Goal: Task Accomplishment & Management: Complete application form

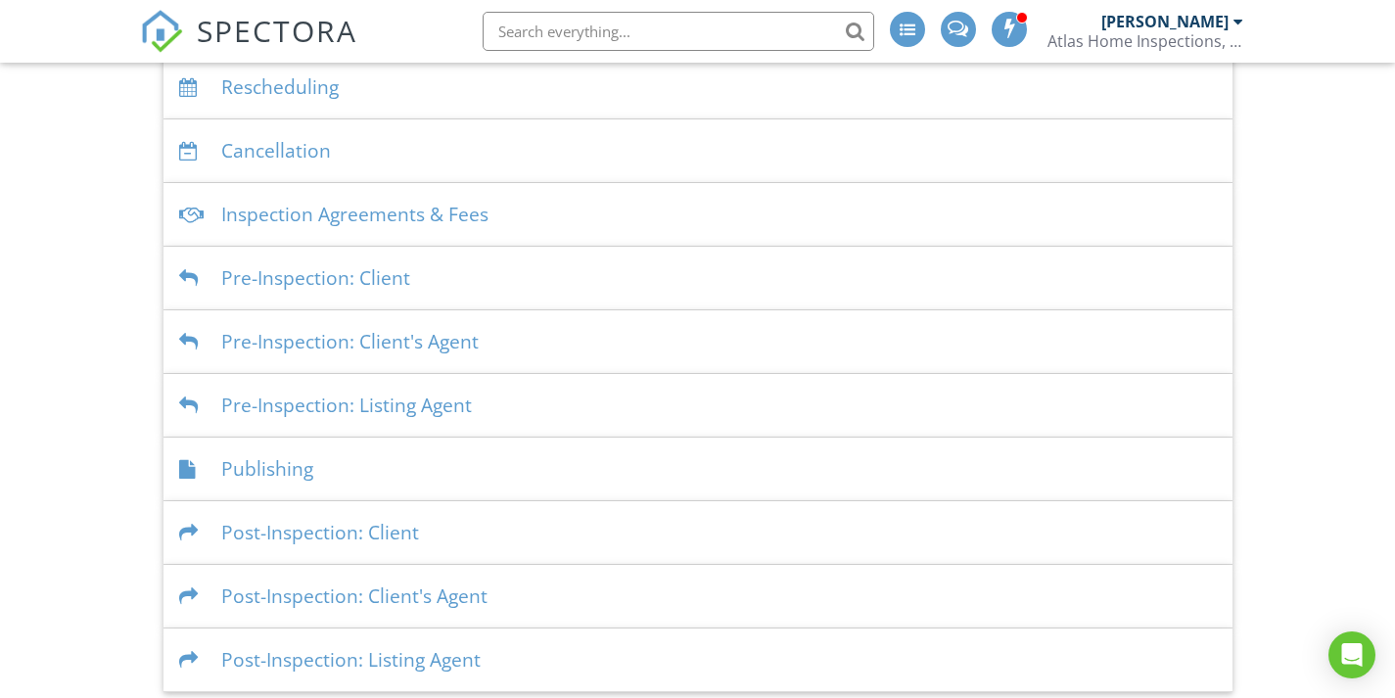
scroll to position [316, 0]
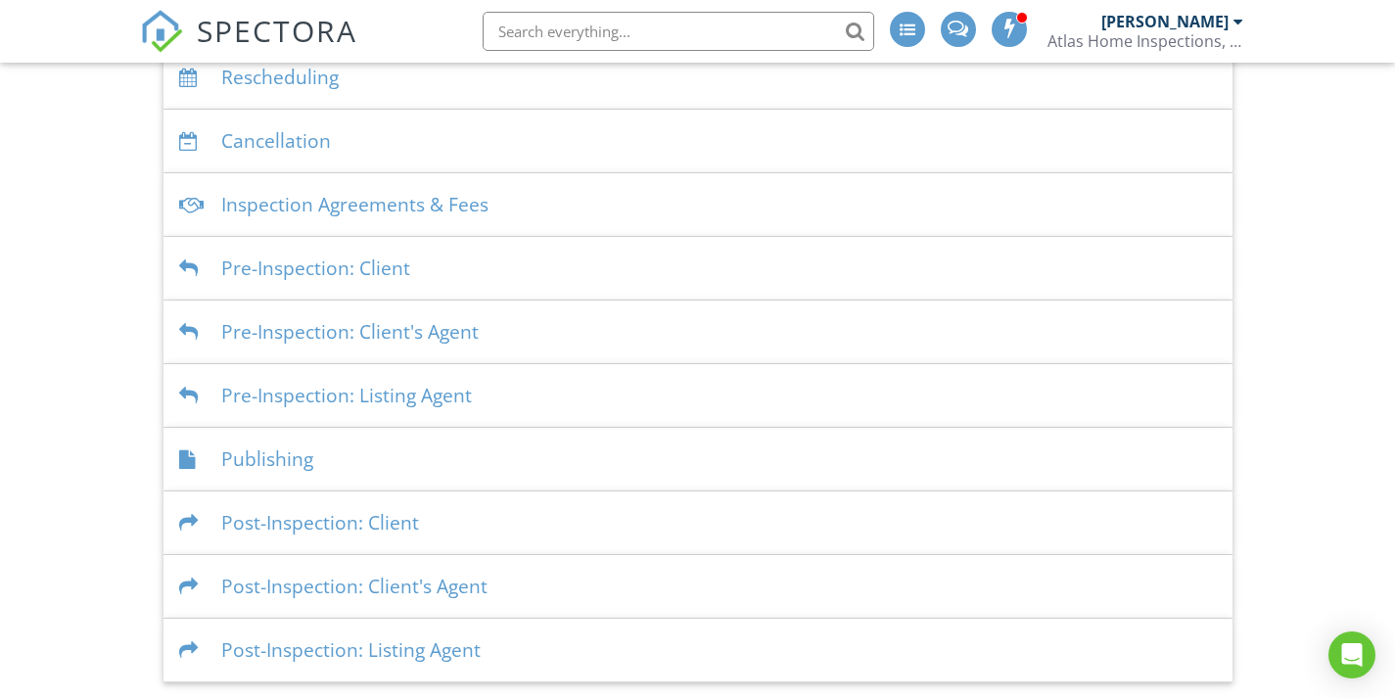
click at [469, 530] on div "Post-Inspection: Client" at bounding box center [698, 524] width 1069 height 64
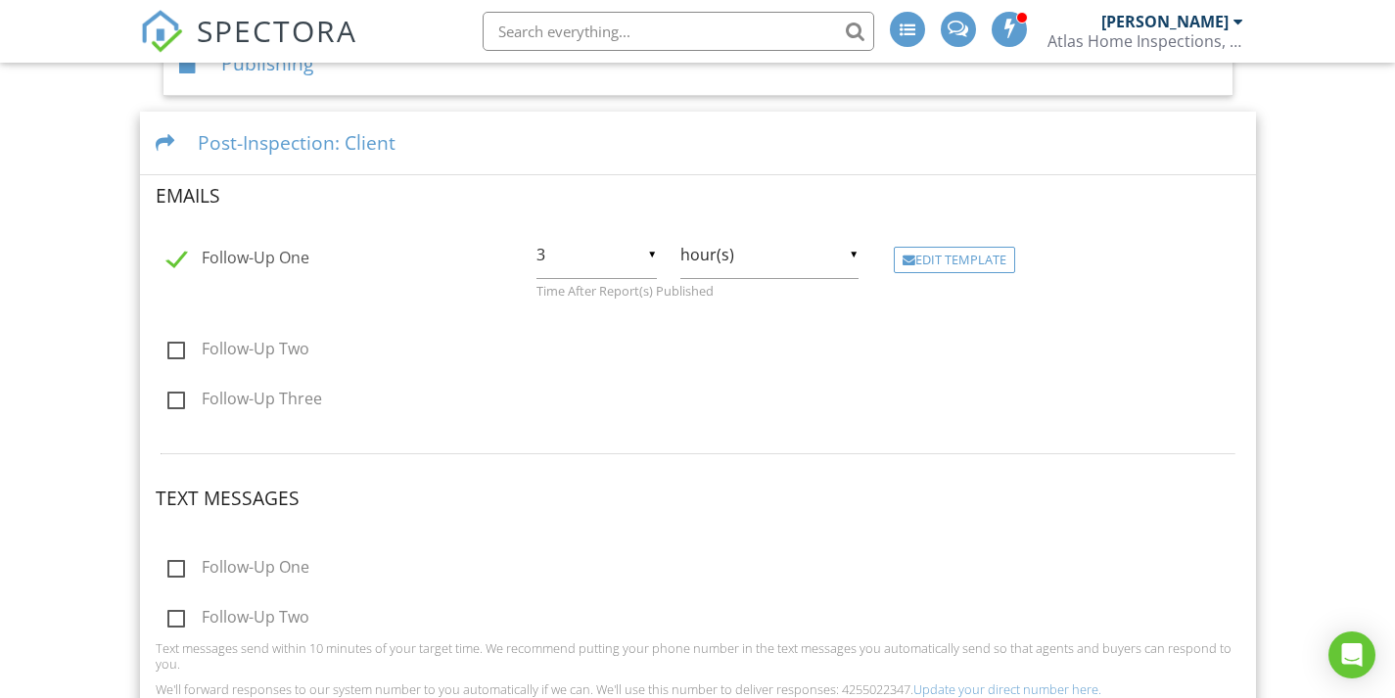
scroll to position [715, 0]
click at [643, 258] on input "3" at bounding box center [597, 252] width 120 height 48
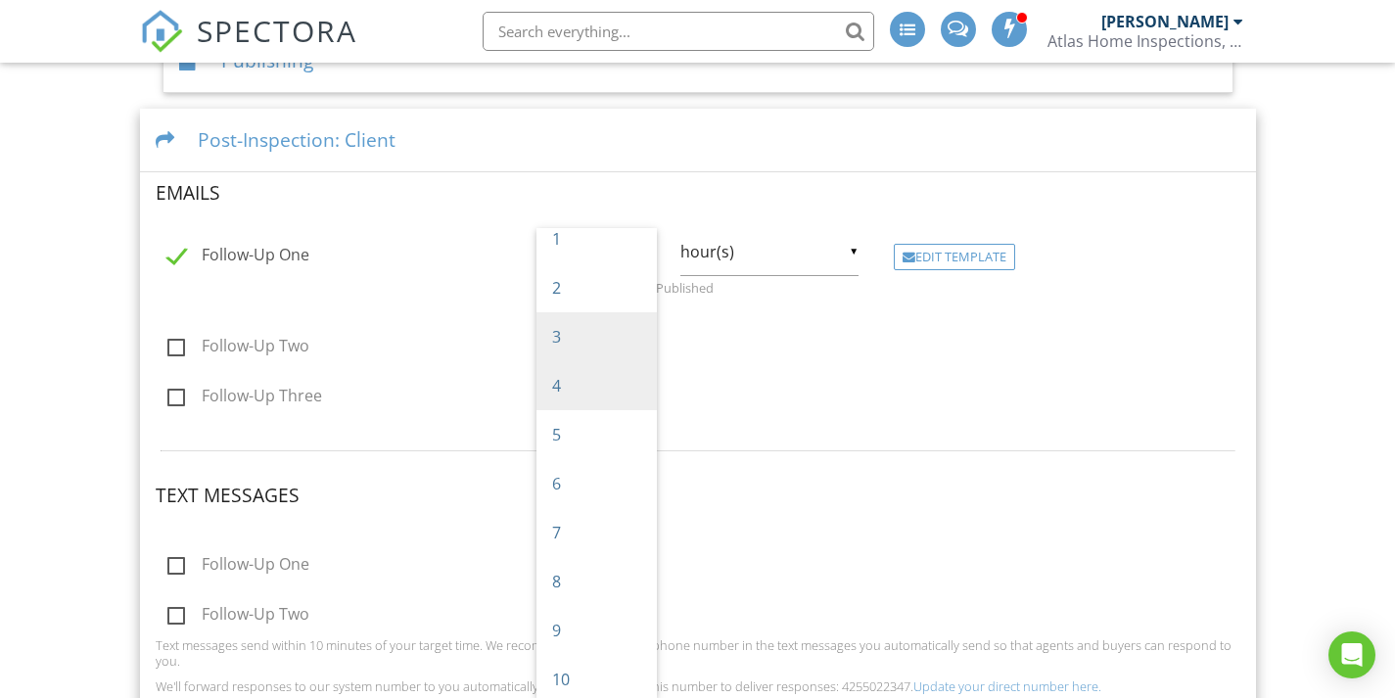
scroll to position [0, 0]
click at [609, 260] on span "1" at bounding box center [597, 252] width 120 height 49
type input "1"
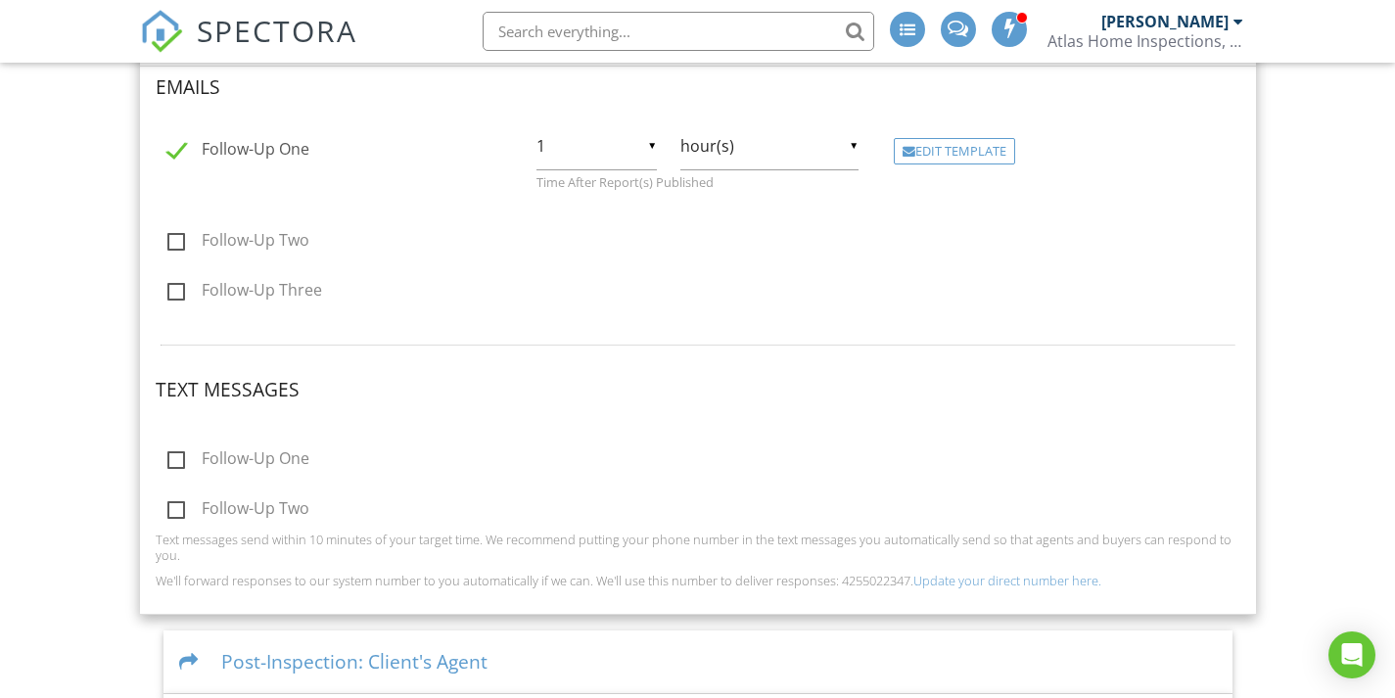
scroll to position [893, 0]
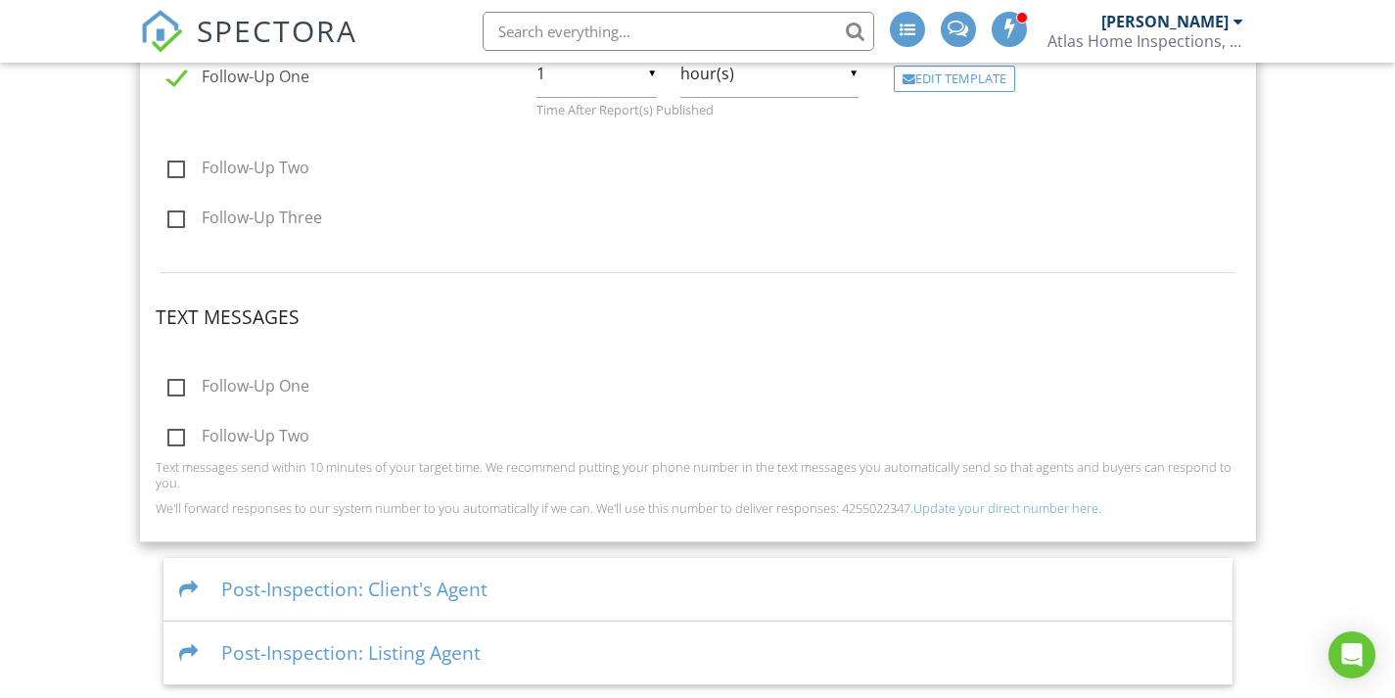
click at [180, 383] on label "Follow-Up One" at bounding box center [238, 389] width 142 height 24
click at [168, 383] on input "Follow-Up One" at bounding box center [162, 389] width 13 height 13
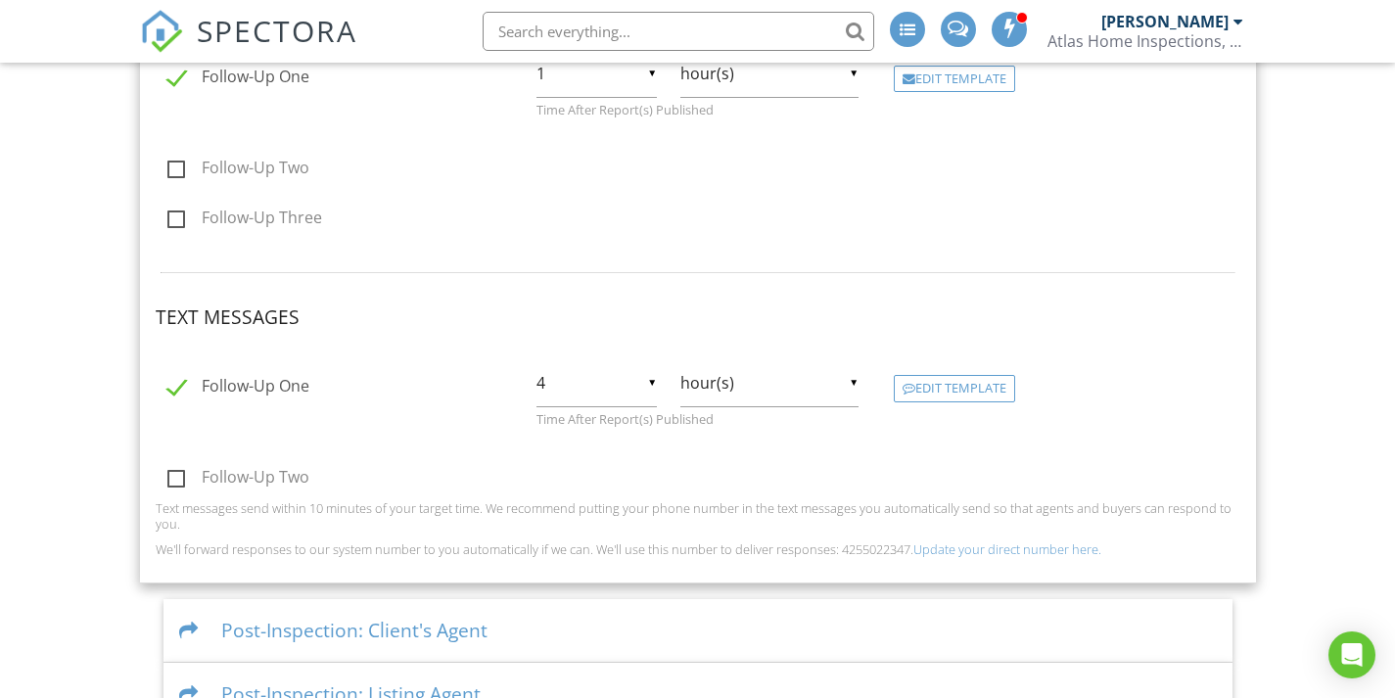
click at [181, 387] on label "Follow-Up One" at bounding box center [238, 389] width 142 height 24
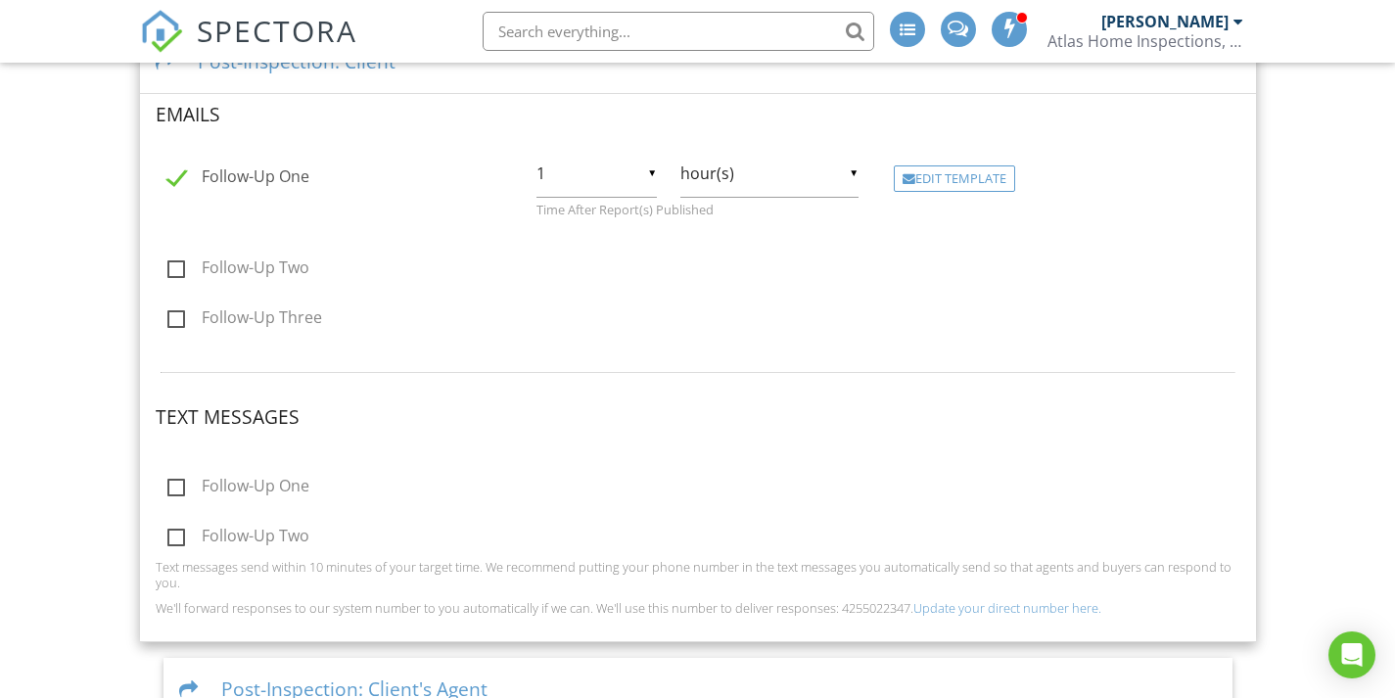
scroll to position [800, 0]
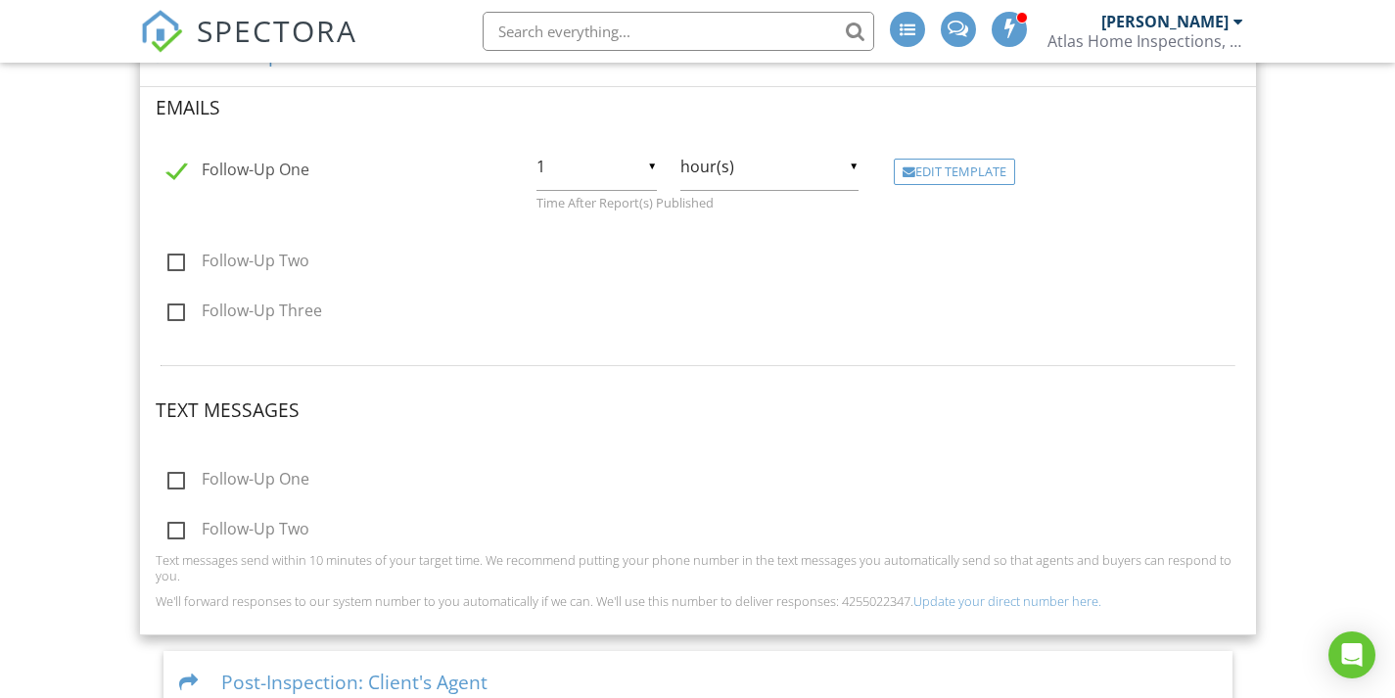
click at [179, 472] on label "Follow-Up One" at bounding box center [238, 482] width 142 height 24
click at [168, 476] on input "Follow-Up One" at bounding box center [162, 482] width 13 height 13
checkbox input "true"
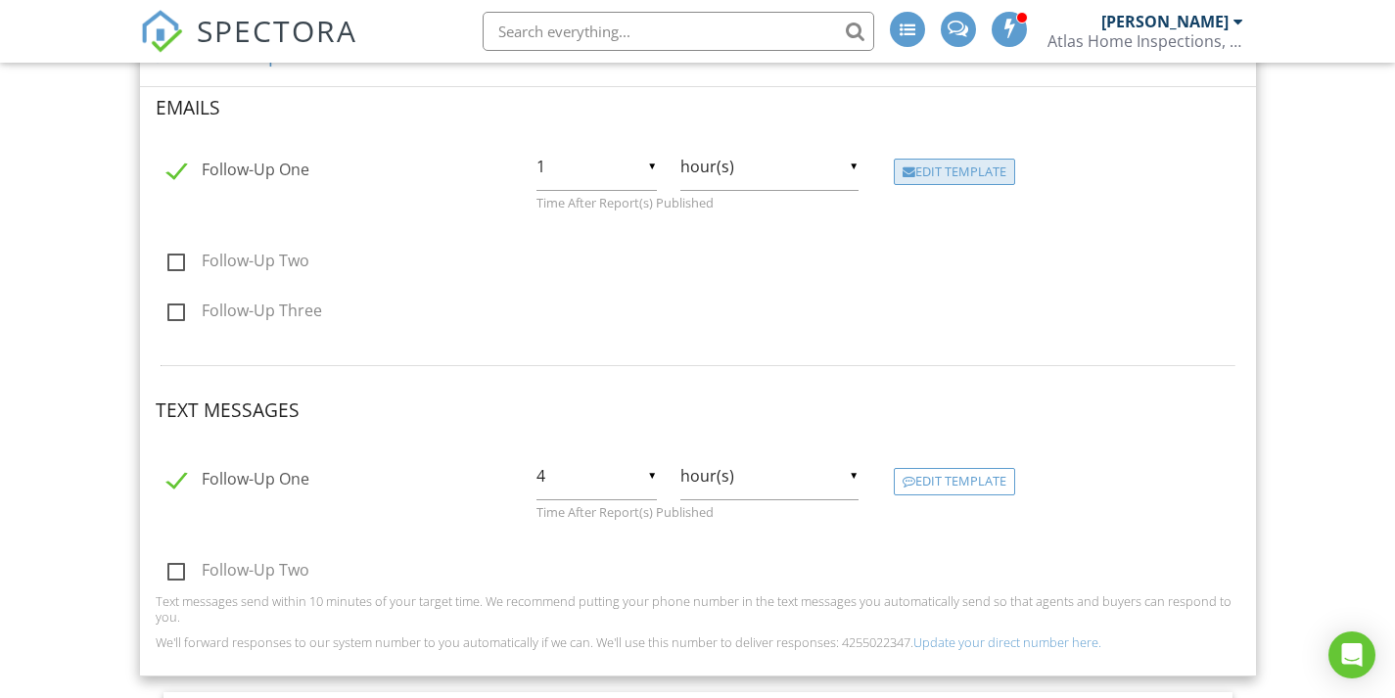
click at [948, 176] on div "Edit Template" at bounding box center [954, 172] width 121 height 27
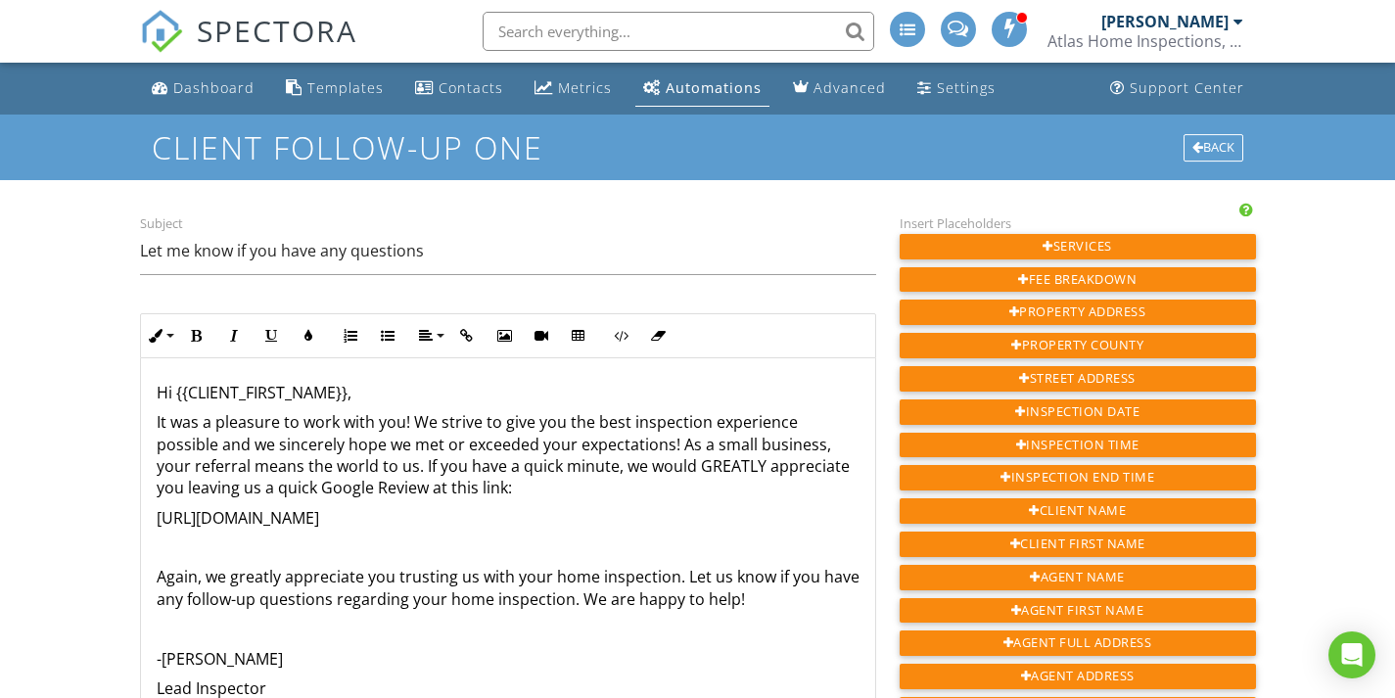
scroll to position [3, 0]
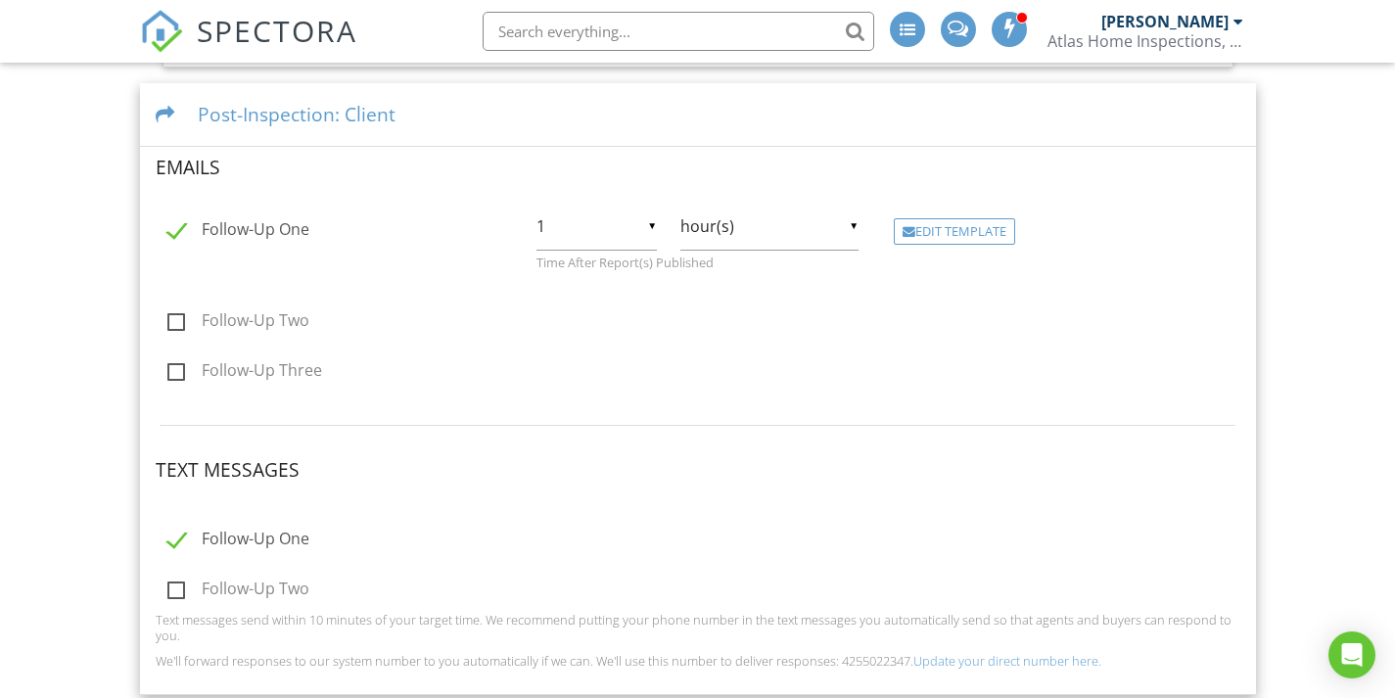
scroll to position [749, 0]
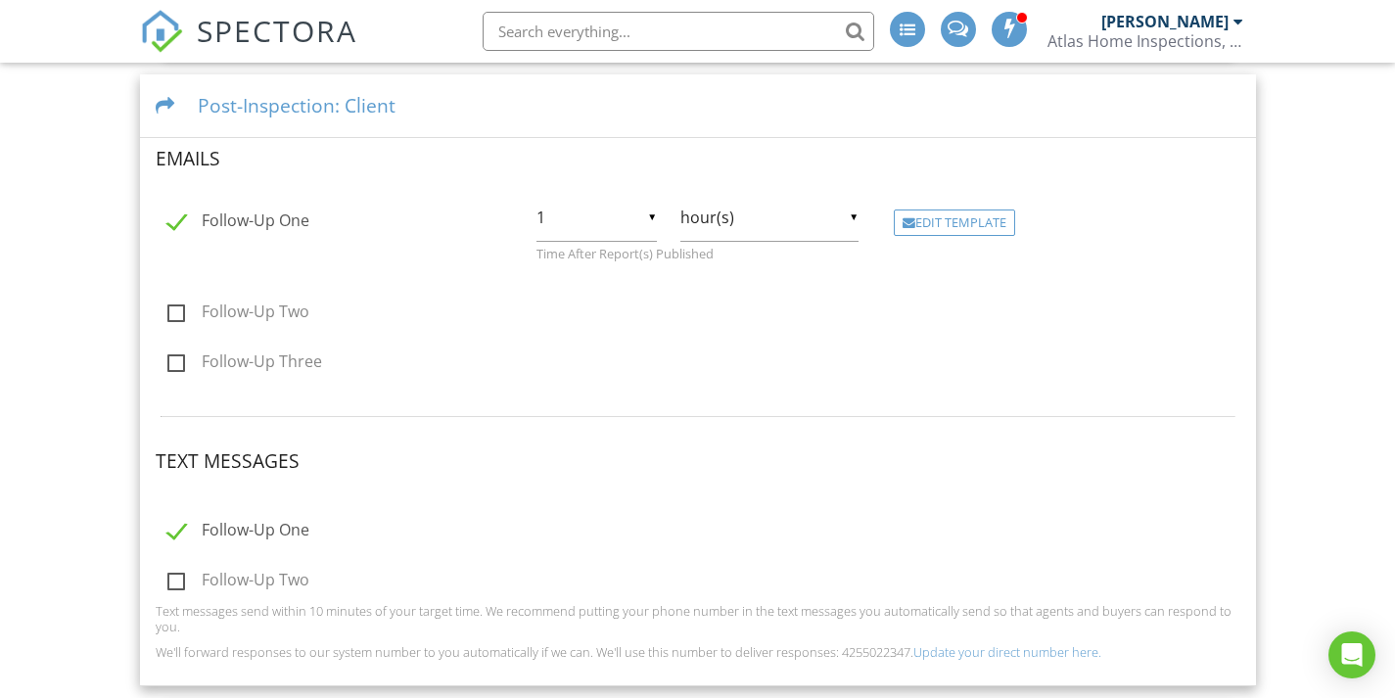
click at [178, 222] on label "Follow-Up One" at bounding box center [238, 223] width 142 height 24
checkbox input "false"
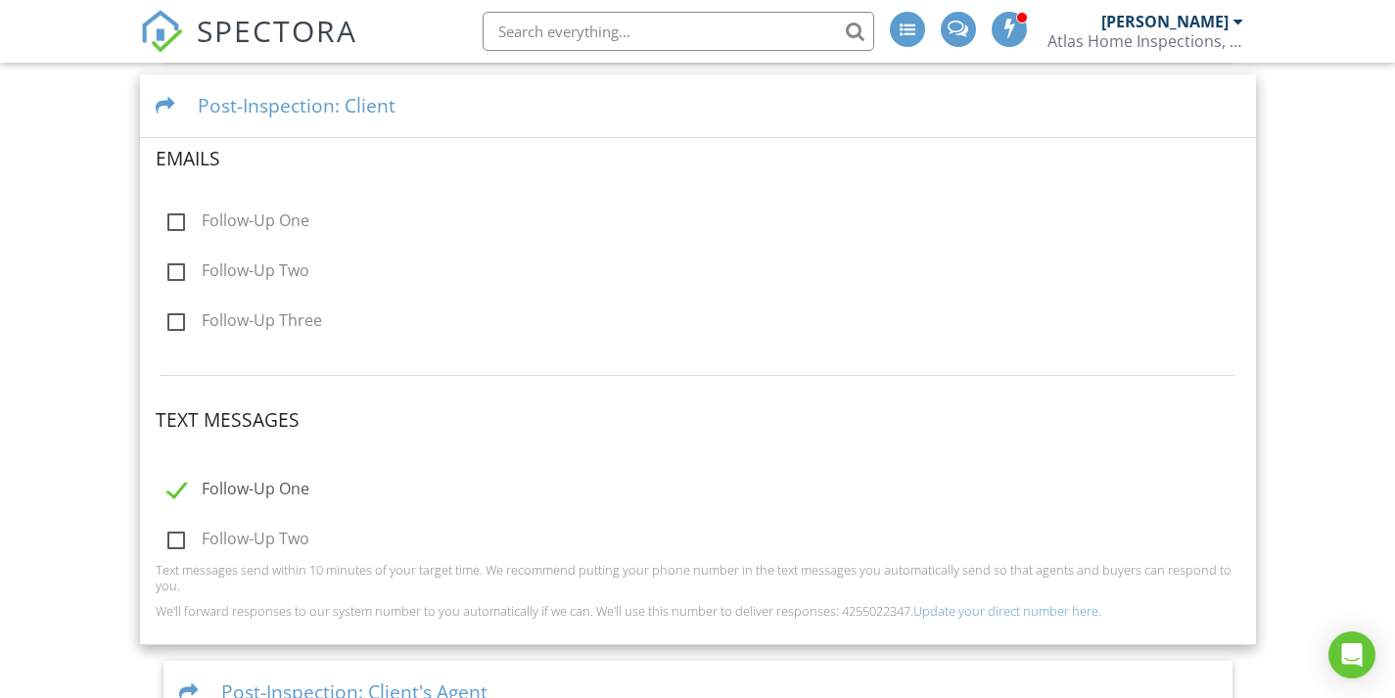
click at [174, 487] on label "Follow-Up One" at bounding box center [238, 492] width 142 height 24
click at [168, 487] on input "Follow-Up One" at bounding box center [162, 492] width 13 height 13
checkbox input "true"
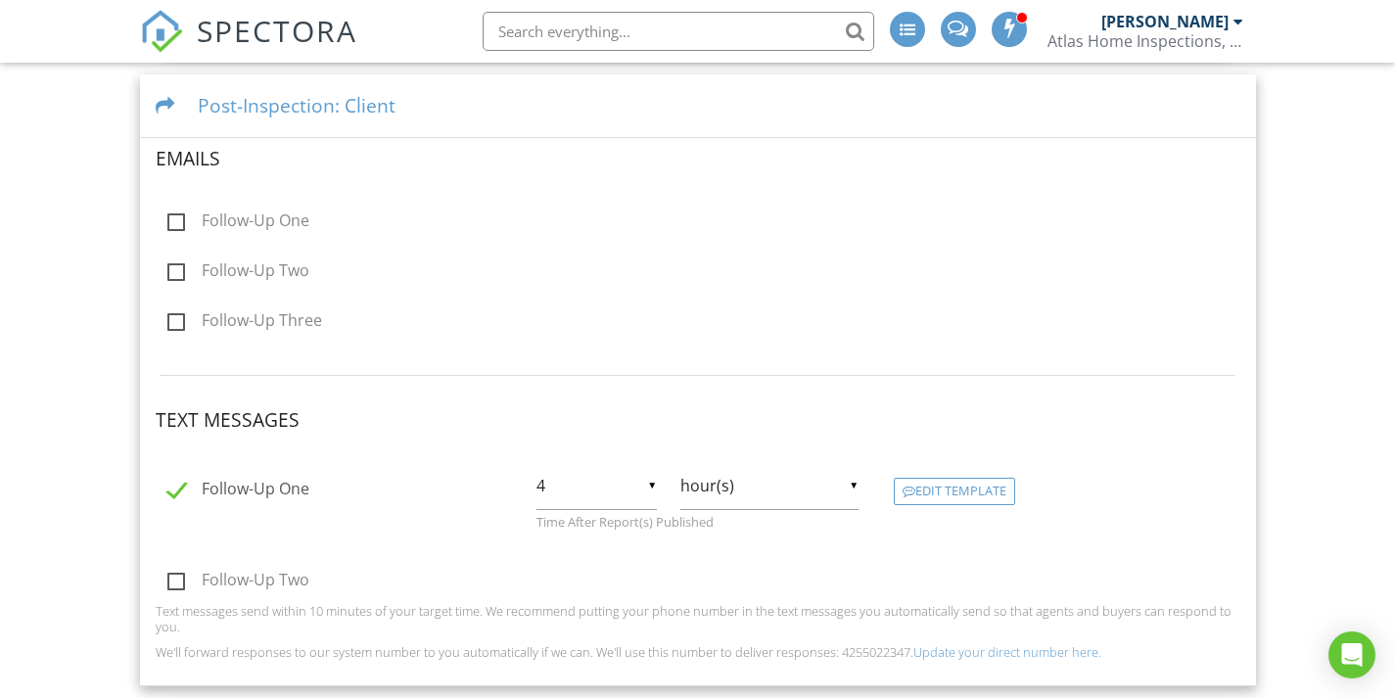
click at [648, 484] on input "4" at bounding box center [597, 486] width 120 height 48
click at [613, 494] on span "1" at bounding box center [597, 486] width 120 height 49
type input "1"
click at [1013, 492] on div "Edit Template" at bounding box center [954, 491] width 121 height 27
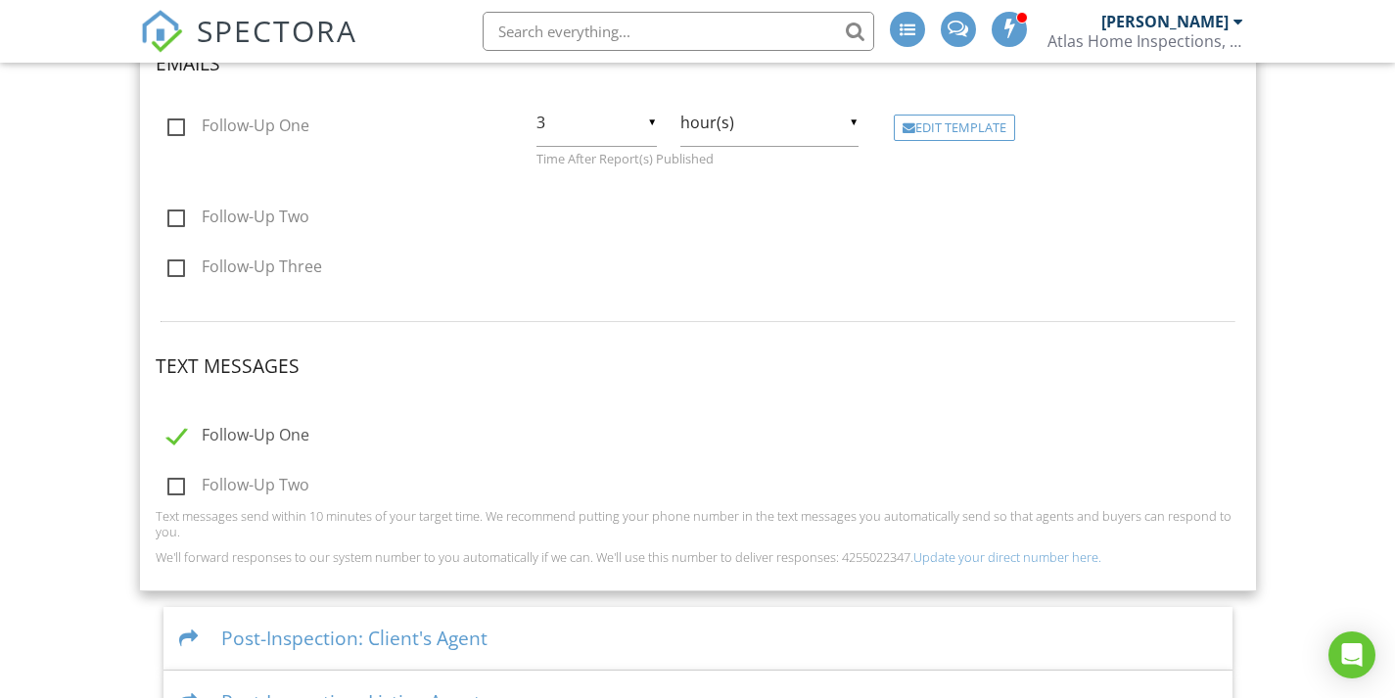
scroll to position [845, 0]
click at [182, 431] on label "Follow-Up One" at bounding box center [238, 437] width 142 height 24
click at [168, 431] on input "Follow-Up One" at bounding box center [162, 437] width 13 height 13
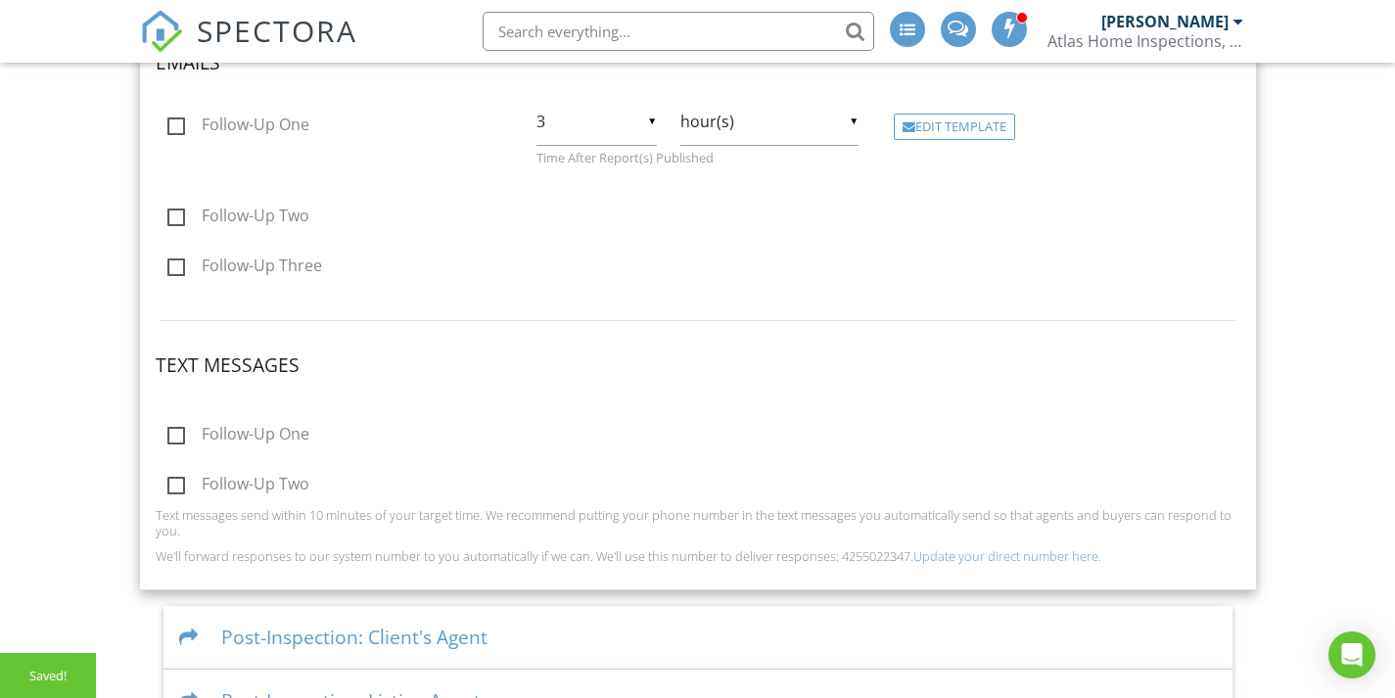
checkbox input "true"
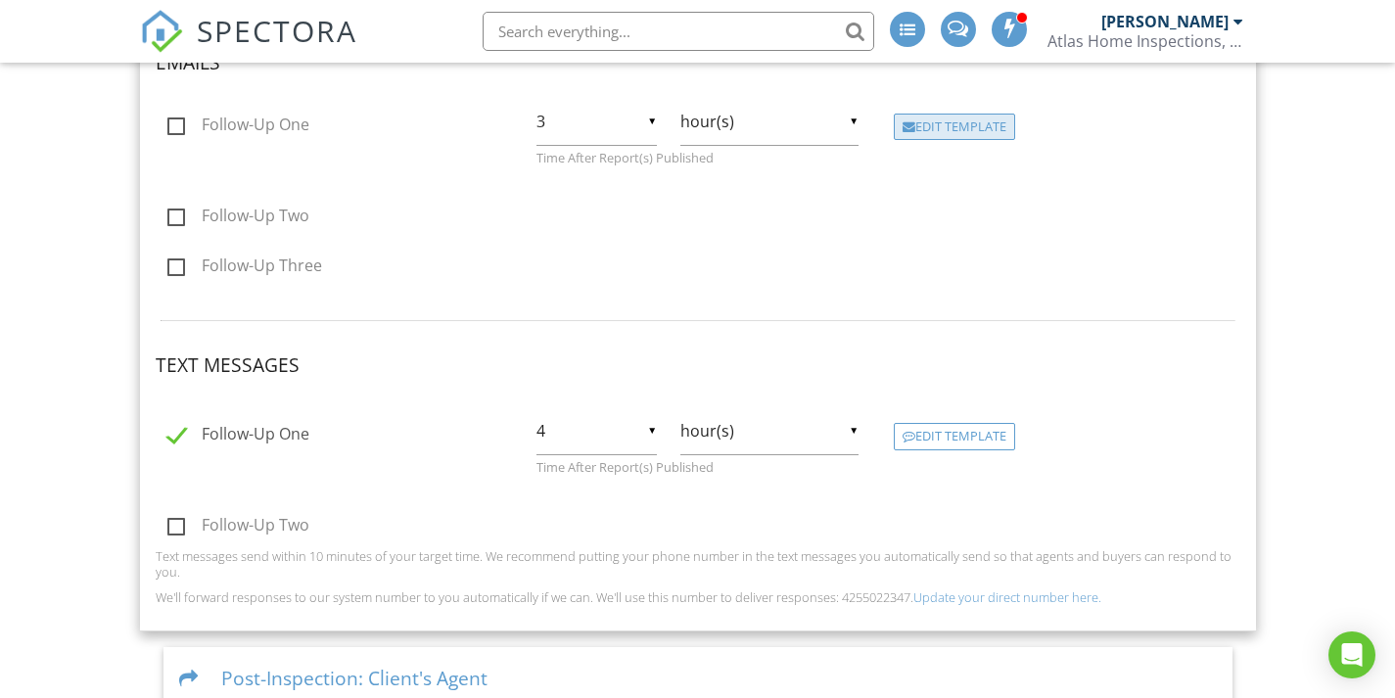
click at [965, 134] on div "Edit Template" at bounding box center [954, 127] width 121 height 27
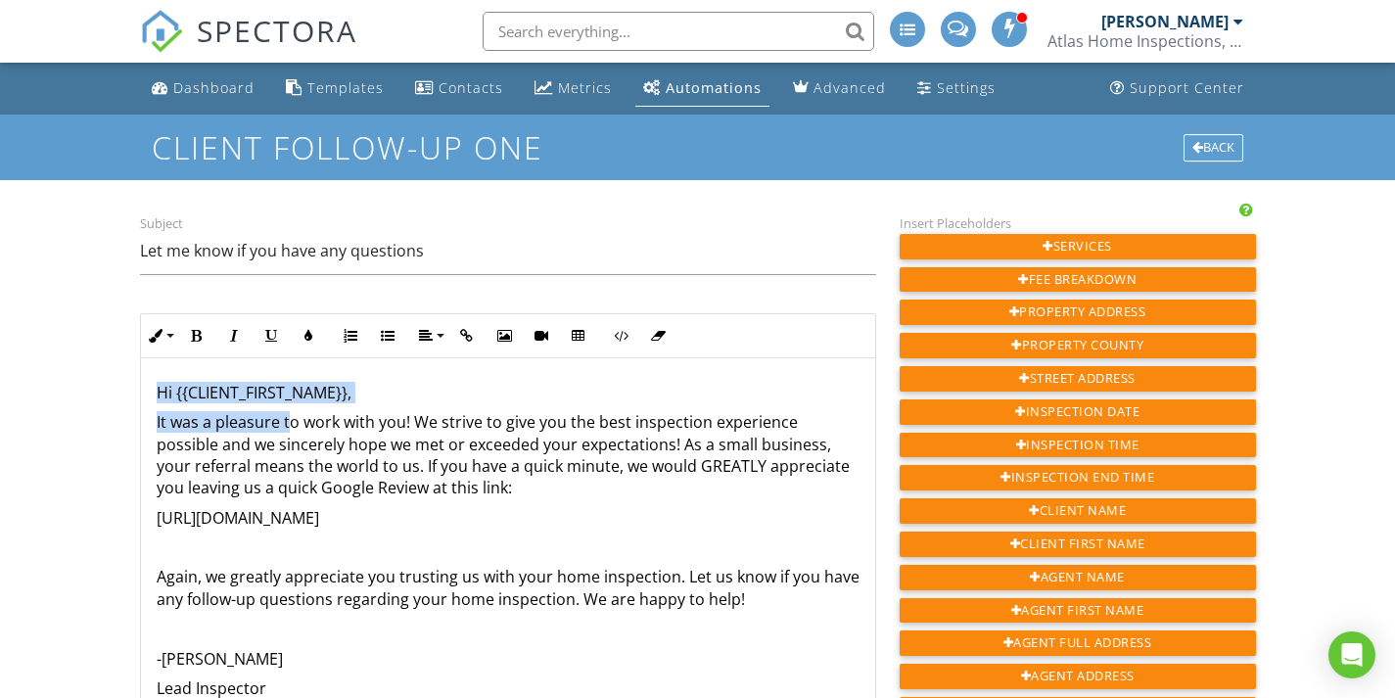
drag, startPoint x: 155, startPoint y: 397, endPoint x: 289, endPoint y: 432, distance: 138.7
click at [289, 432] on div "Hi {{CLIENT_FIRST_NAME}}, It was a pleasure to work with you! We strive to give…" at bounding box center [508, 555] width 734 height 395
click at [319, 439] on p "It was a pleasure to work with you! We strive to give you the best inspection e…" at bounding box center [508, 455] width 703 height 88
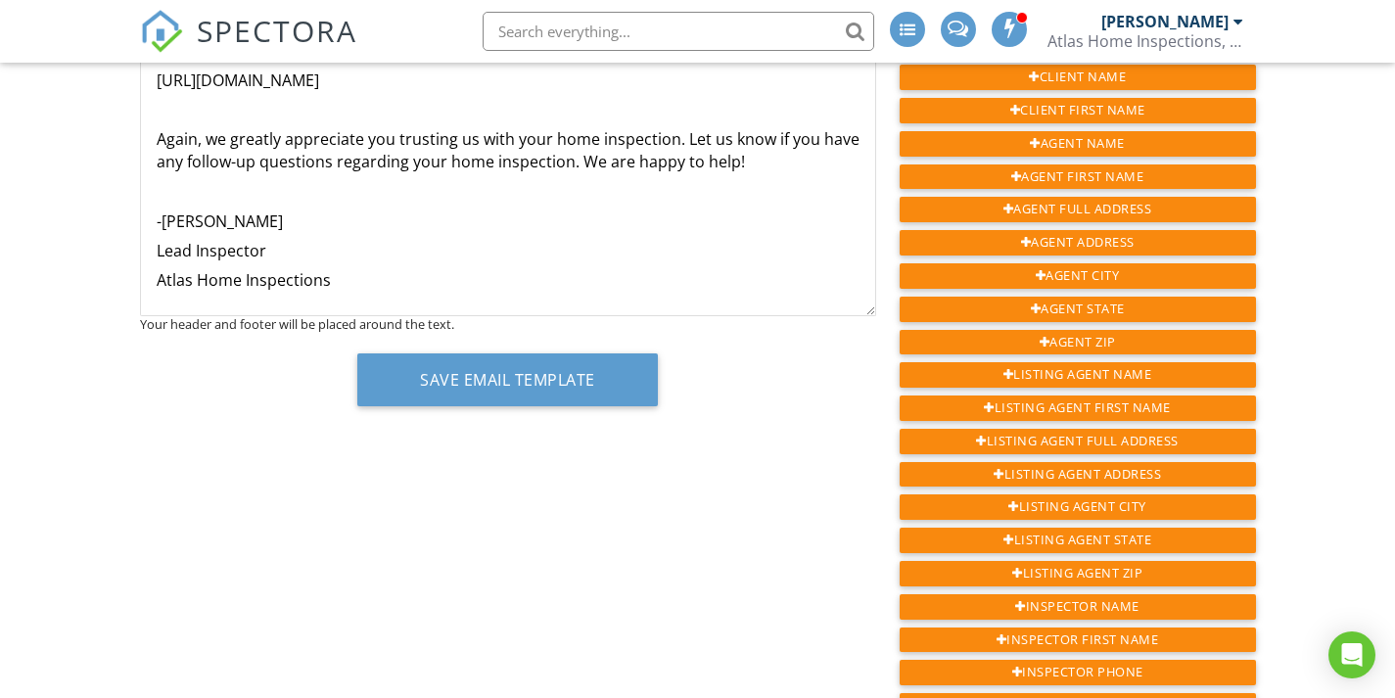
scroll to position [403, 0]
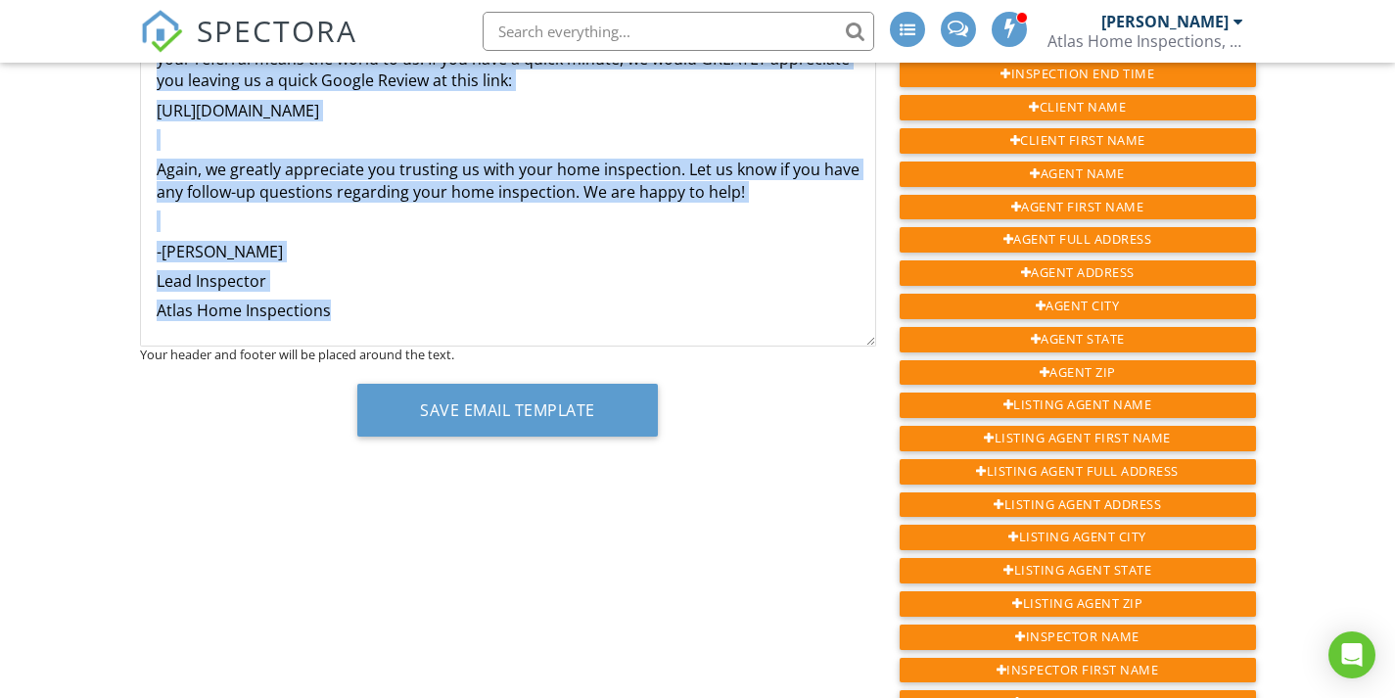
drag, startPoint x: 155, startPoint y: 420, endPoint x: 492, endPoint y: 321, distance: 351.0
click at [492, 321] on div "Hi {{CLIENT_FIRST_NAME}}, It was a pleasure to work with you! We strive to give…" at bounding box center [508, 148] width 734 height 395
copy div "It was a pleasure to work with you! We strive to give you the best inspection e…"
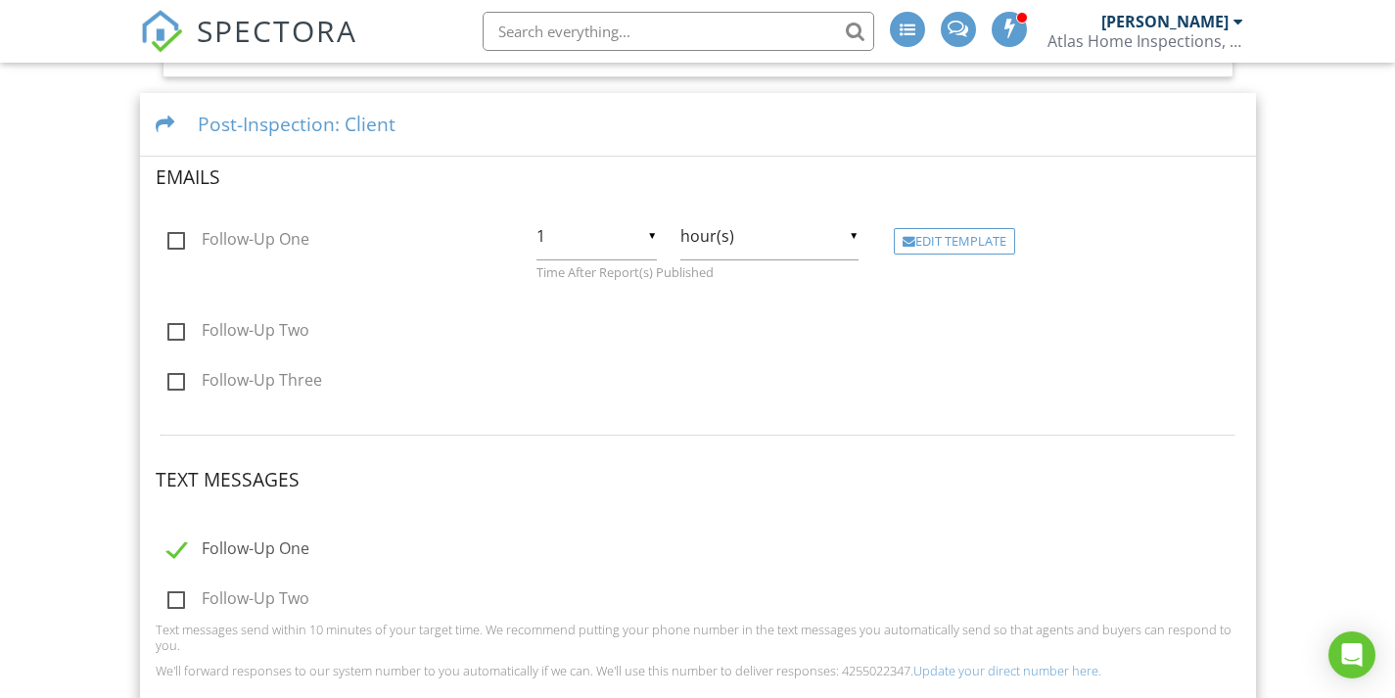
scroll to position [749, 0]
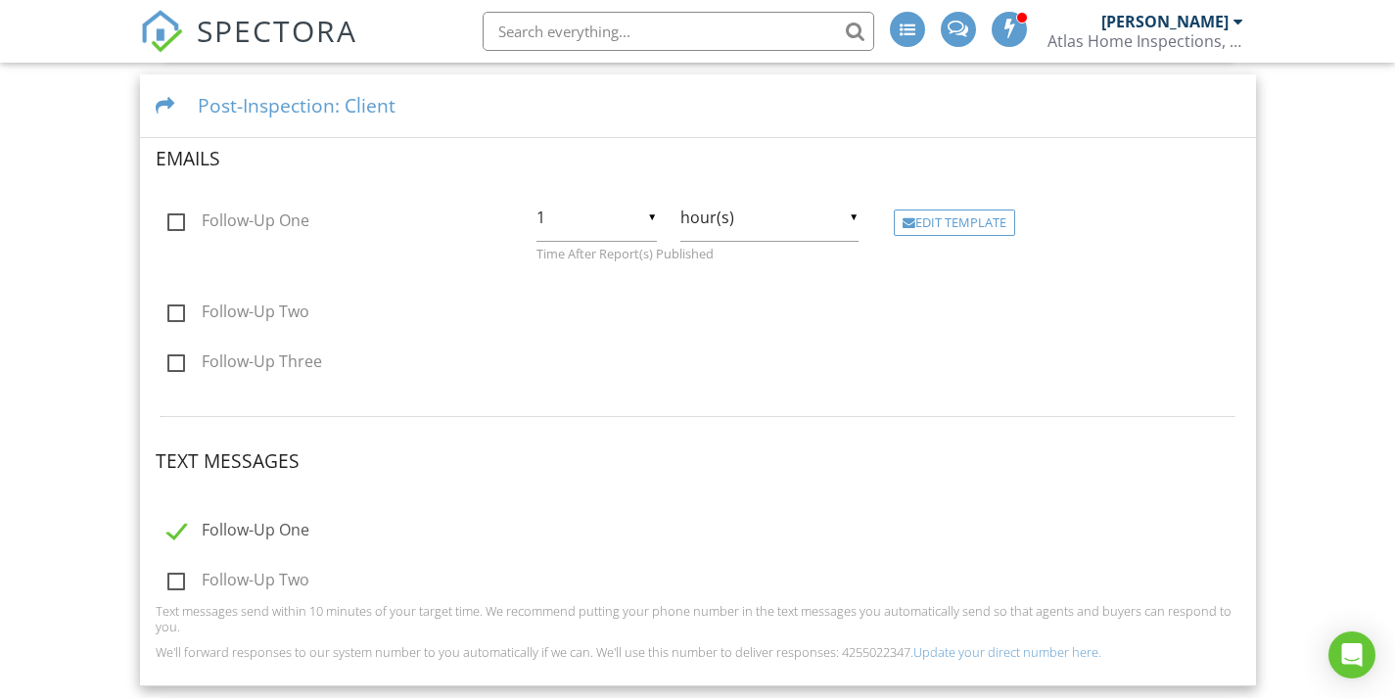
click at [170, 531] on label "Follow-Up One" at bounding box center [238, 533] width 142 height 24
click at [168, 531] on input "Follow-Up One" at bounding box center [162, 533] width 13 height 13
checkbox input "true"
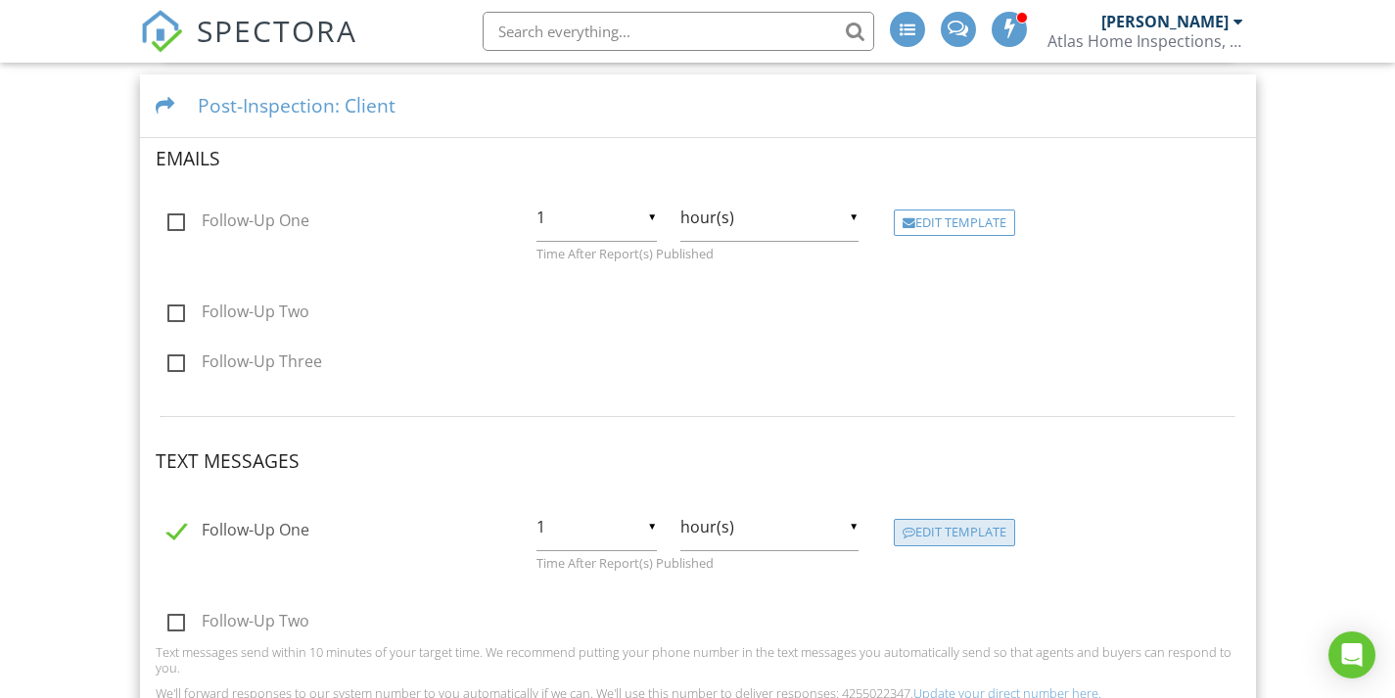
click at [952, 525] on div "Edit Template" at bounding box center [954, 532] width 121 height 27
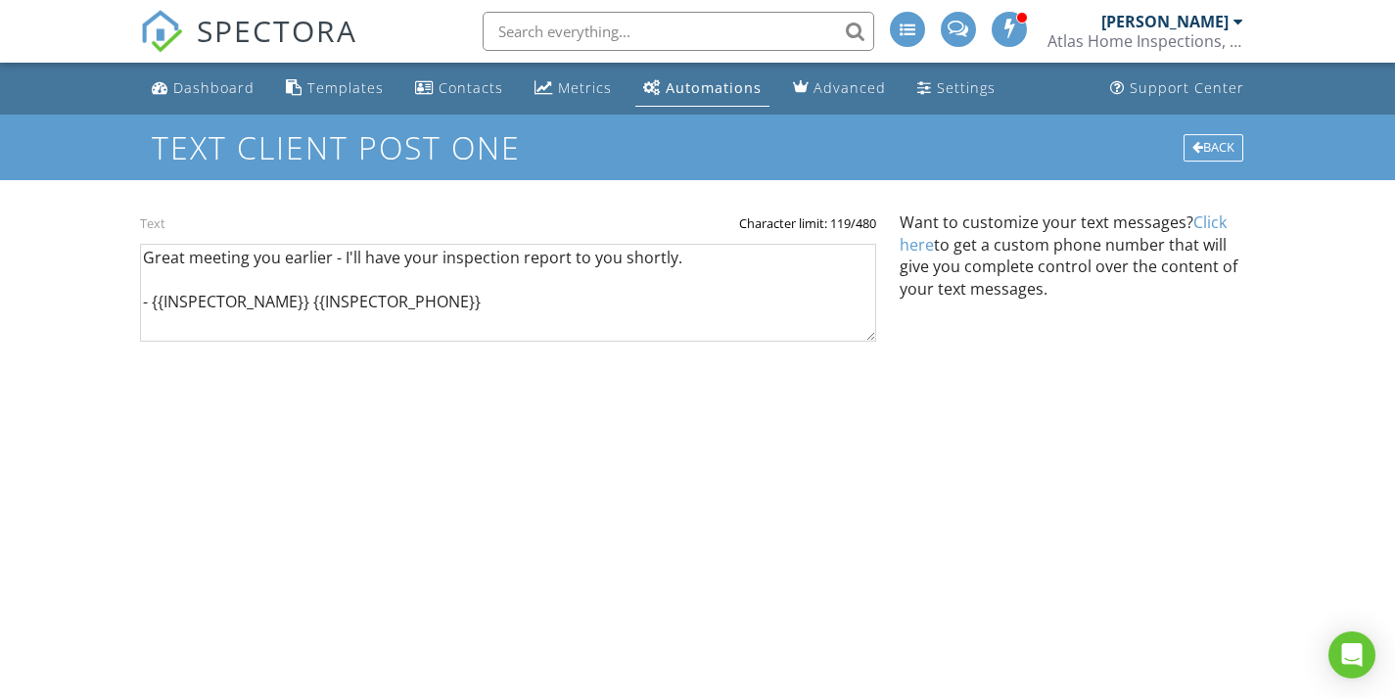
click at [153, 241] on div "Great meeting you earlier - I'll have your inspection report to you shortly. - …" at bounding box center [508, 283] width 736 height 145
click at [1198, 147] on div at bounding box center [1198, 148] width 11 height 13
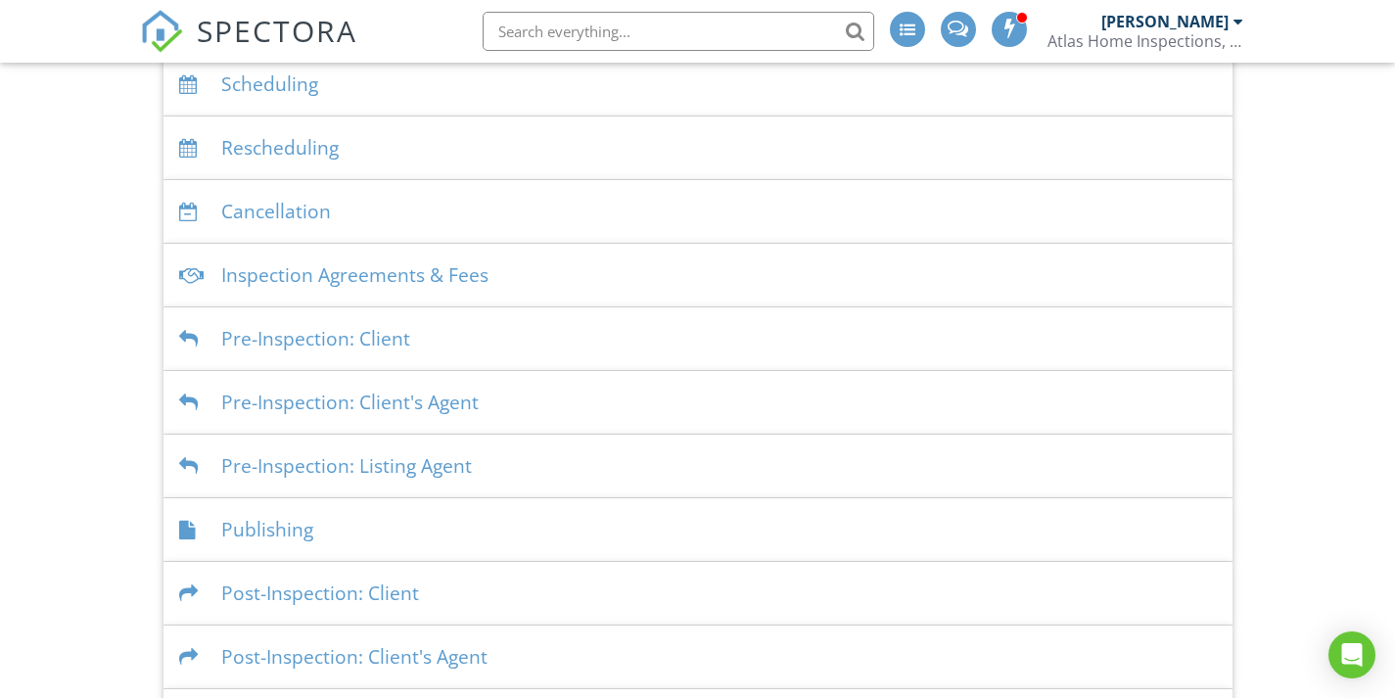
scroll to position [316, 0]
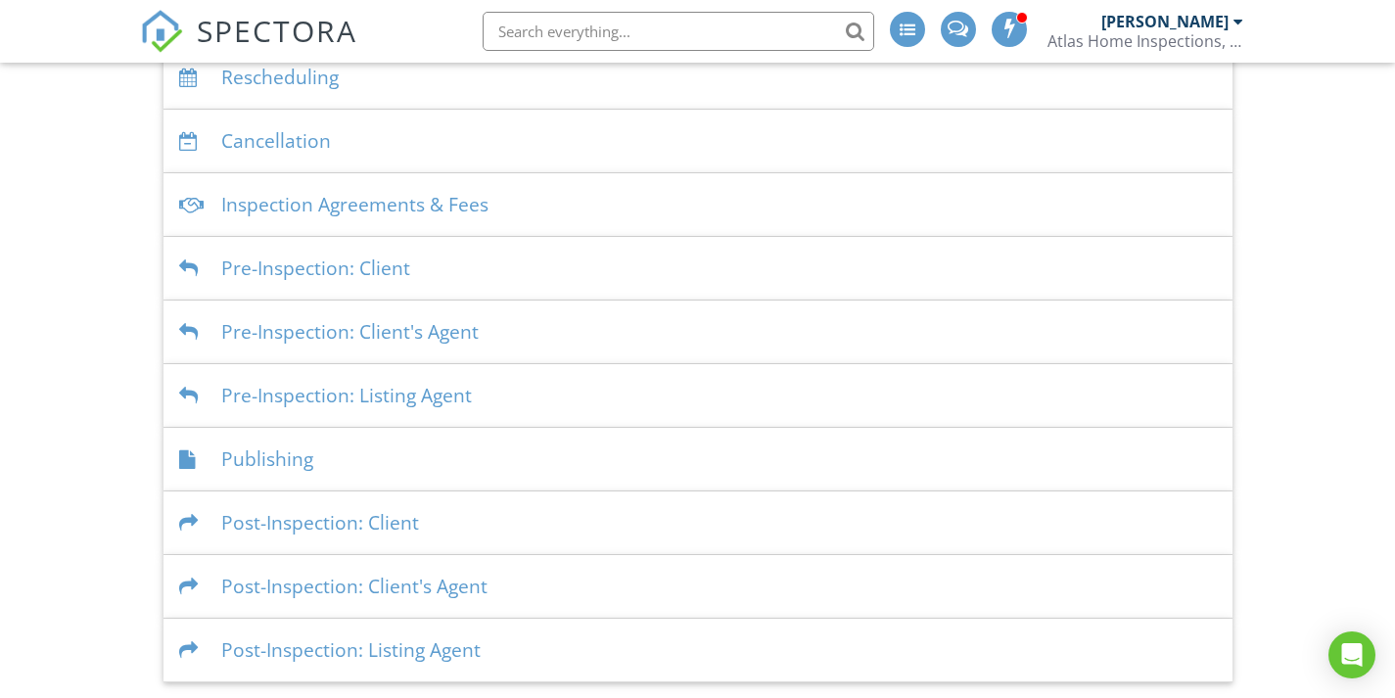
click at [337, 532] on div "Post-Inspection: Client" at bounding box center [698, 524] width 1069 height 64
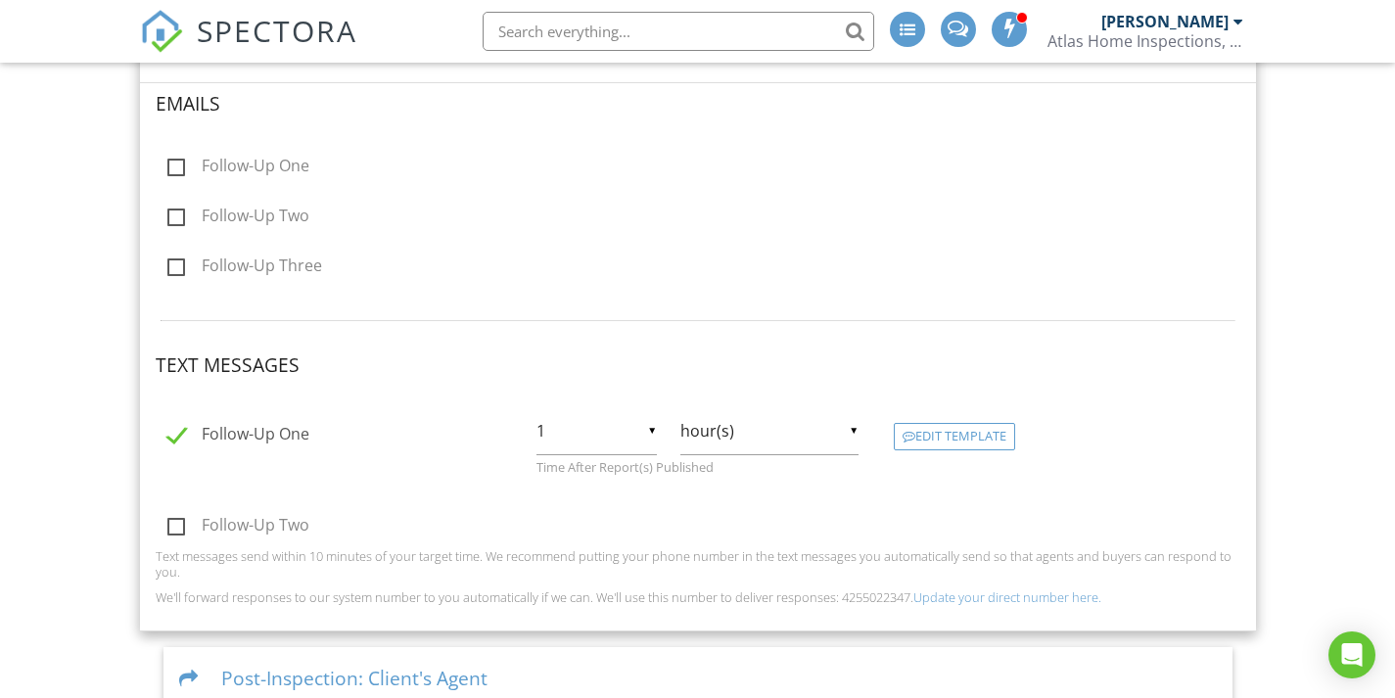
scroll to position [835, 0]
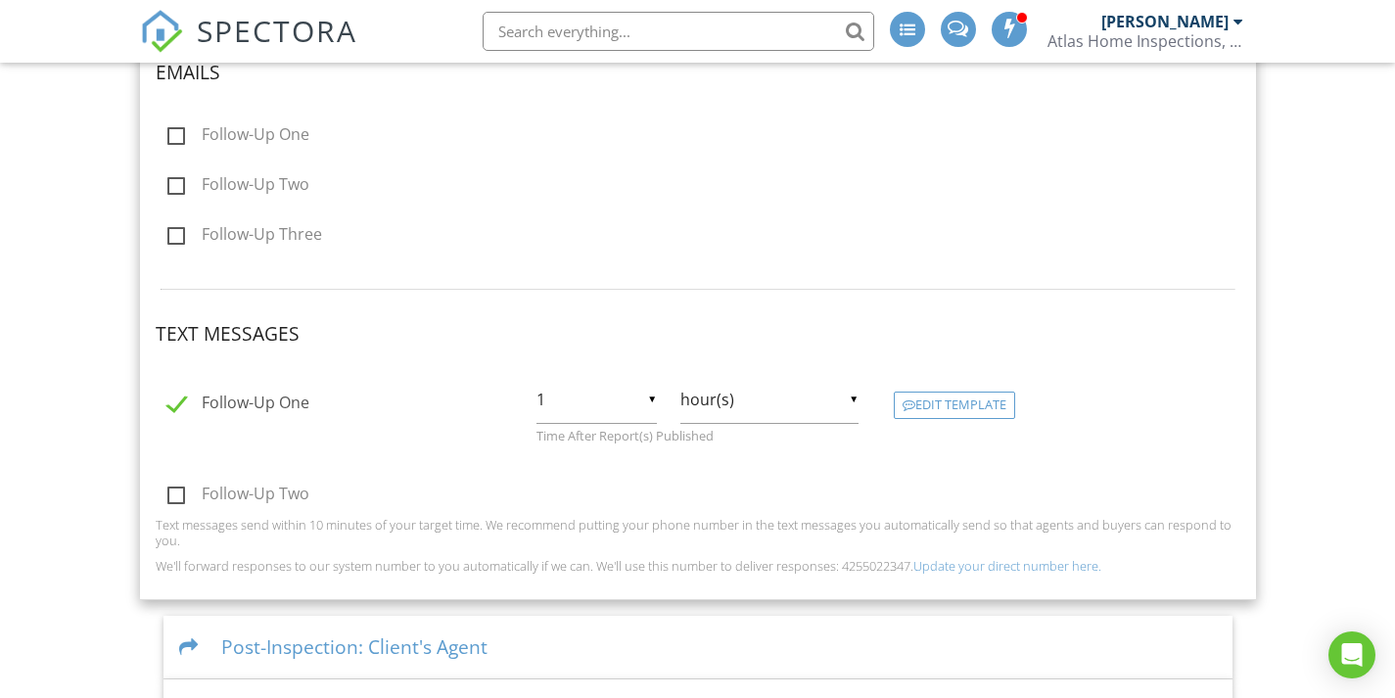
click at [178, 404] on label "Follow-Up One" at bounding box center [238, 406] width 142 height 24
checkbox input "false"
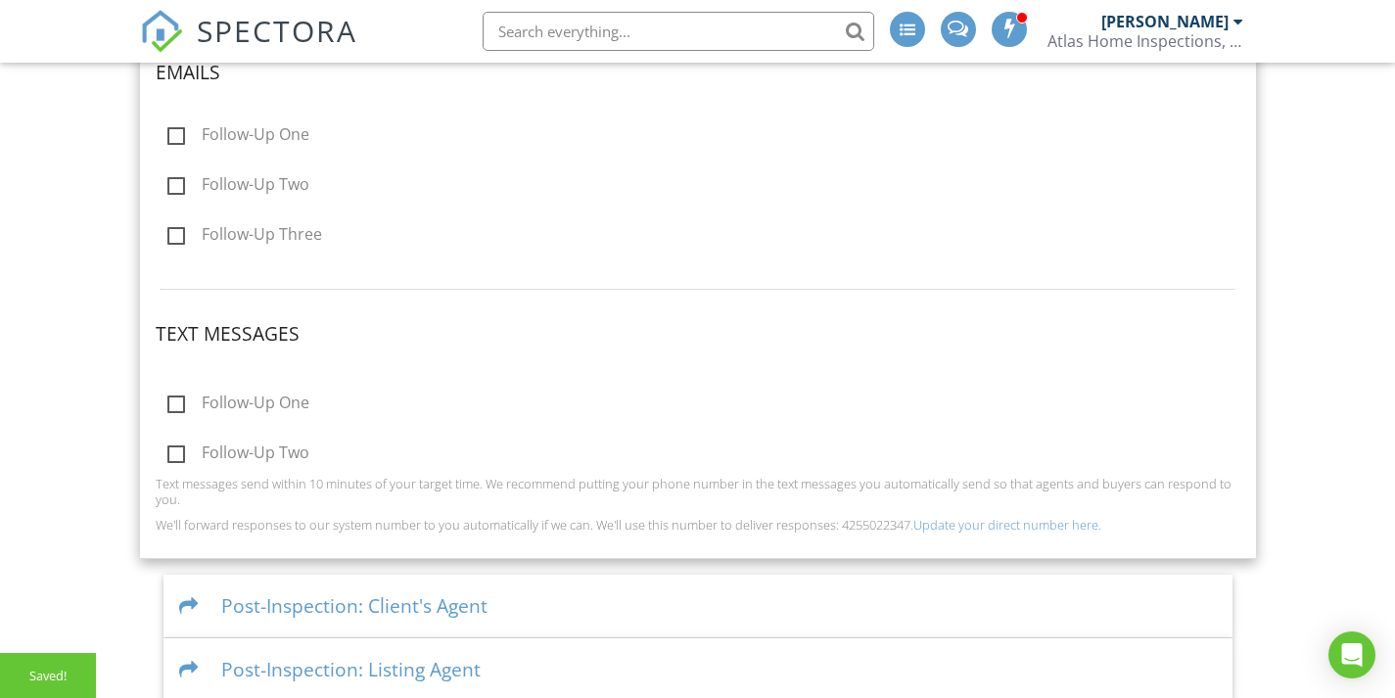
click at [178, 128] on label "Follow-Up One" at bounding box center [238, 137] width 142 height 24
click at [168, 131] on input "Follow-Up One" at bounding box center [162, 137] width 13 height 13
checkbox input "true"
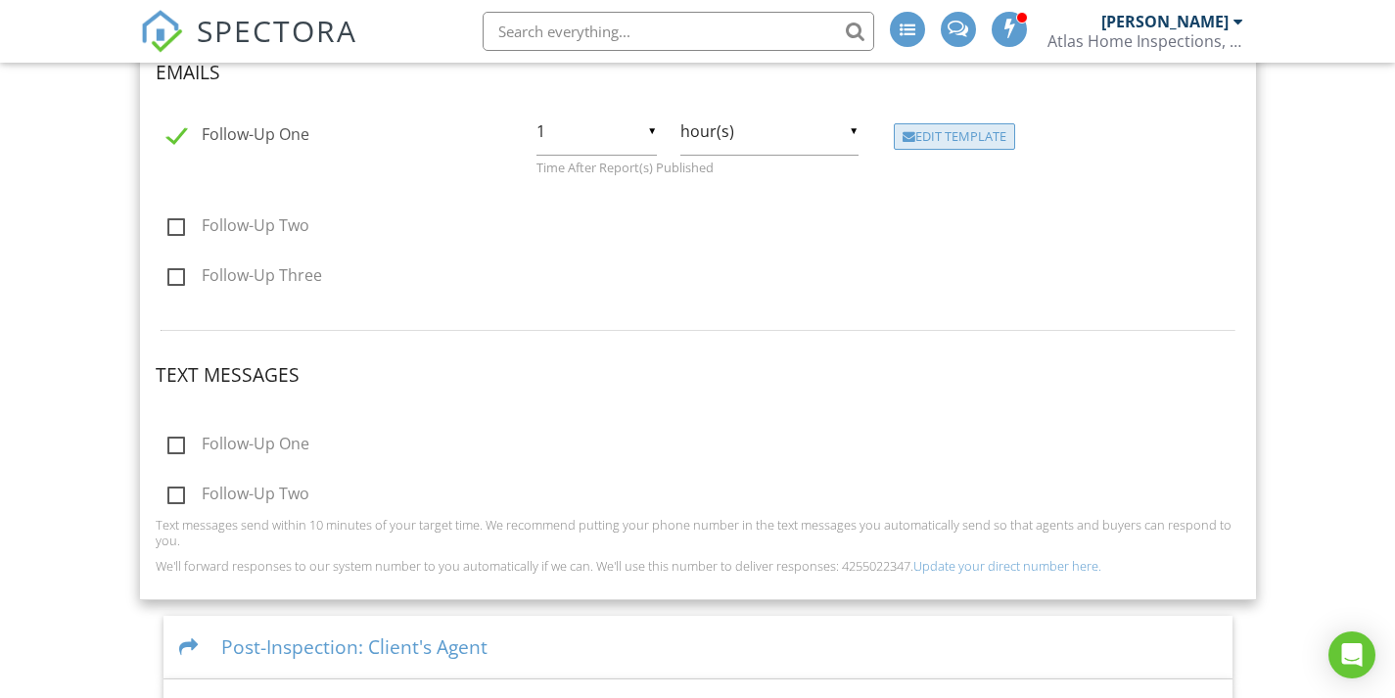
click at [950, 138] on div "Edit Template" at bounding box center [954, 136] width 121 height 27
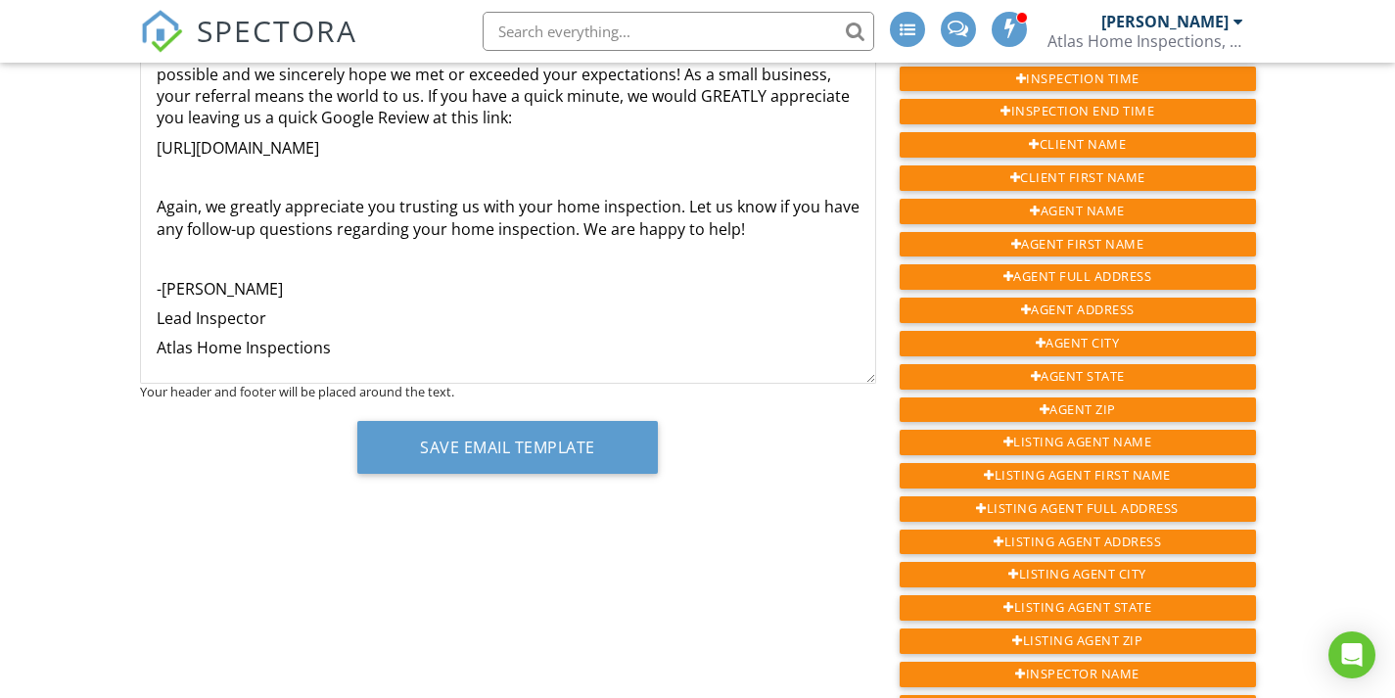
scroll to position [375, 0]
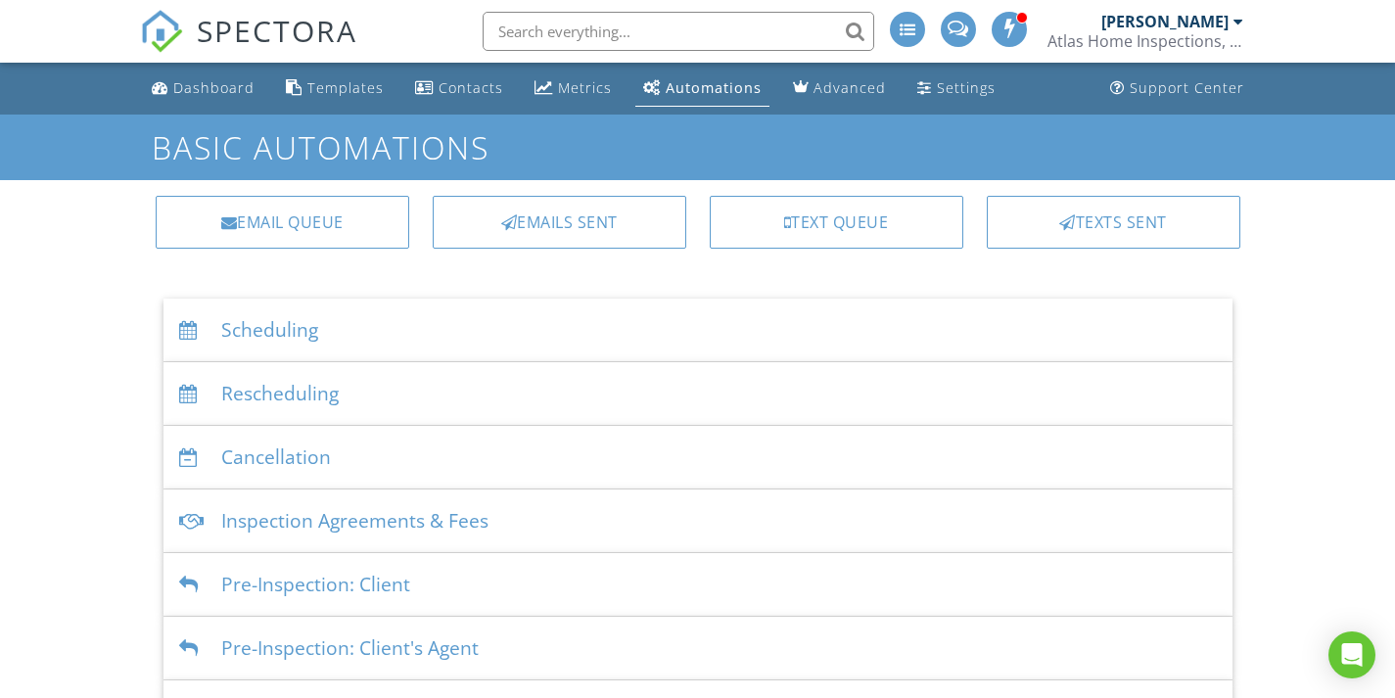
click at [288, 346] on div "Scheduling" at bounding box center [698, 331] width 1069 height 64
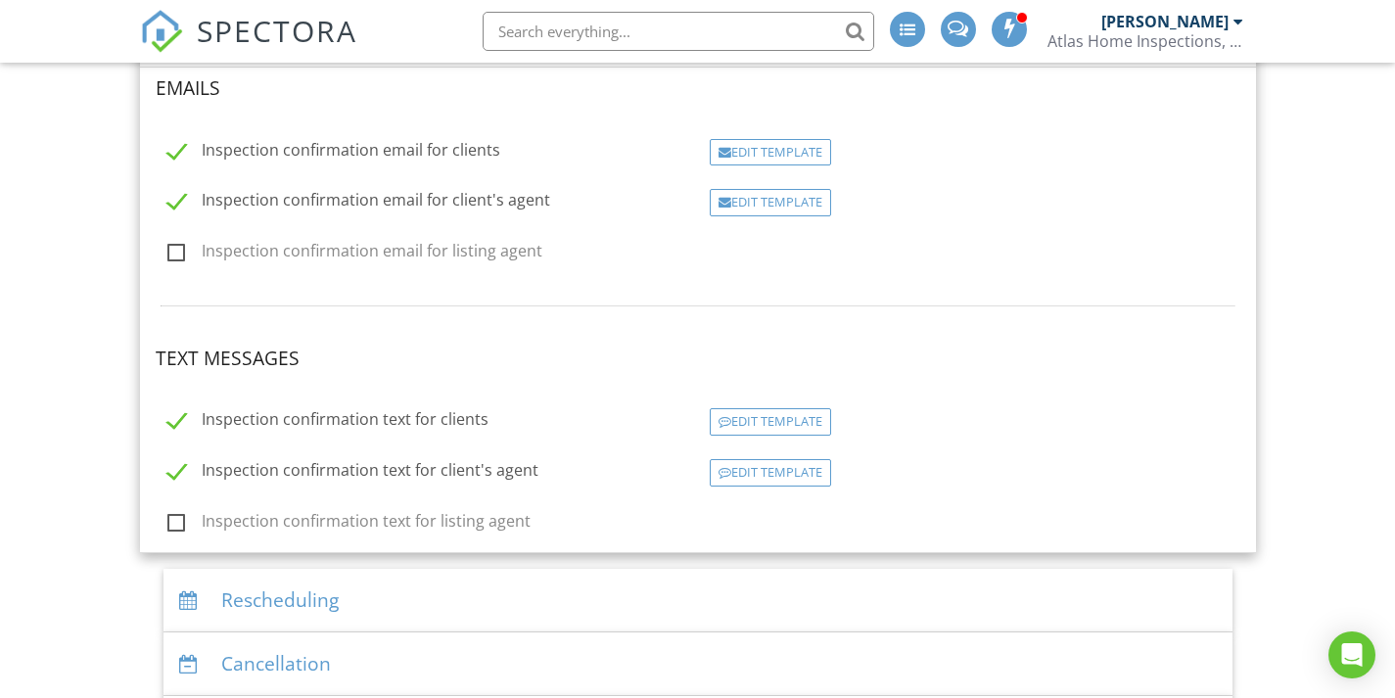
scroll to position [301, 0]
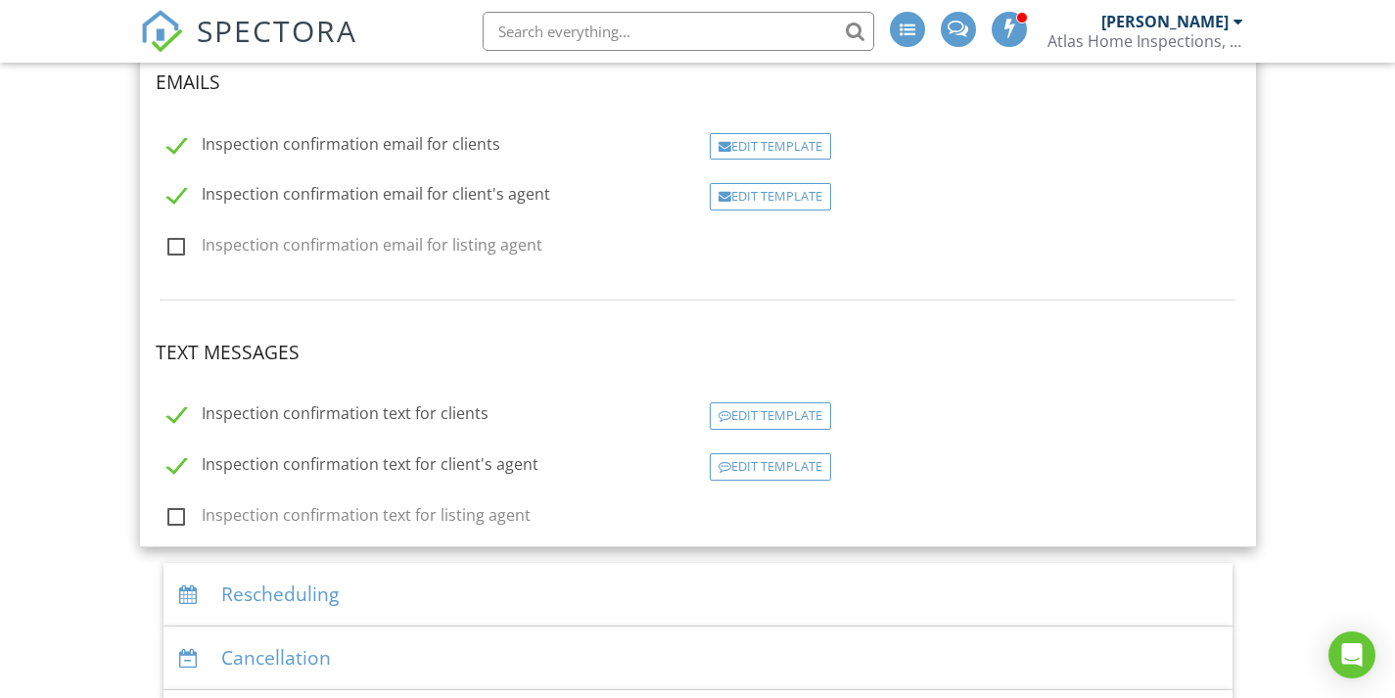
click at [179, 467] on label "Inspection confirmation text for client's agent" at bounding box center [352, 467] width 371 height 24
checkbox input "false"
click at [766, 425] on div "Edit Template" at bounding box center [770, 415] width 121 height 27
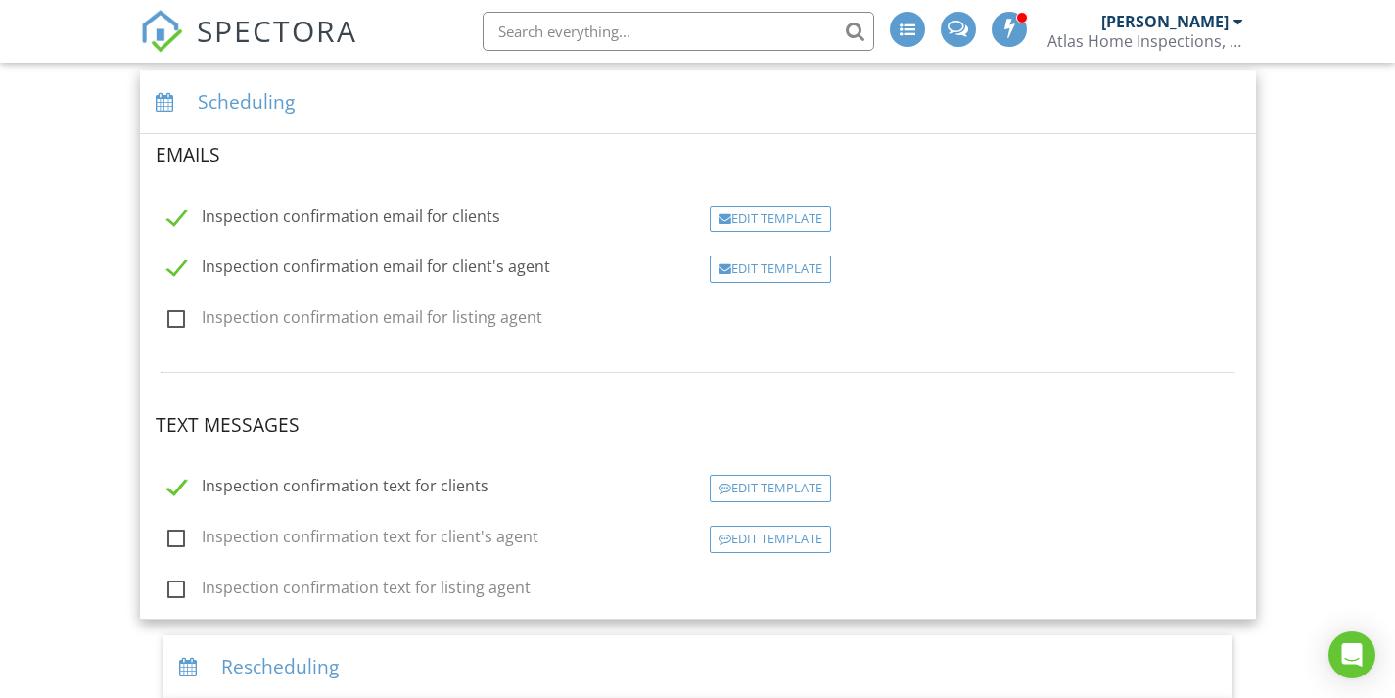
scroll to position [227, 0]
click at [753, 267] on div "Edit Template" at bounding box center [770, 270] width 121 height 27
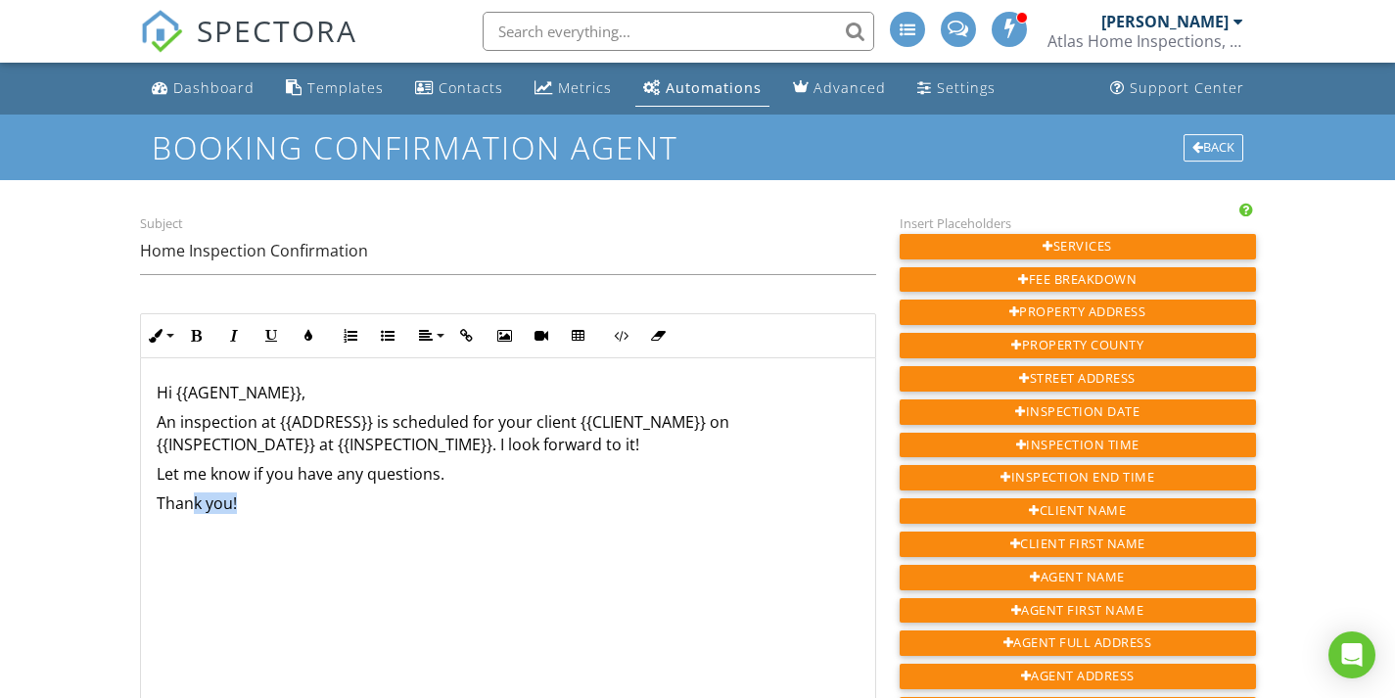
drag, startPoint x: 239, startPoint y: 507, endPoint x: 189, endPoint y: 503, distance: 50.1
click at [189, 503] on p "Thank you!" at bounding box center [508, 503] width 703 height 22
click at [454, 473] on p "Let me know if you have any questions." at bounding box center [508, 474] width 703 height 22
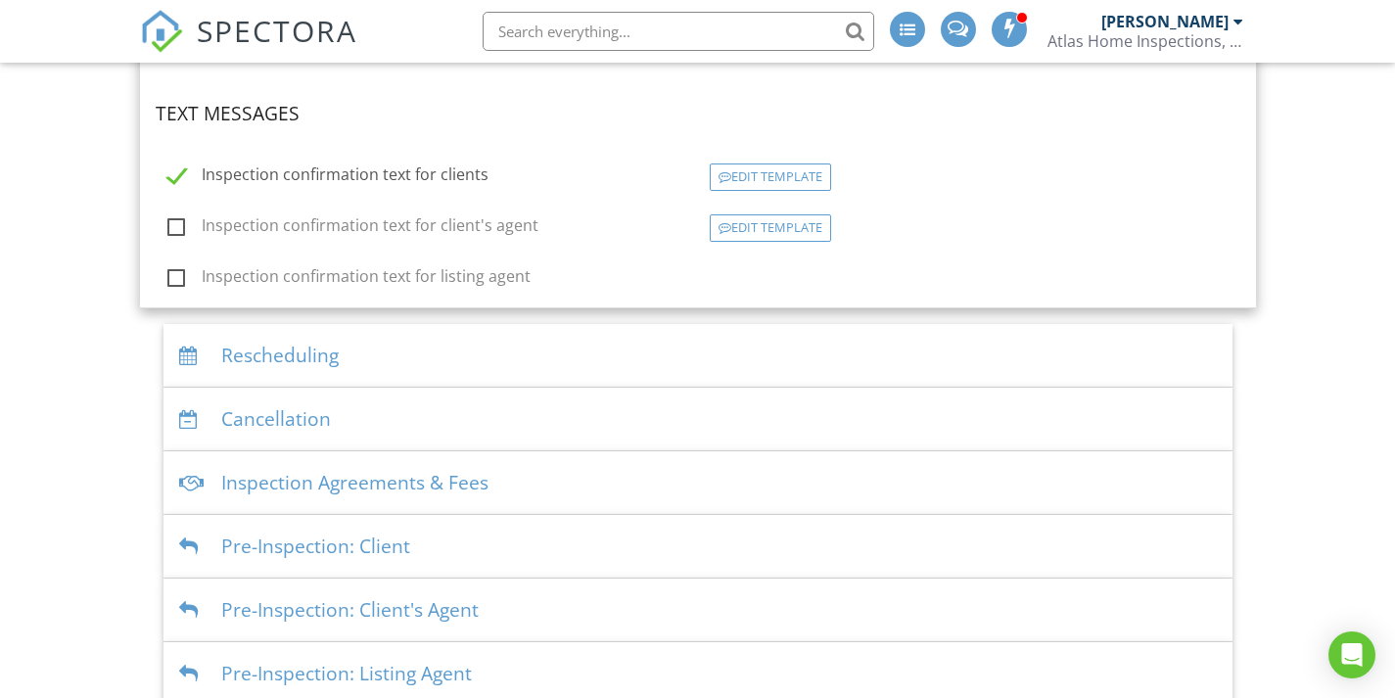
scroll to position [520, 0]
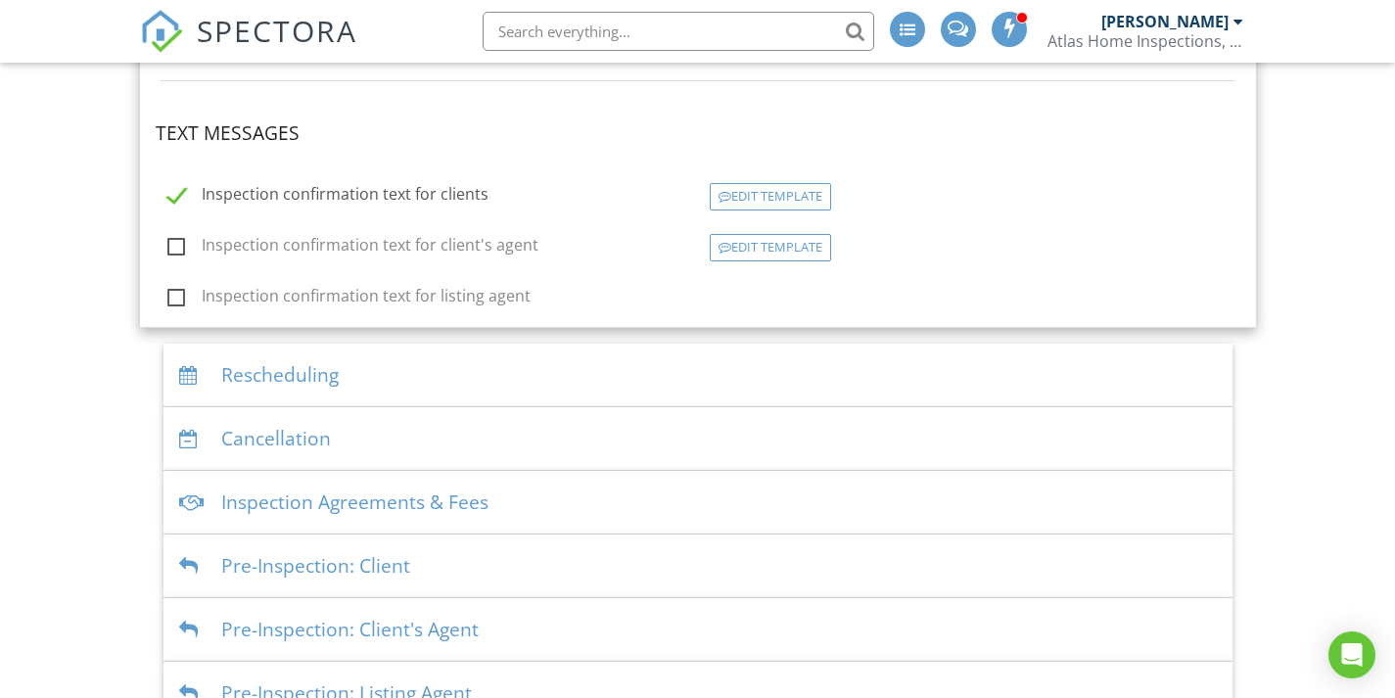
click at [513, 508] on div "Inspection Agreements & Fees" at bounding box center [698, 503] width 1069 height 64
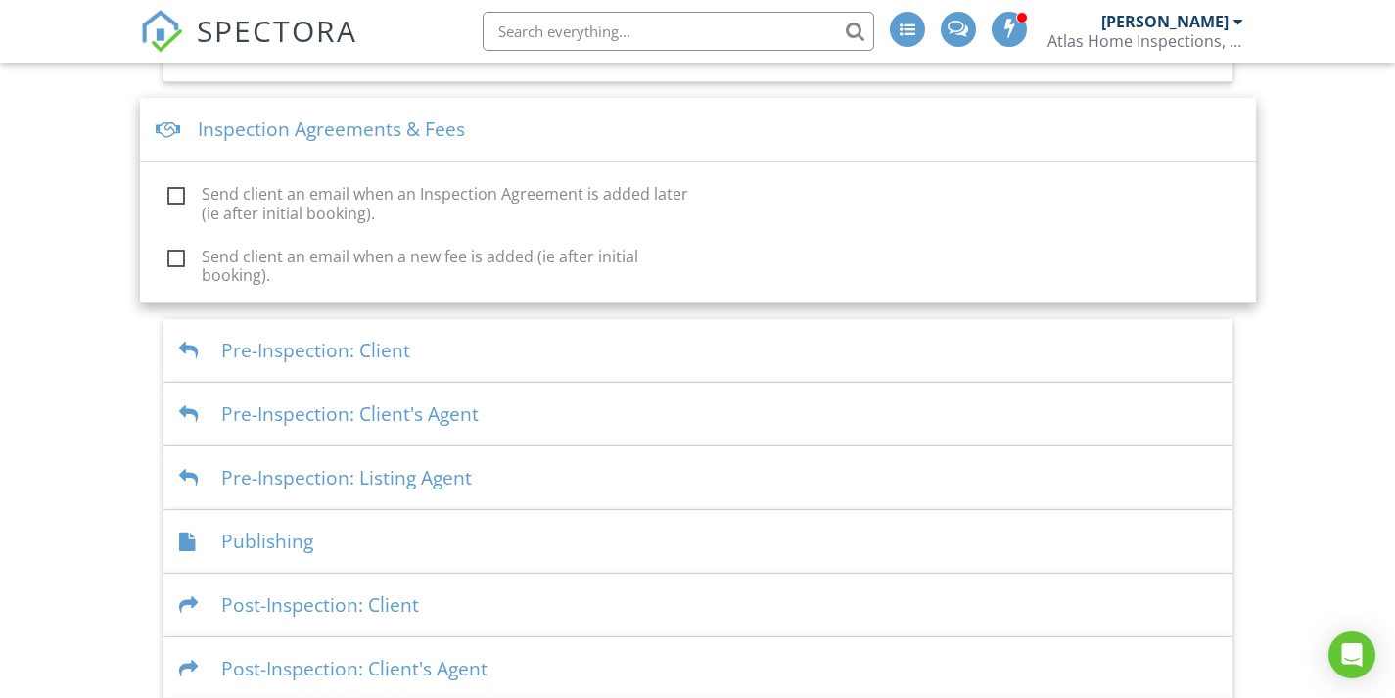
scroll to position [399, 0]
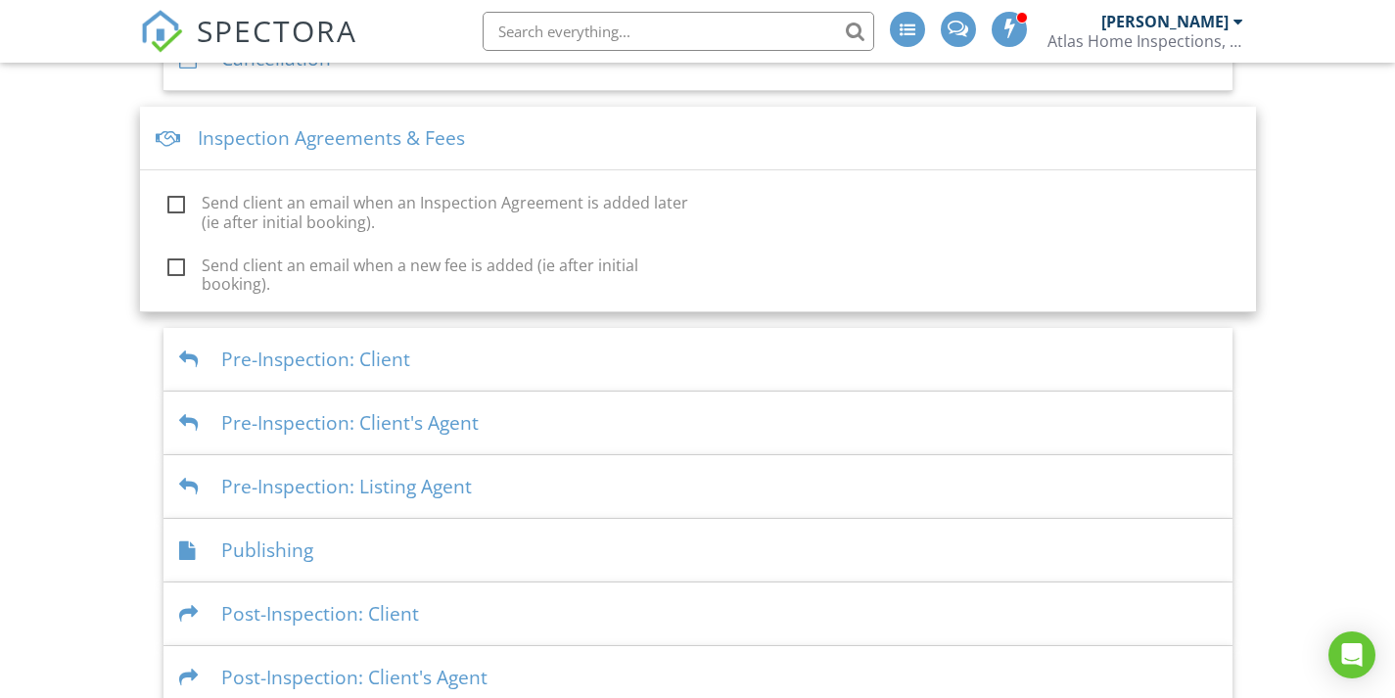
click at [171, 138] on div at bounding box center [169, 138] width 26 height 19
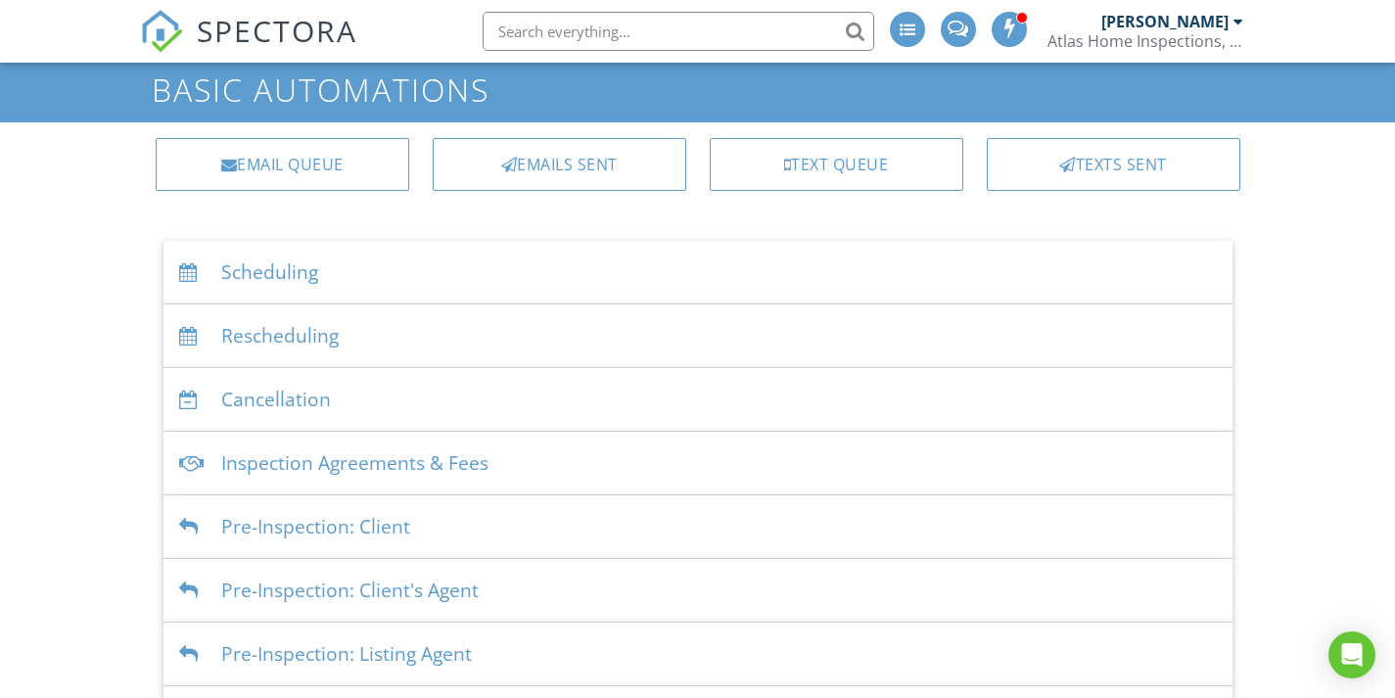
scroll to position [0, 0]
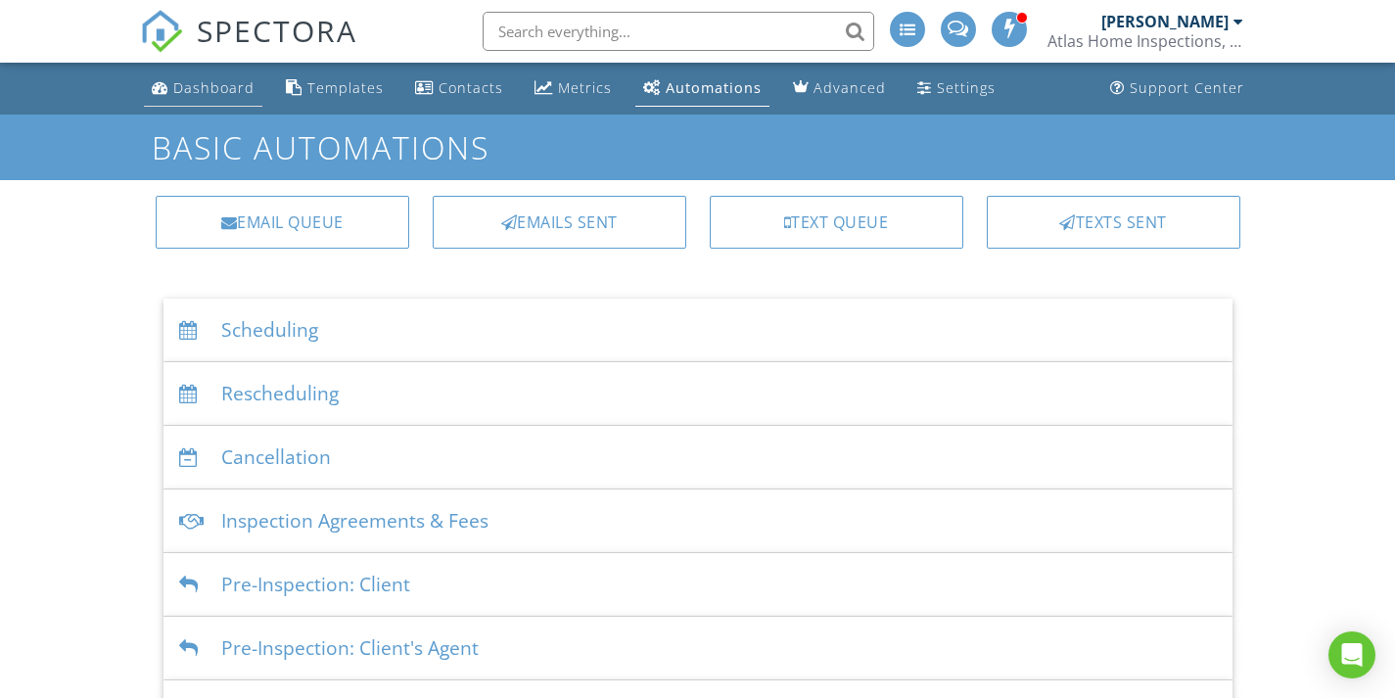
click at [200, 98] on link "Dashboard" at bounding box center [203, 88] width 118 height 36
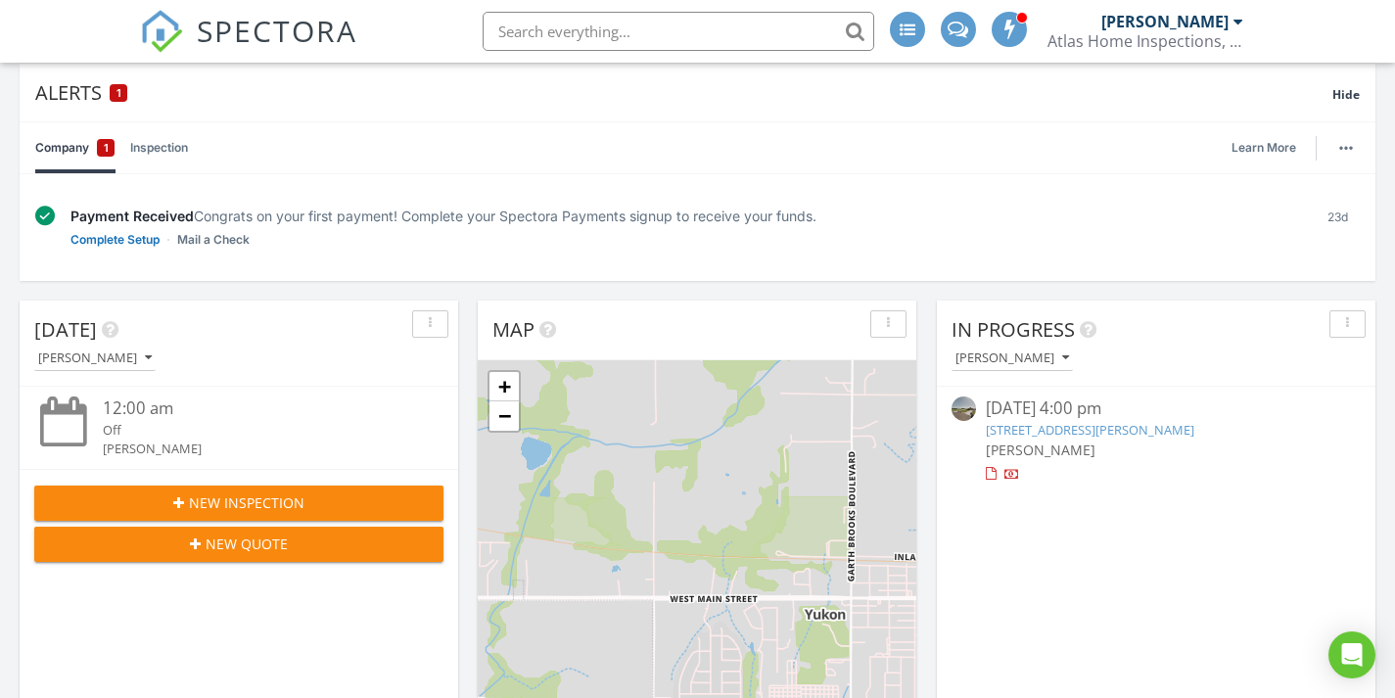
scroll to position [247, 0]
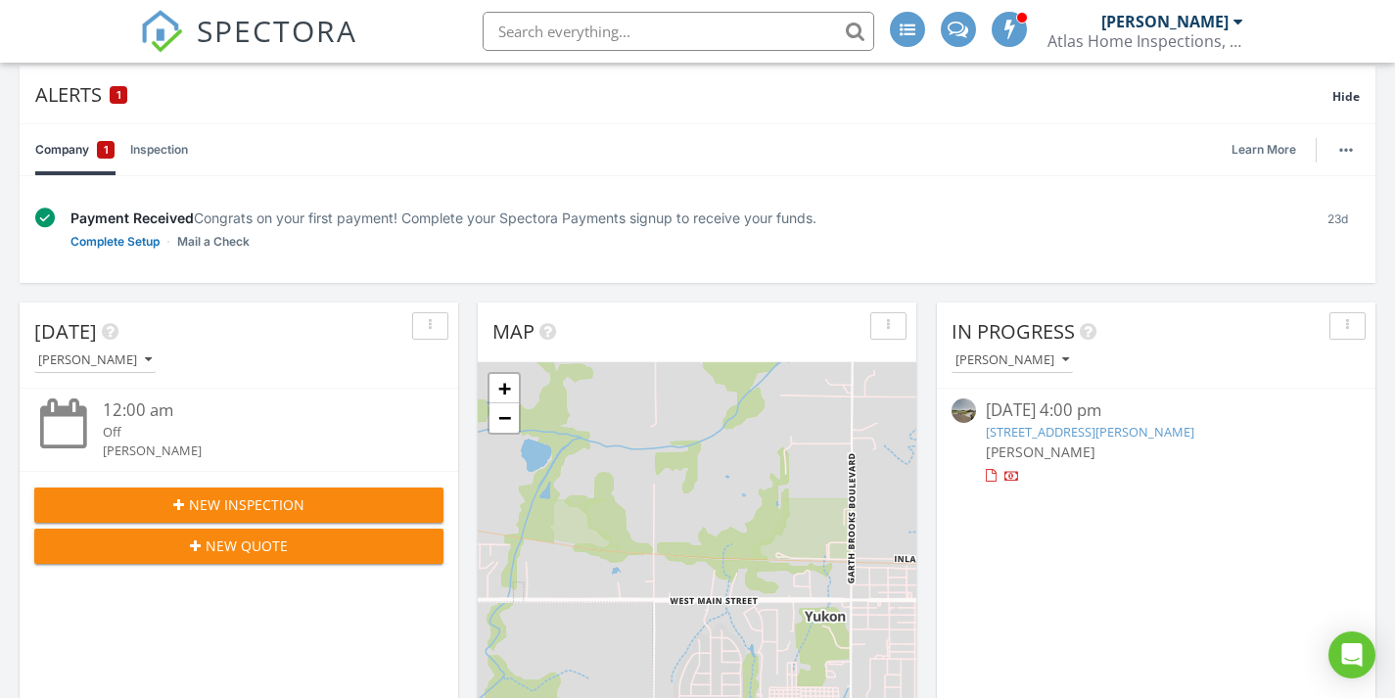
click at [218, 498] on span "New Inspection" at bounding box center [247, 504] width 116 height 21
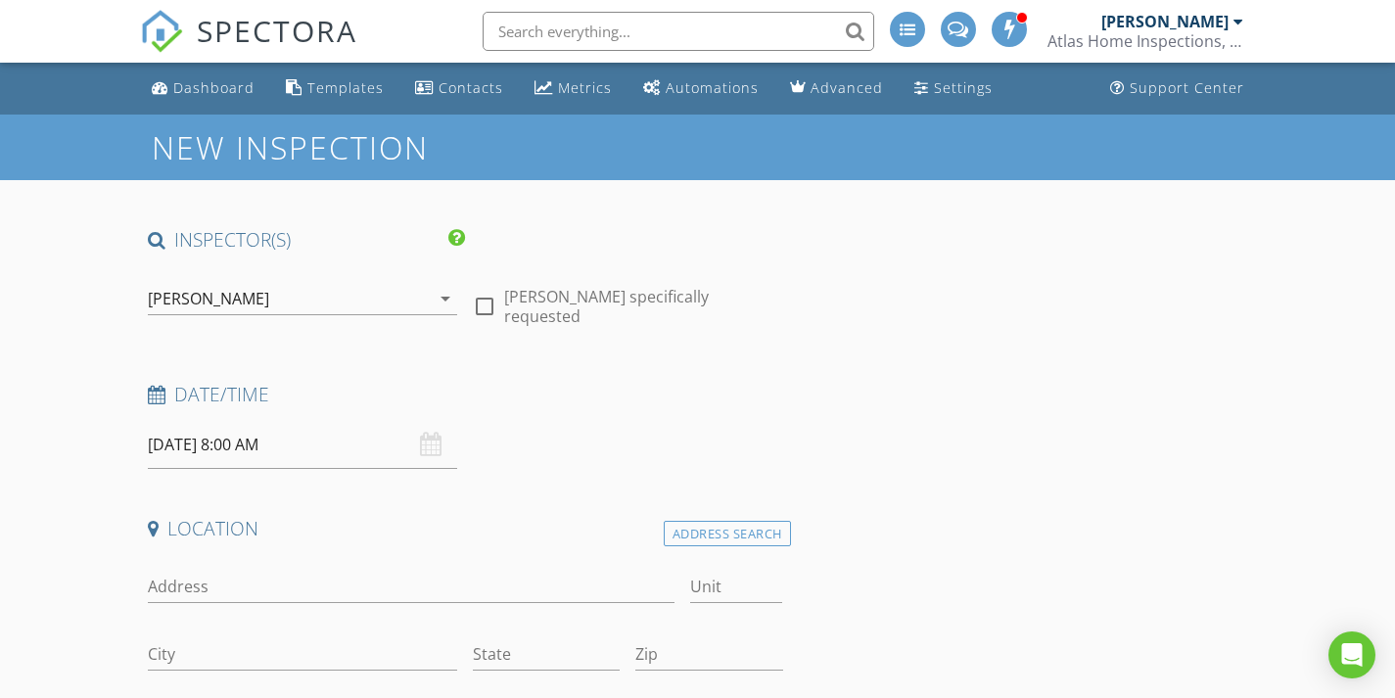
click at [431, 445] on div "[DATE] 8:00 AM" at bounding box center [303, 445] width 310 height 48
click at [303, 455] on input "[DATE] 8:00 AM" at bounding box center [303, 445] width 310 height 48
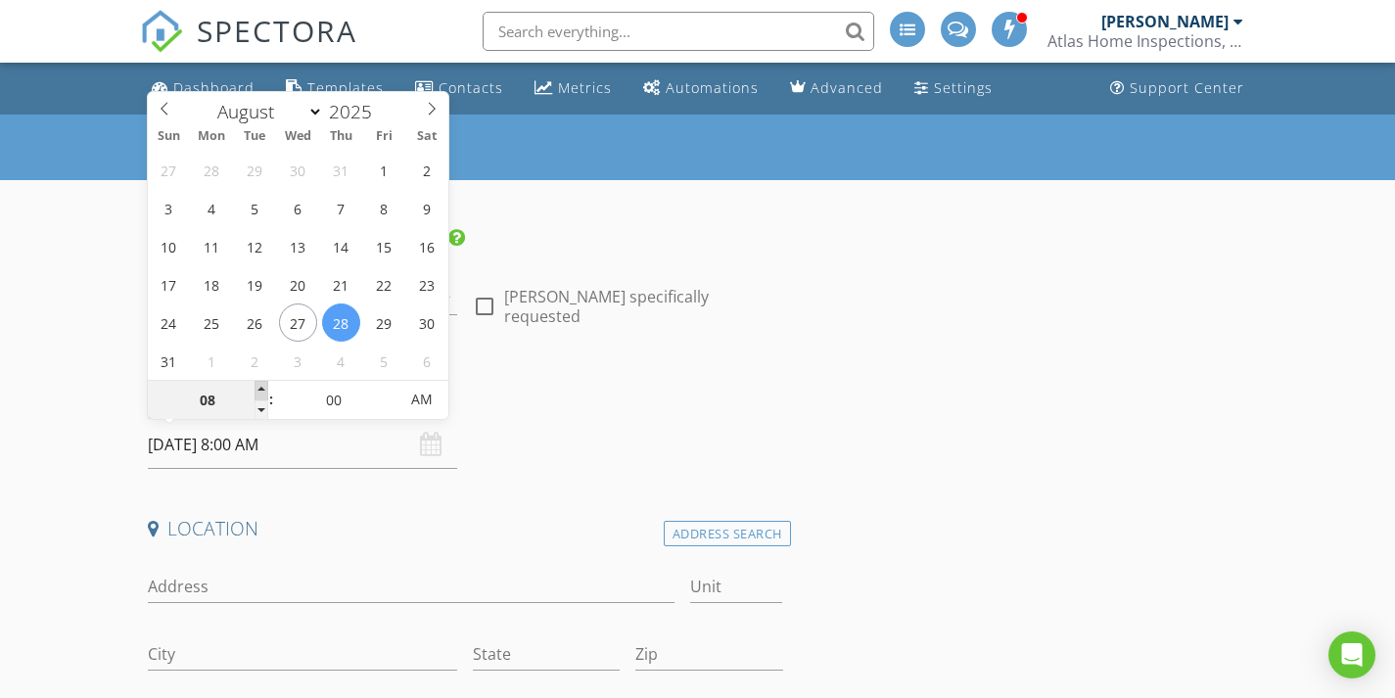
click at [259, 385] on span at bounding box center [262, 391] width 14 height 20
type input "09"
type input "[DATE] 9:00 AM"
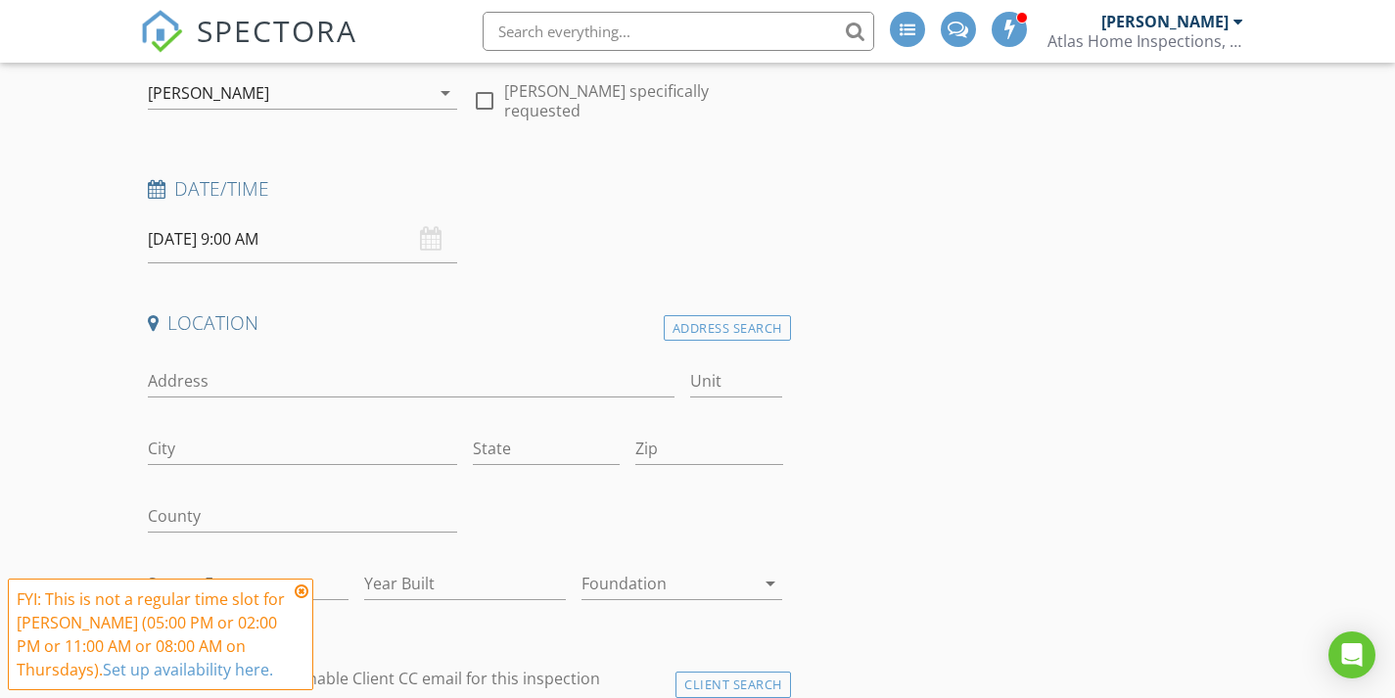
scroll to position [207, 0]
click at [425, 390] on input "Address" at bounding box center [411, 380] width 527 height 32
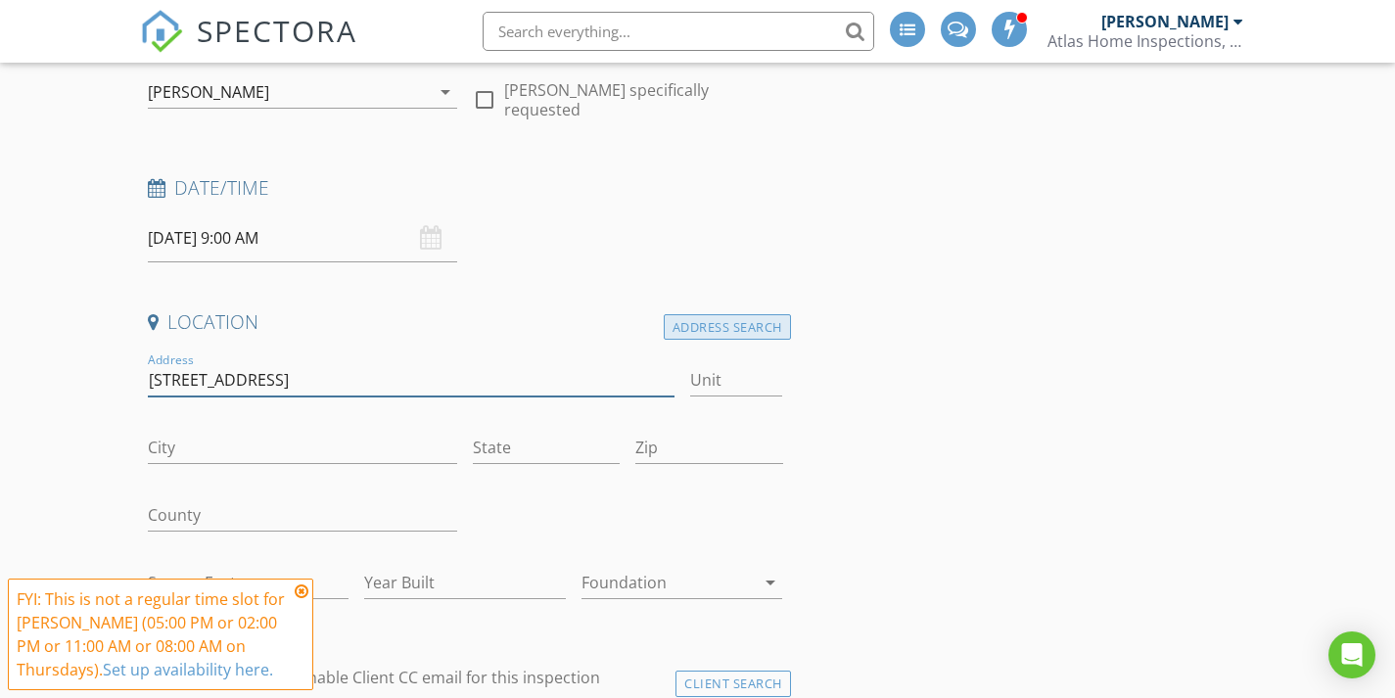
type input "[STREET_ADDRESS]"
click at [757, 324] on div "Address Search" at bounding box center [727, 327] width 127 height 26
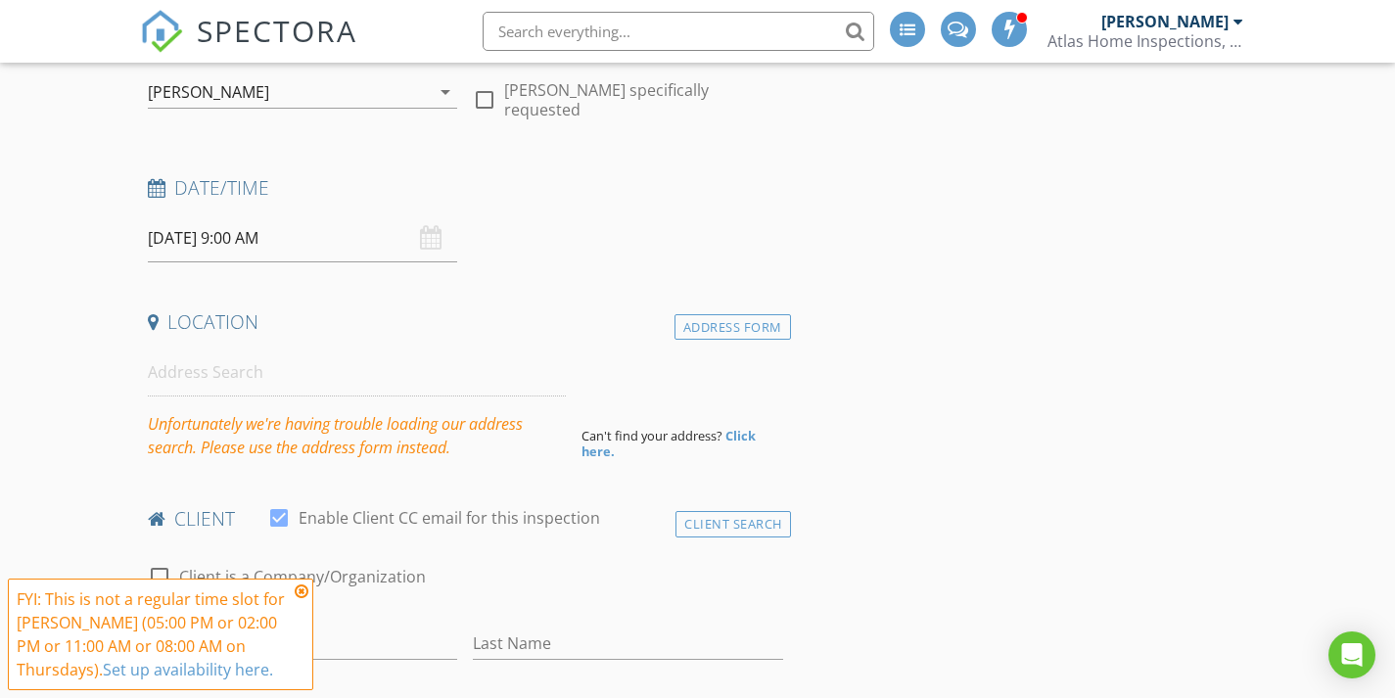
click at [304, 589] on icon at bounding box center [302, 592] width 14 height 16
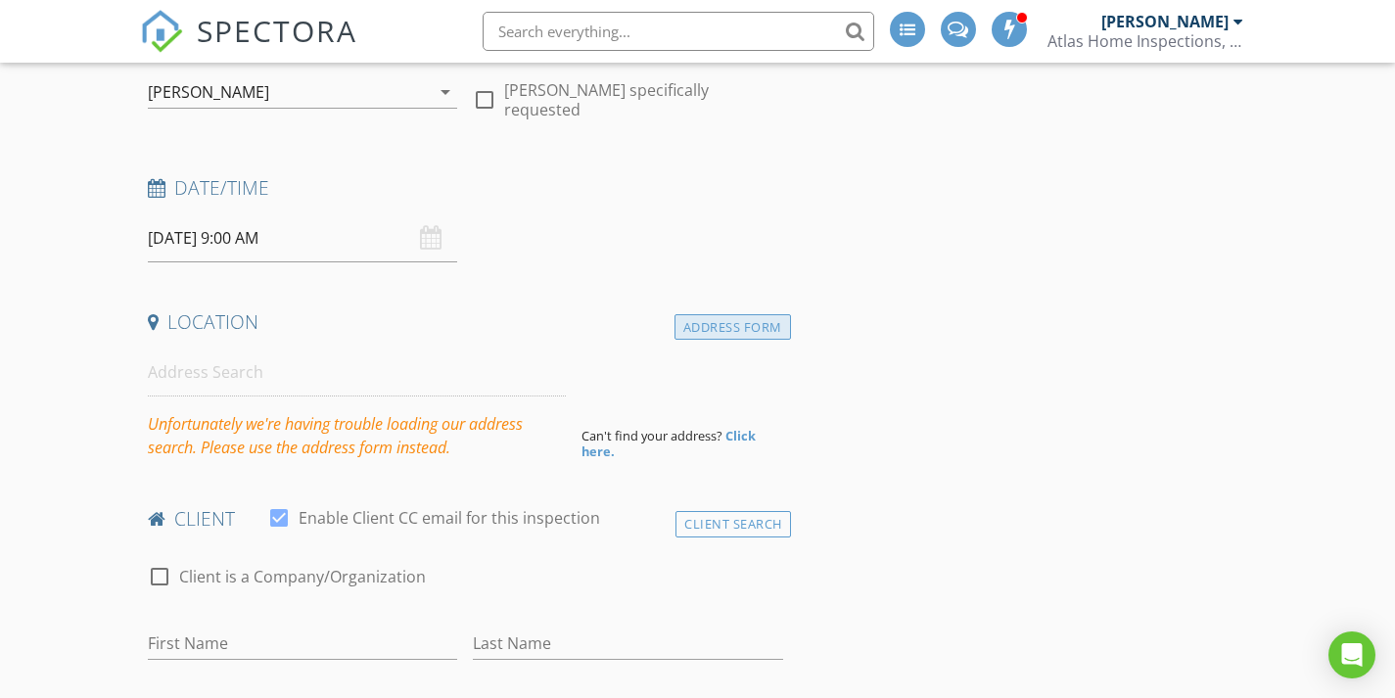
click at [737, 337] on div "Address Form" at bounding box center [733, 327] width 117 height 26
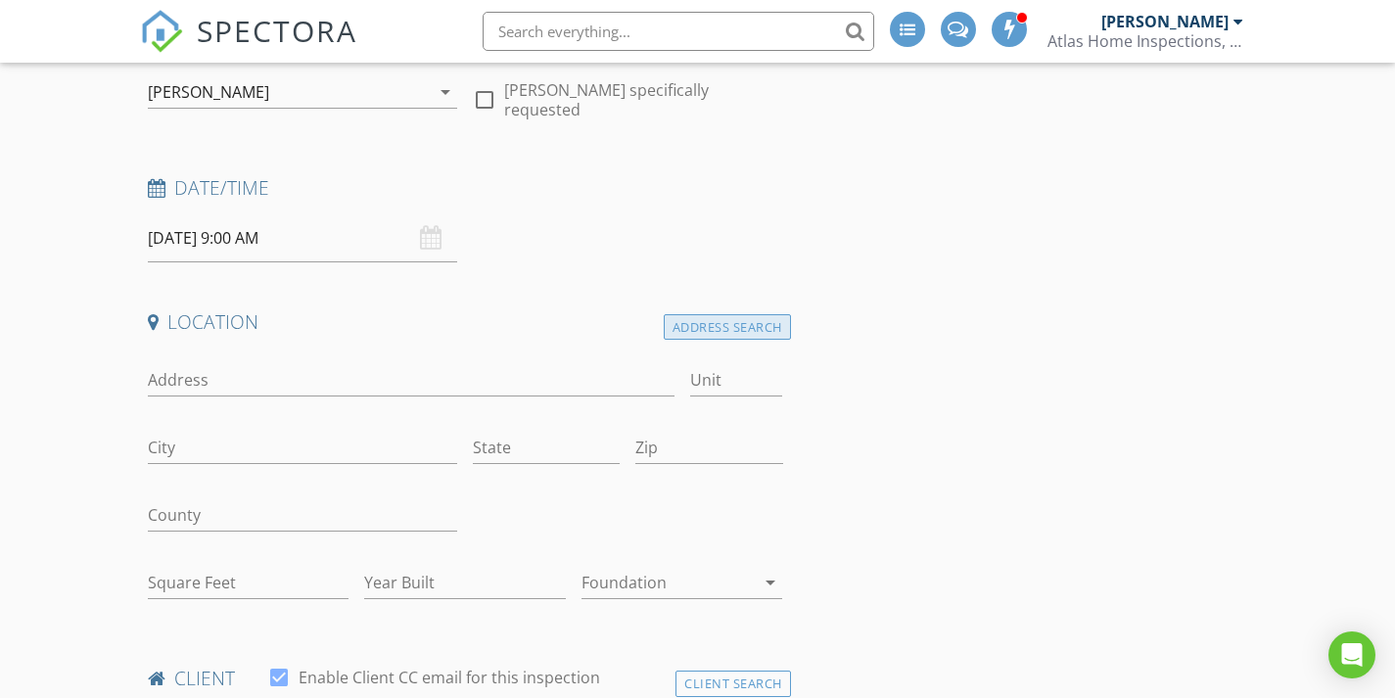
click at [737, 337] on div "Address Search" at bounding box center [727, 327] width 127 height 26
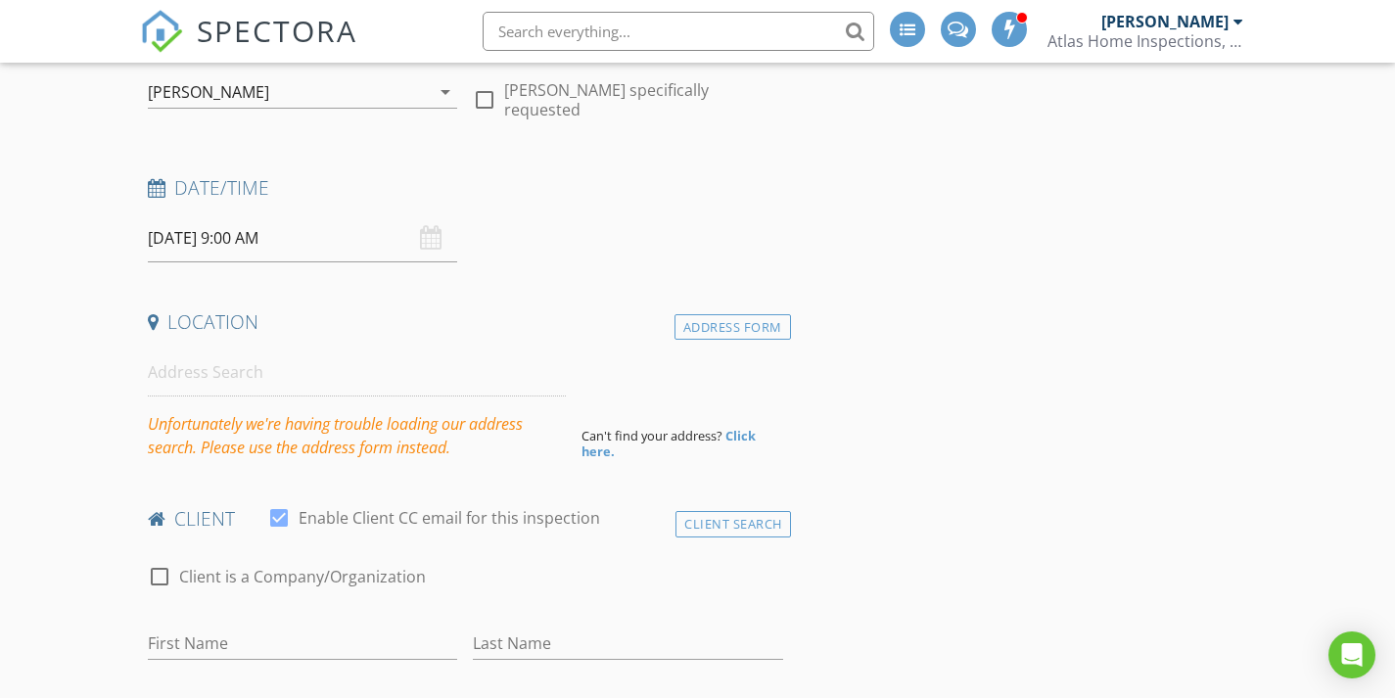
click at [741, 437] on strong "Click here." at bounding box center [669, 443] width 174 height 33
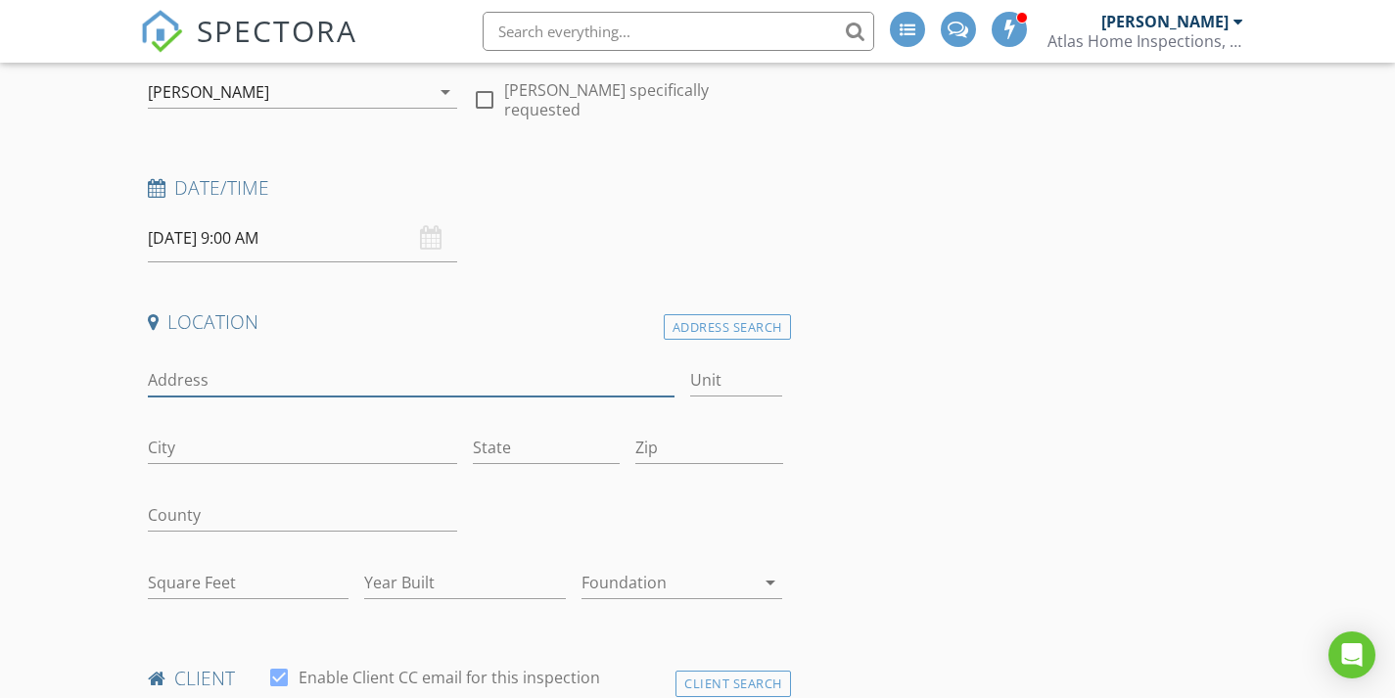
click at [249, 381] on input "Address" at bounding box center [411, 380] width 527 height 32
type input "[STREET_ADDRESS]"
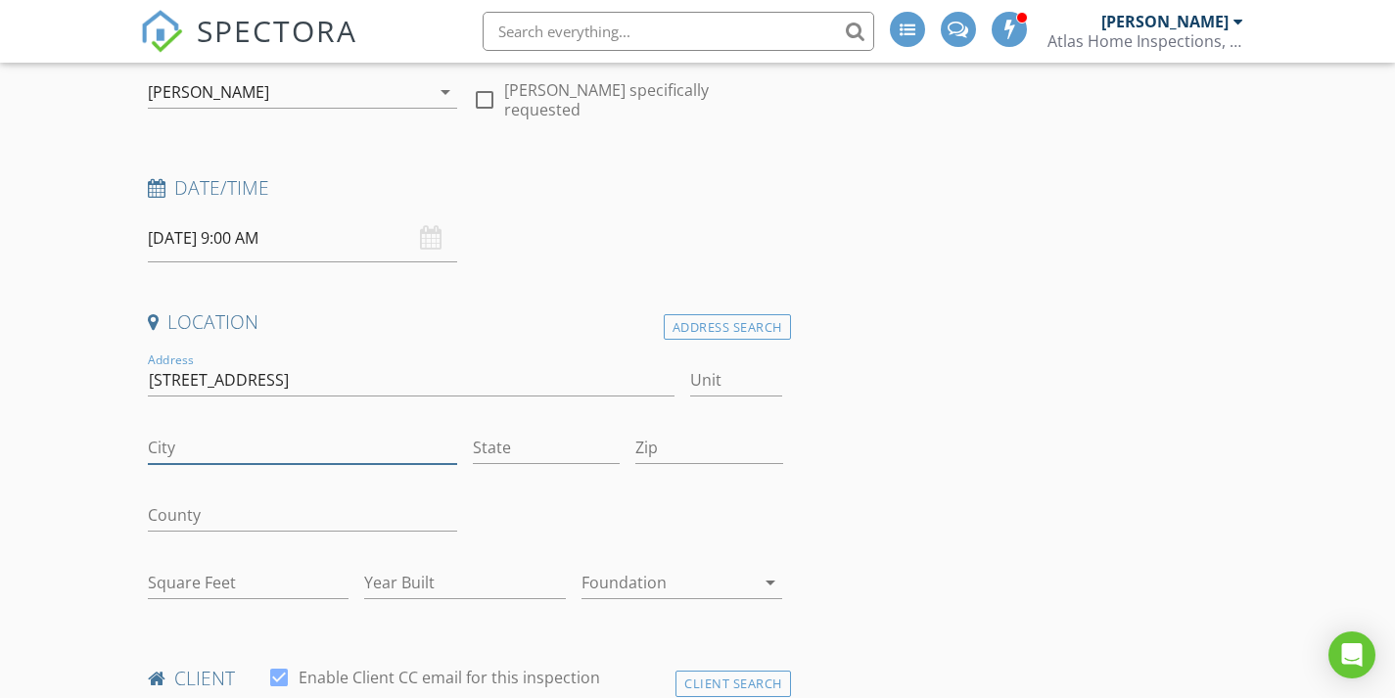
click at [300, 458] on input "City" at bounding box center [303, 448] width 310 height 32
type input "[PERSON_NAME]"
click at [525, 456] on input "State" at bounding box center [546, 448] width 147 height 32
type input "OK"
click at [675, 457] on input "Zip" at bounding box center [708, 448] width 147 height 32
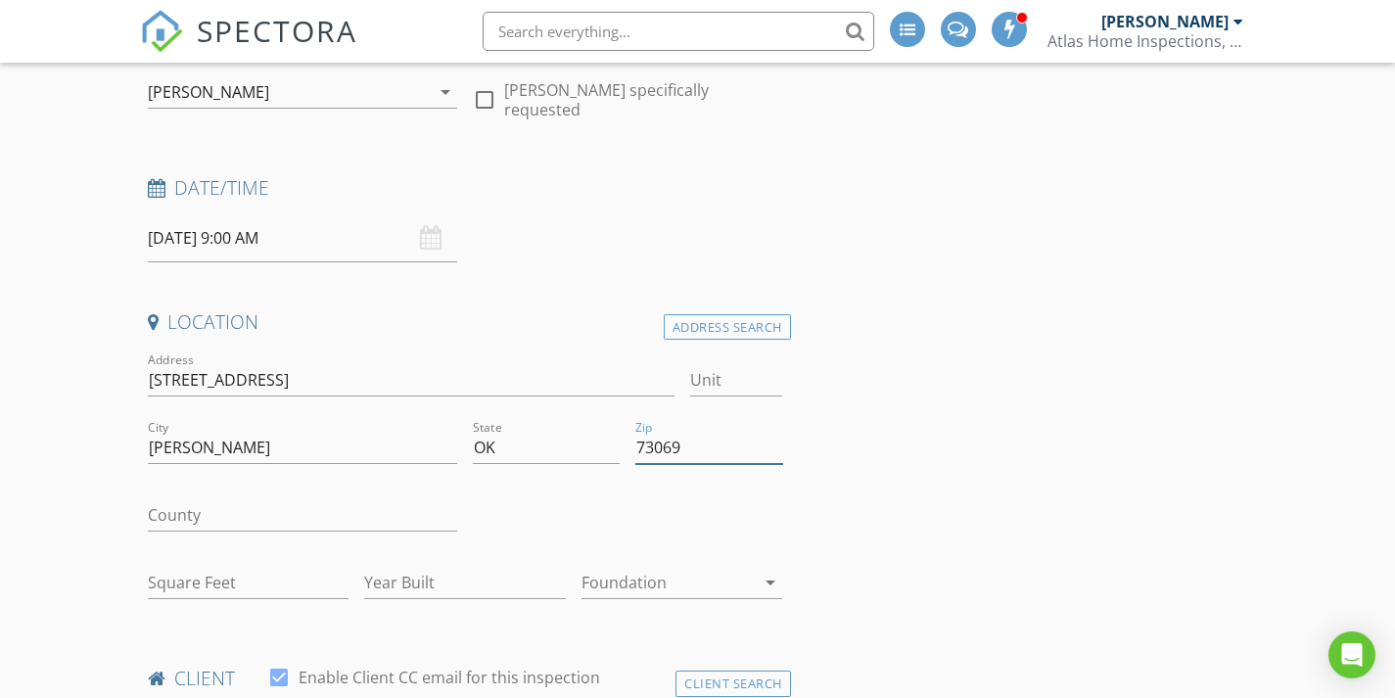
type input "73069"
click at [356, 528] on input "County" at bounding box center [303, 515] width 310 height 32
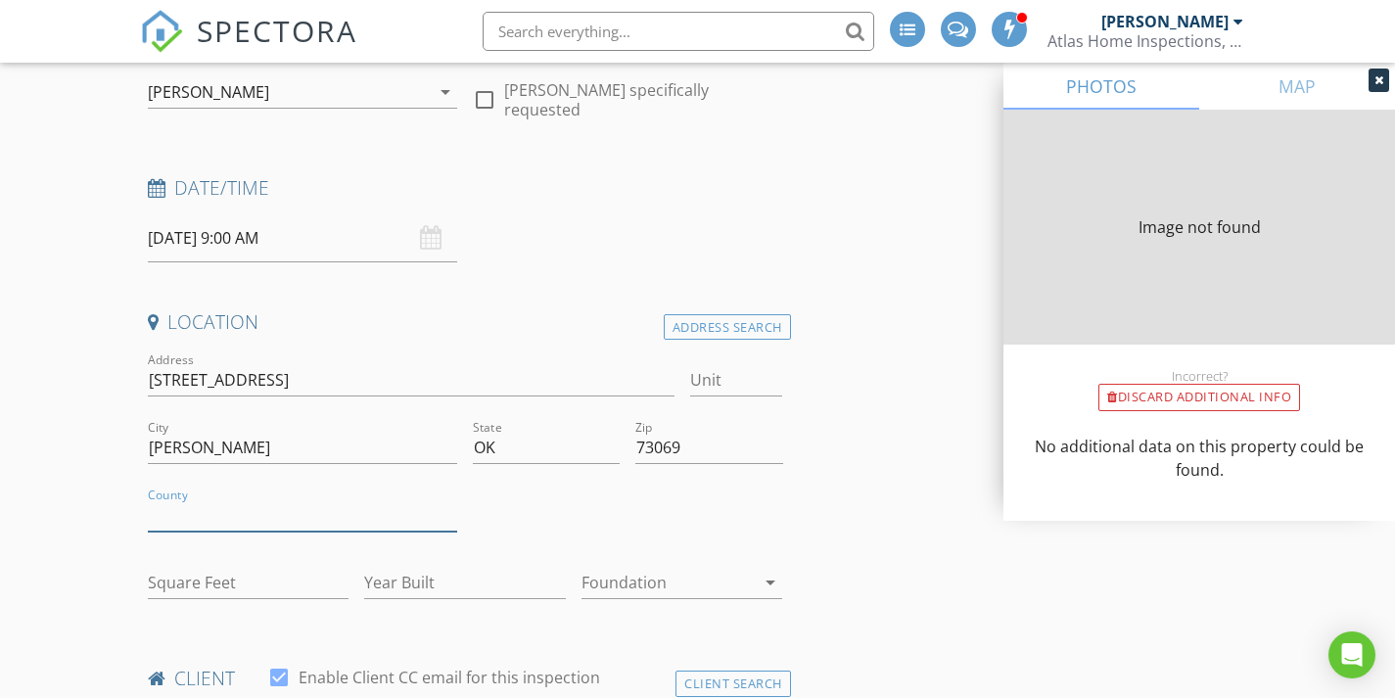
type input "0"
type input "2021"
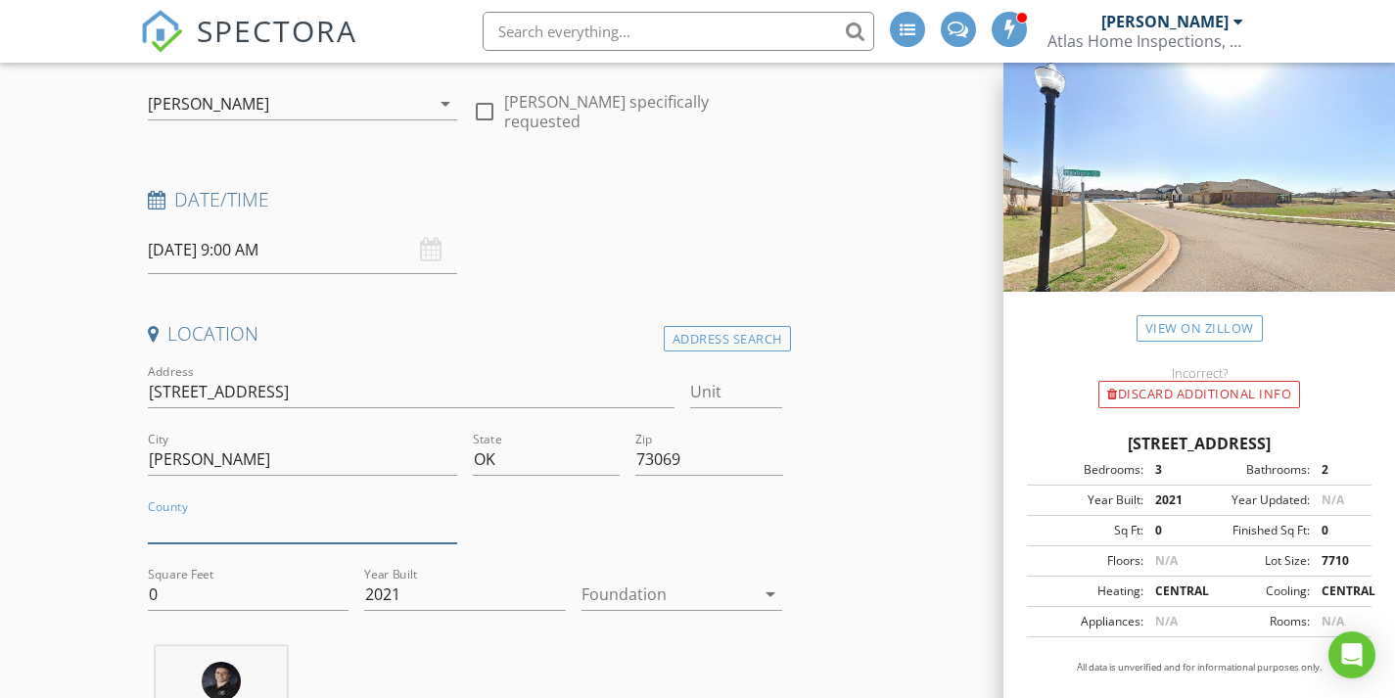
scroll to position [193, 0]
type input "[GEOGRAPHIC_DATA]"
click at [228, 599] on input "0" at bounding box center [249, 597] width 202 height 32
type input "2114"
click at [730, 588] on div at bounding box center [669, 596] width 174 height 31
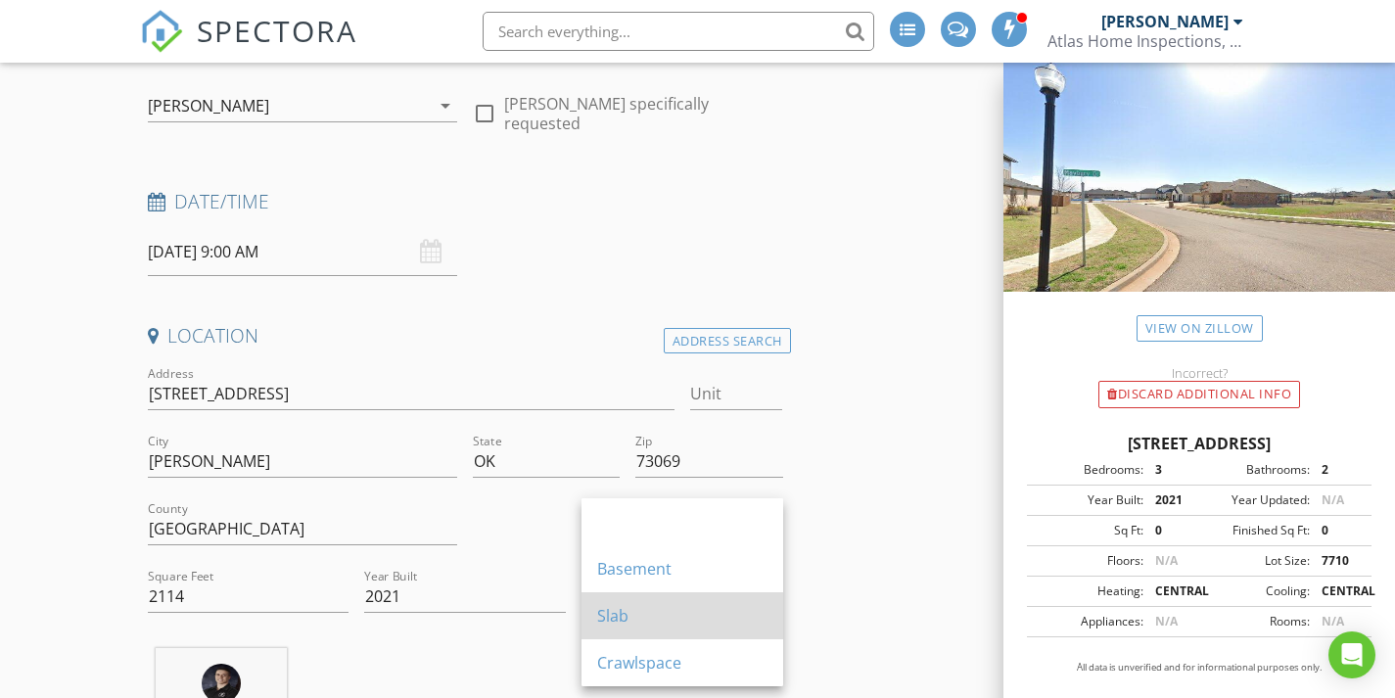
click at [713, 613] on div "Slab" at bounding box center [682, 615] width 170 height 23
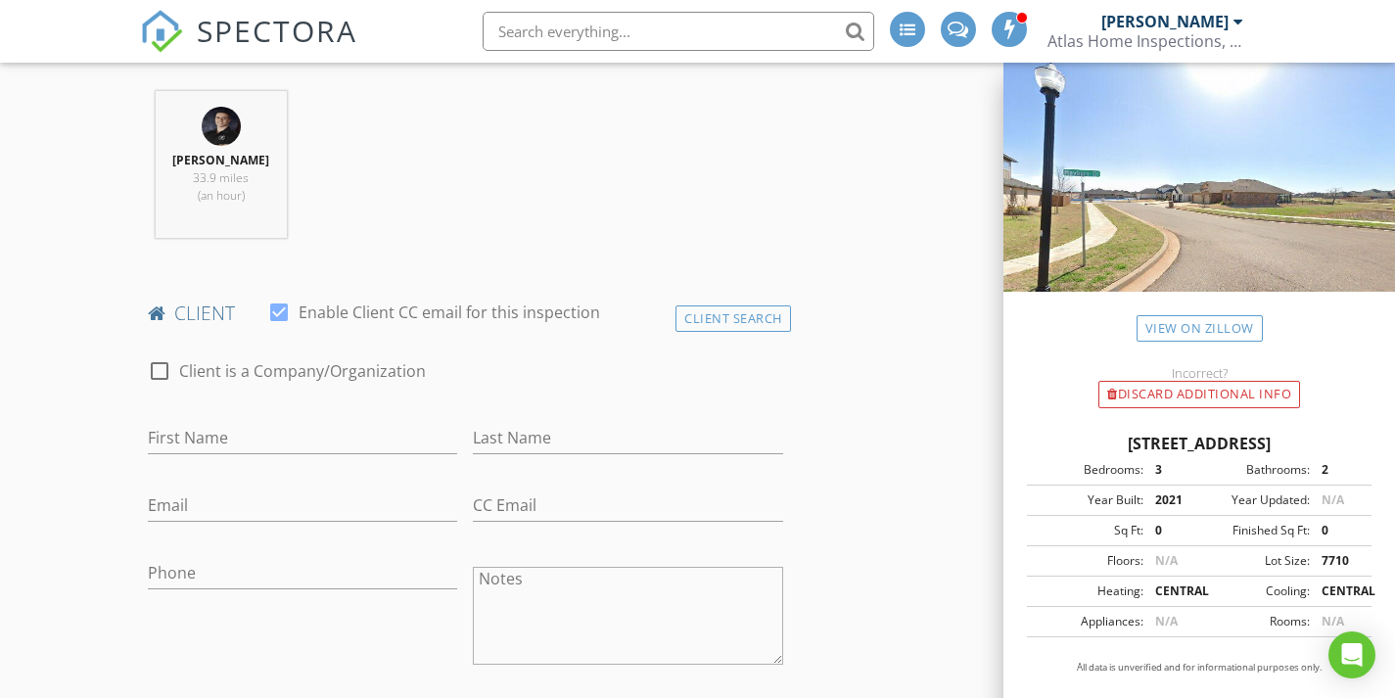
scroll to position [792, 0]
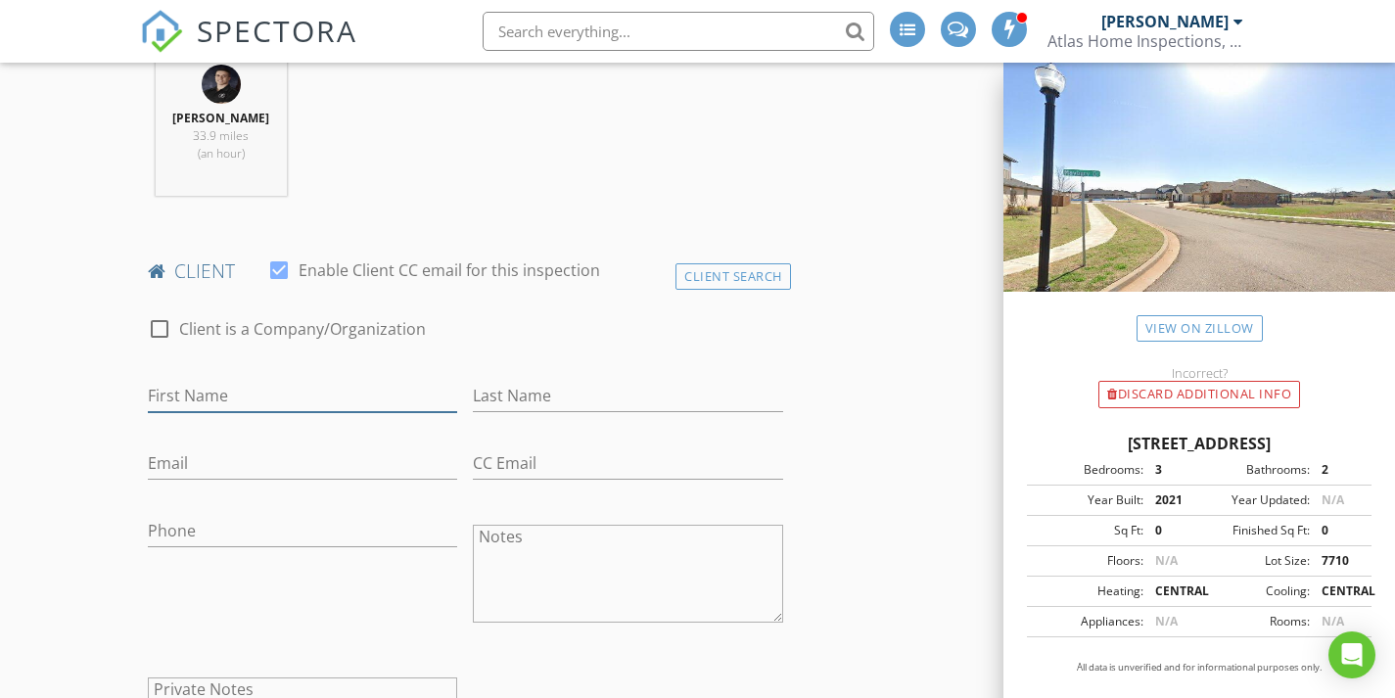
click at [236, 399] on input "First Name" at bounding box center [303, 396] width 310 height 32
type input "[PERSON_NAME]"
click at [516, 402] on input "Last Name" at bounding box center [628, 396] width 310 height 32
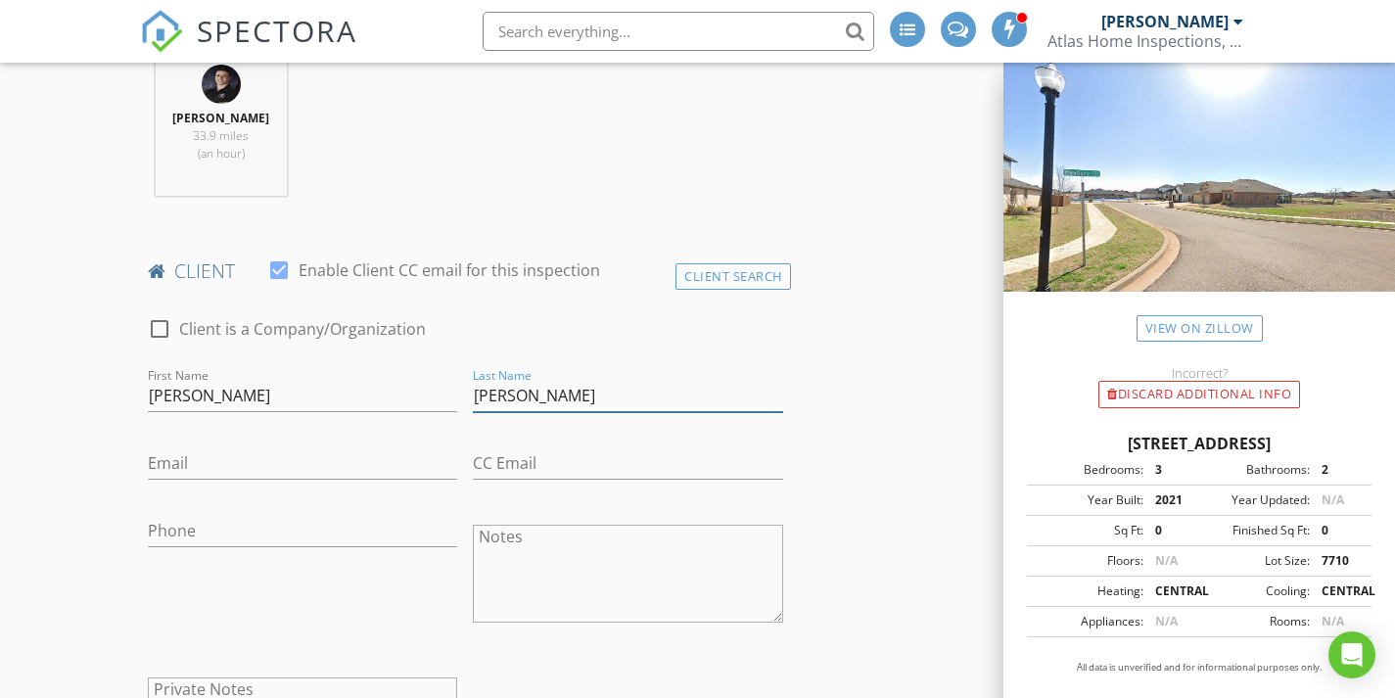
type input "[PERSON_NAME]"
click at [321, 470] on input "Email" at bounding box center [303, 463] width 310 height 32
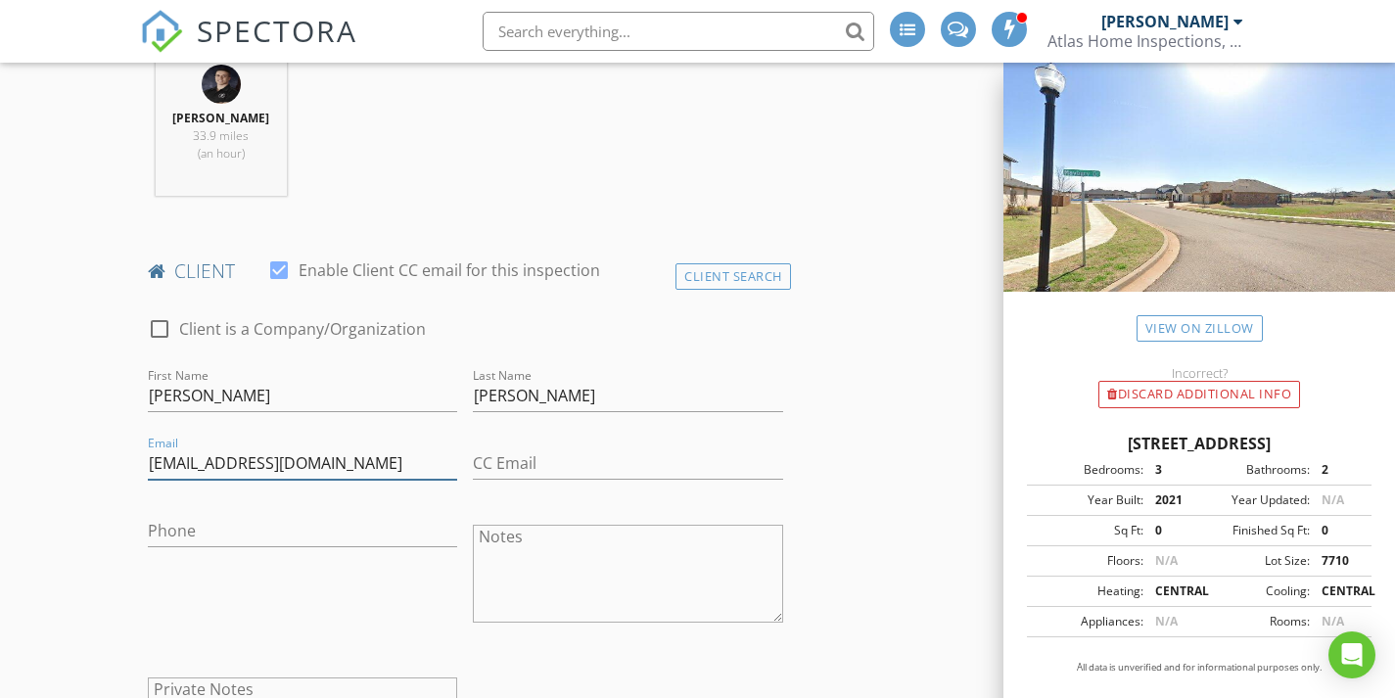
type input "[EMAIL_ADDRESS][DOMAIN_NAME]"
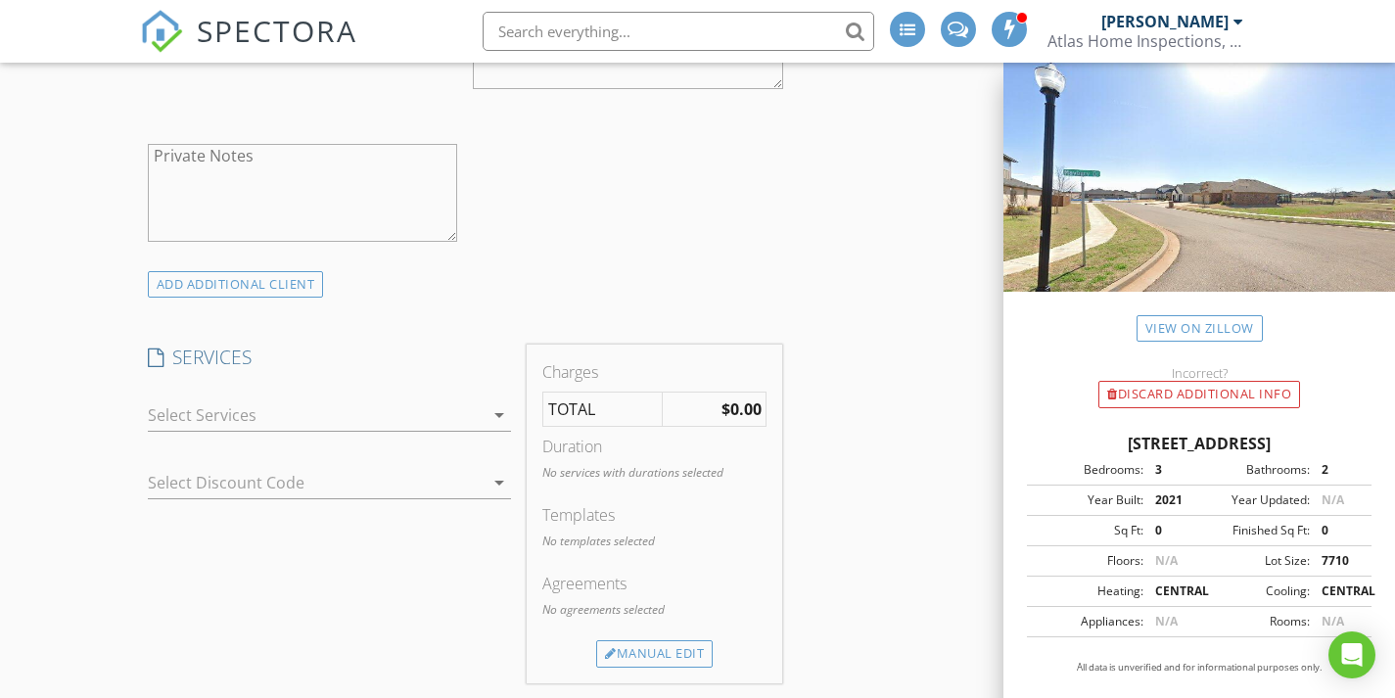
scroll to position [1338, 0]
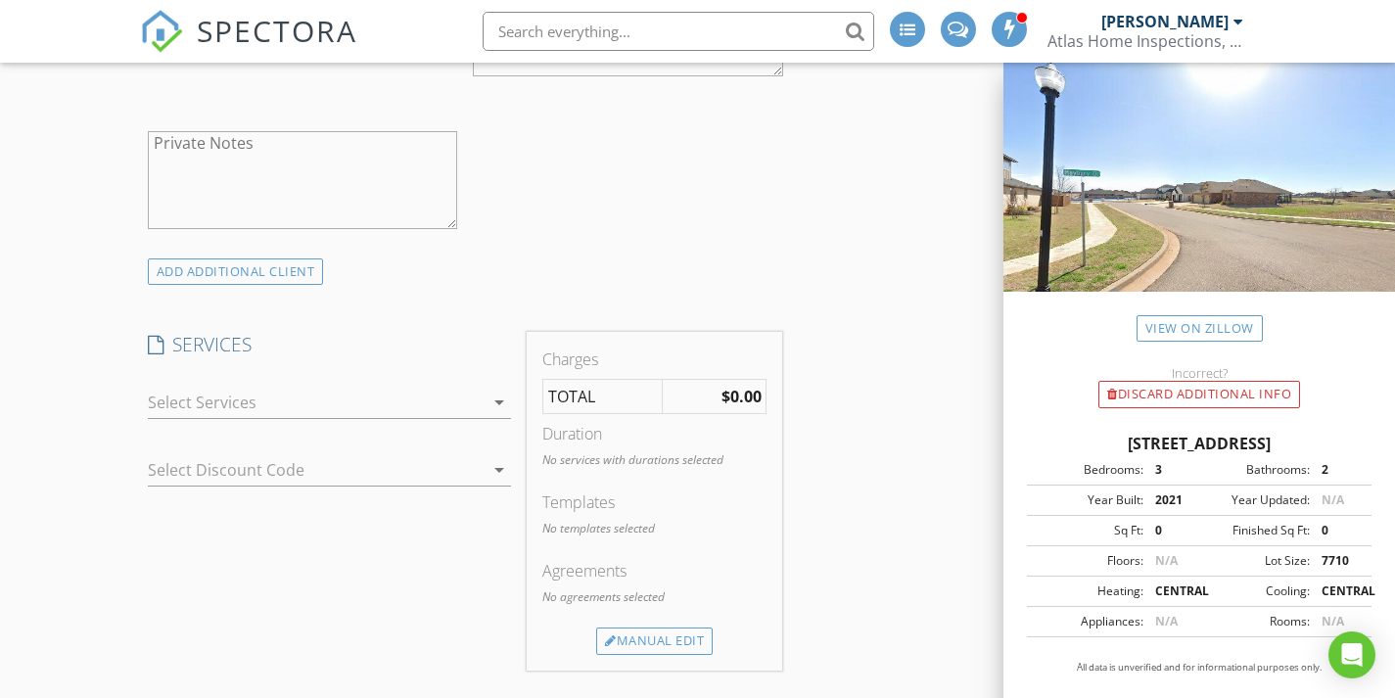
click at [480, 399] on div at bounding box center [316, 402] width 337 height 31
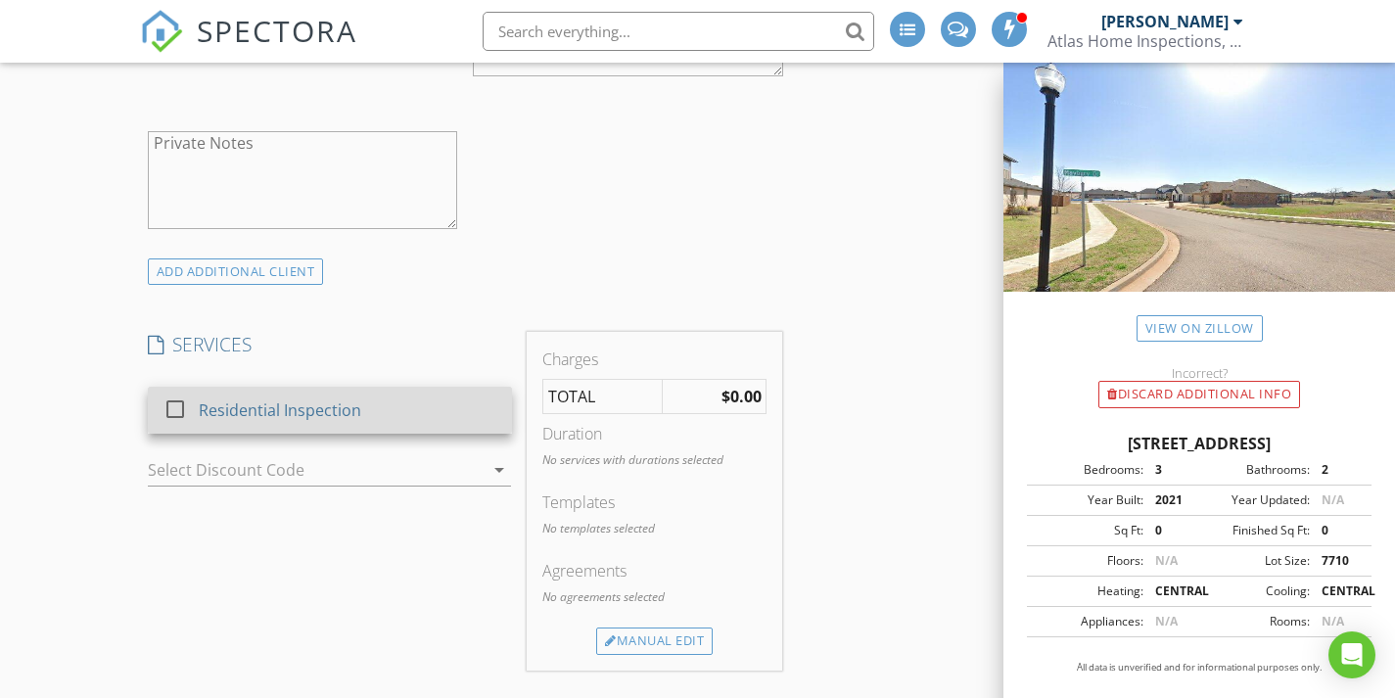
click at [393, 406] on div "Residential Inspection" at bounding box center [348, 410] width 298 height 39
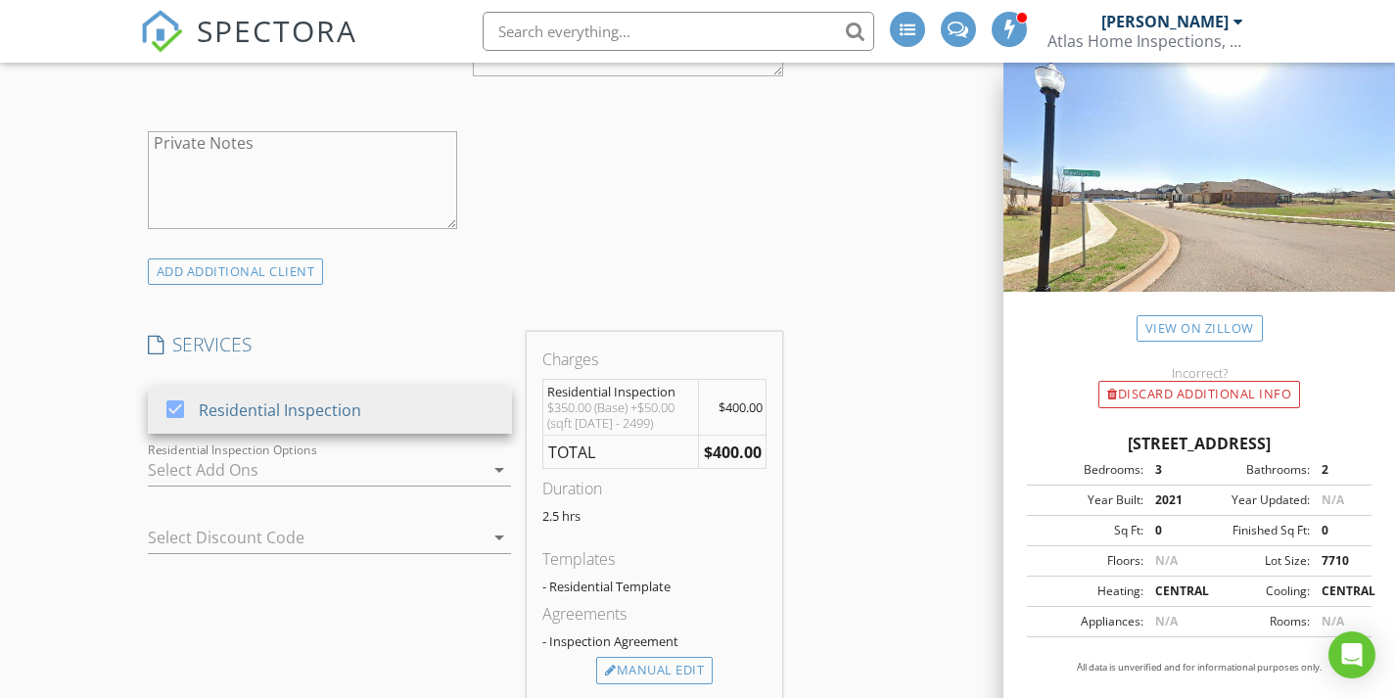
click at [897, 428] on div "INSPECTOR(S) check_box Jason Page PRIMARY Jason Page arrow_drop_down check_box_…" at bounding box center [698, 602] width 1116 height 3426
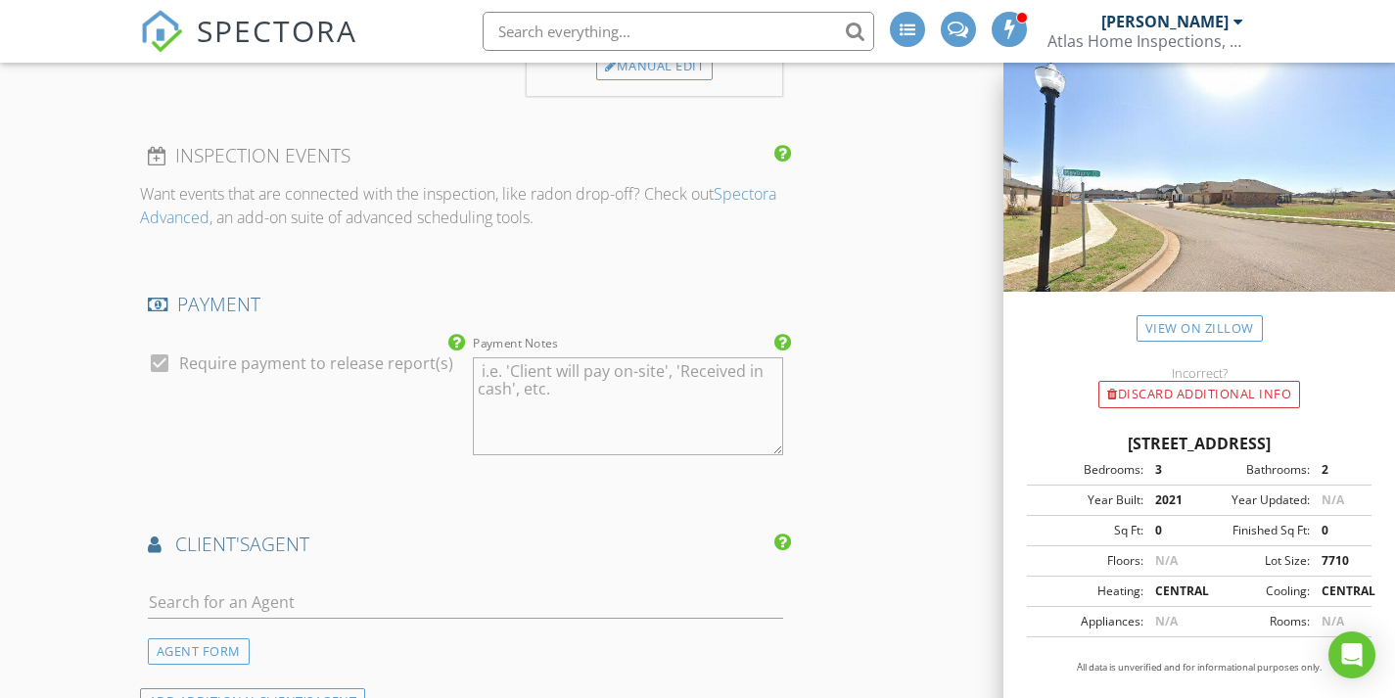
scroll to position [1954, 0]
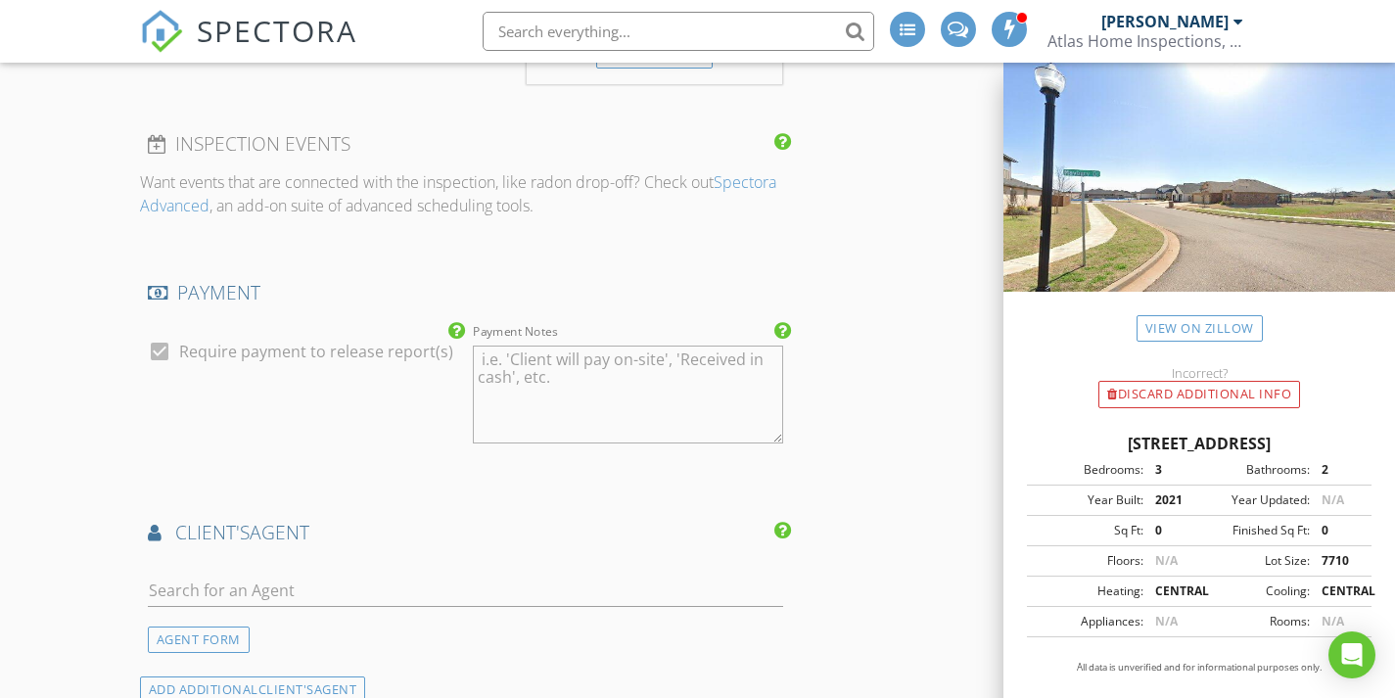
click at [612, 358] on textarea "Payment Notes" at bounding box center [628, 395] width 310 height 98
type textarea "Client Will Pay On-Site"
click at [484, 596] on input "text" at bounding box center [465, 591] width 635 height 32
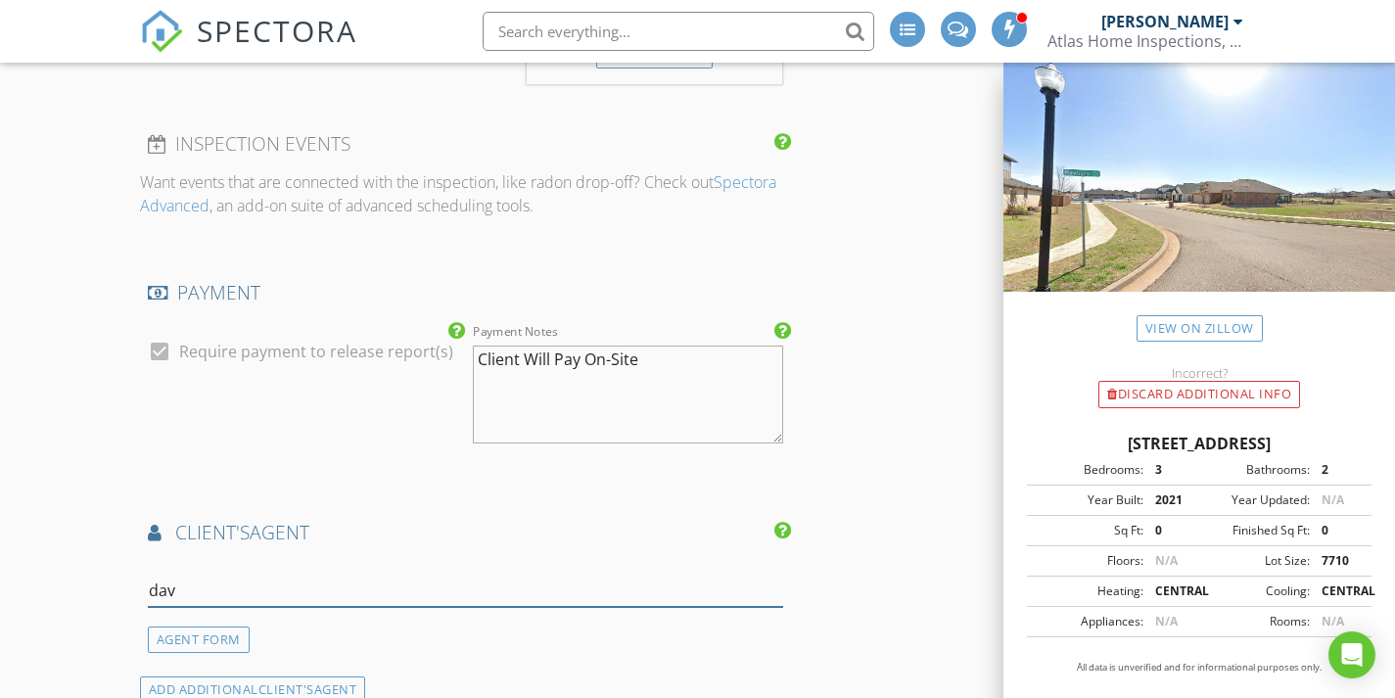
type input "davi"
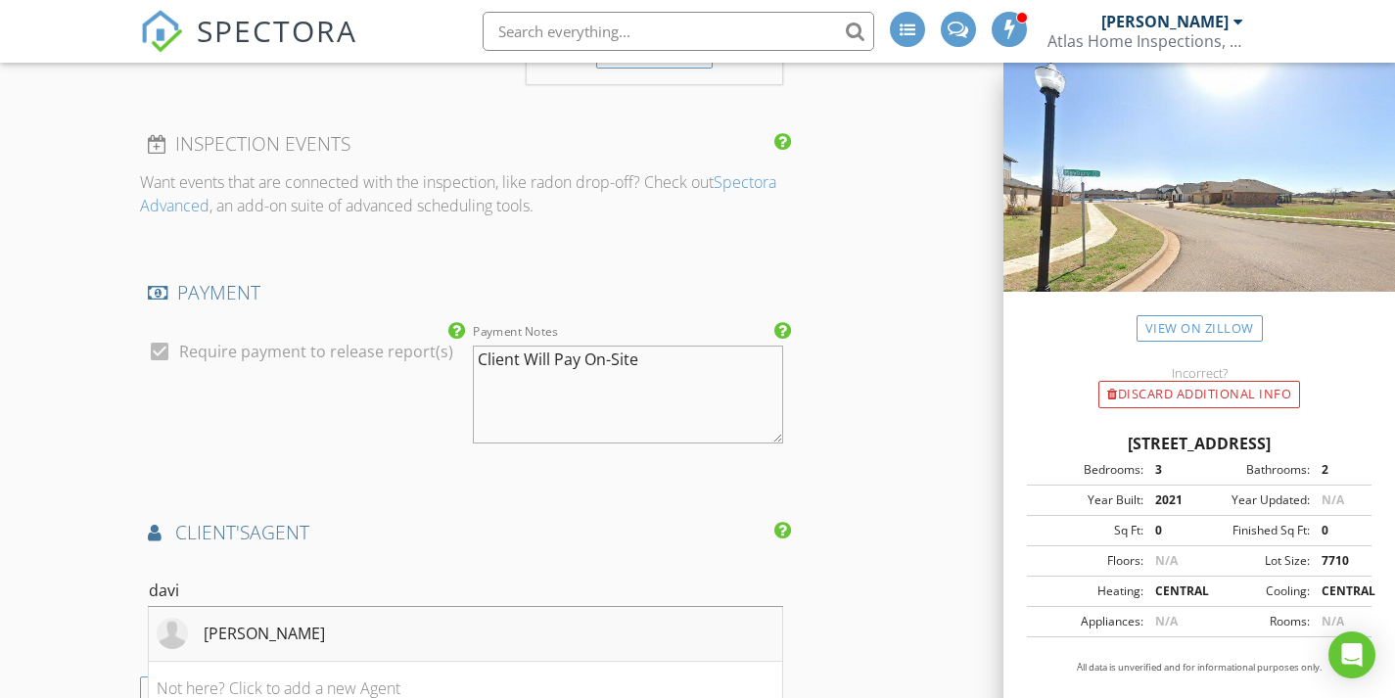
click at [435, 650] on li "[PERSON_NAME]" at bounding box center [465, 634] width 633 height 55
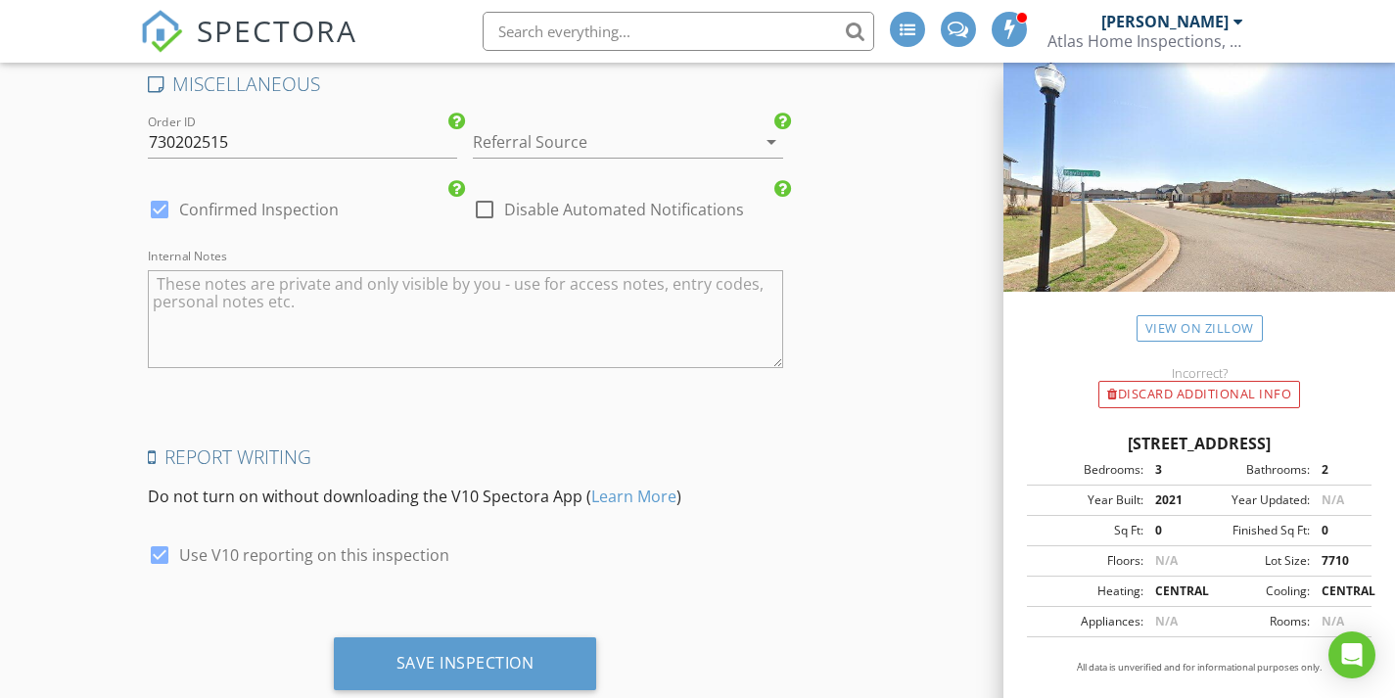
scroll to position [3445, 0]
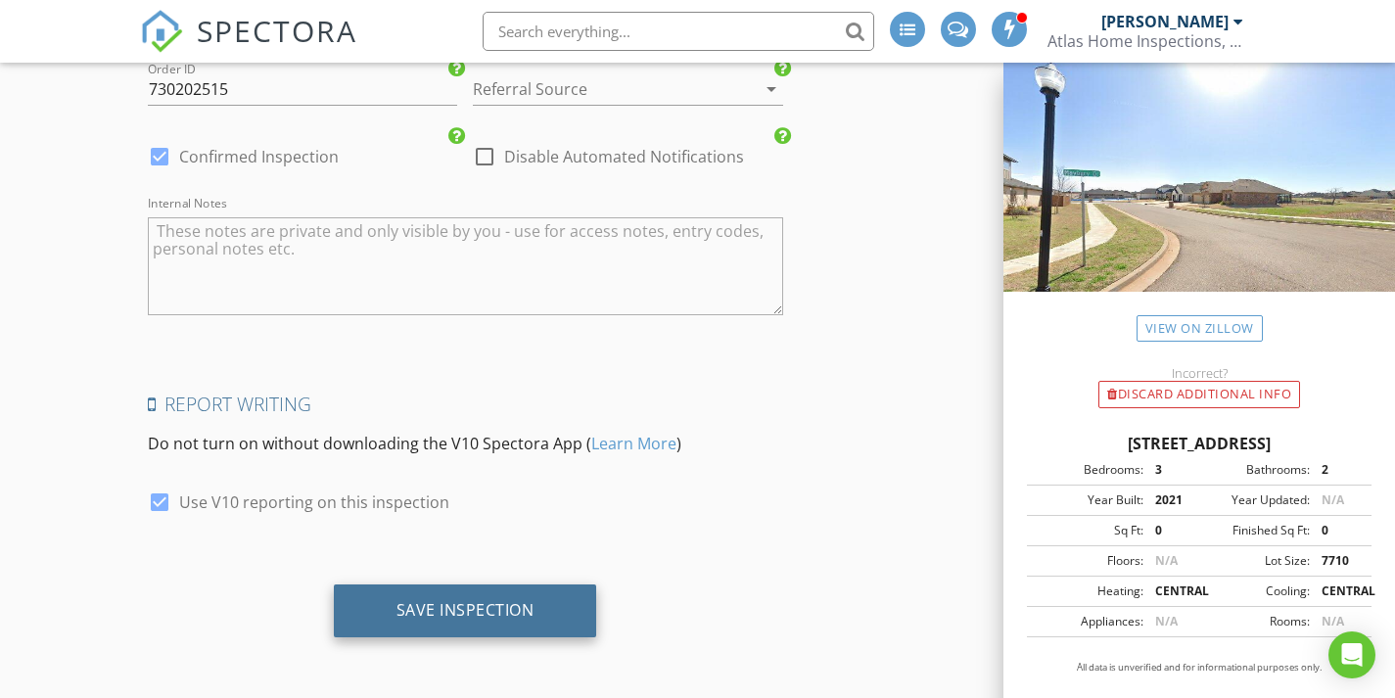
click at [520, 620] on div "Save Inspection" at bounding box center [465, 611] width 263 height 53
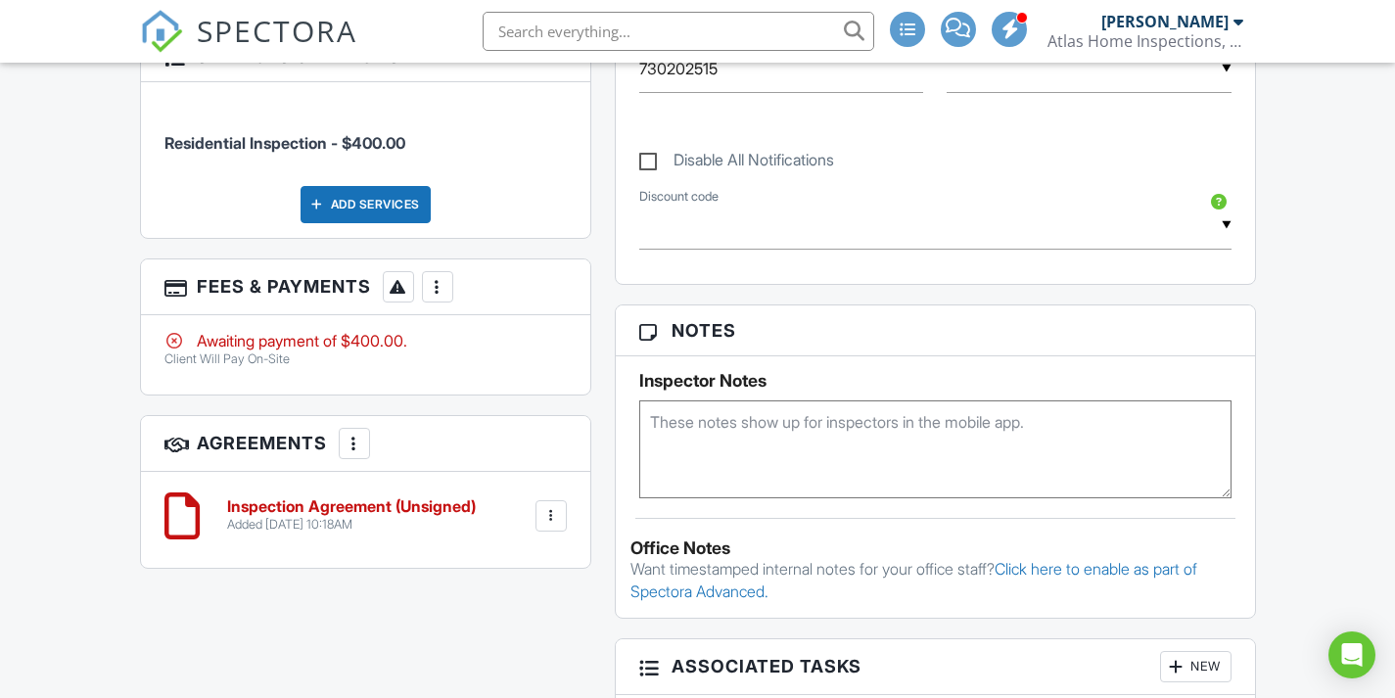
scroll to position [1032, 0]
